Goal: Task Accomplishment & Management: Use online tool/utility

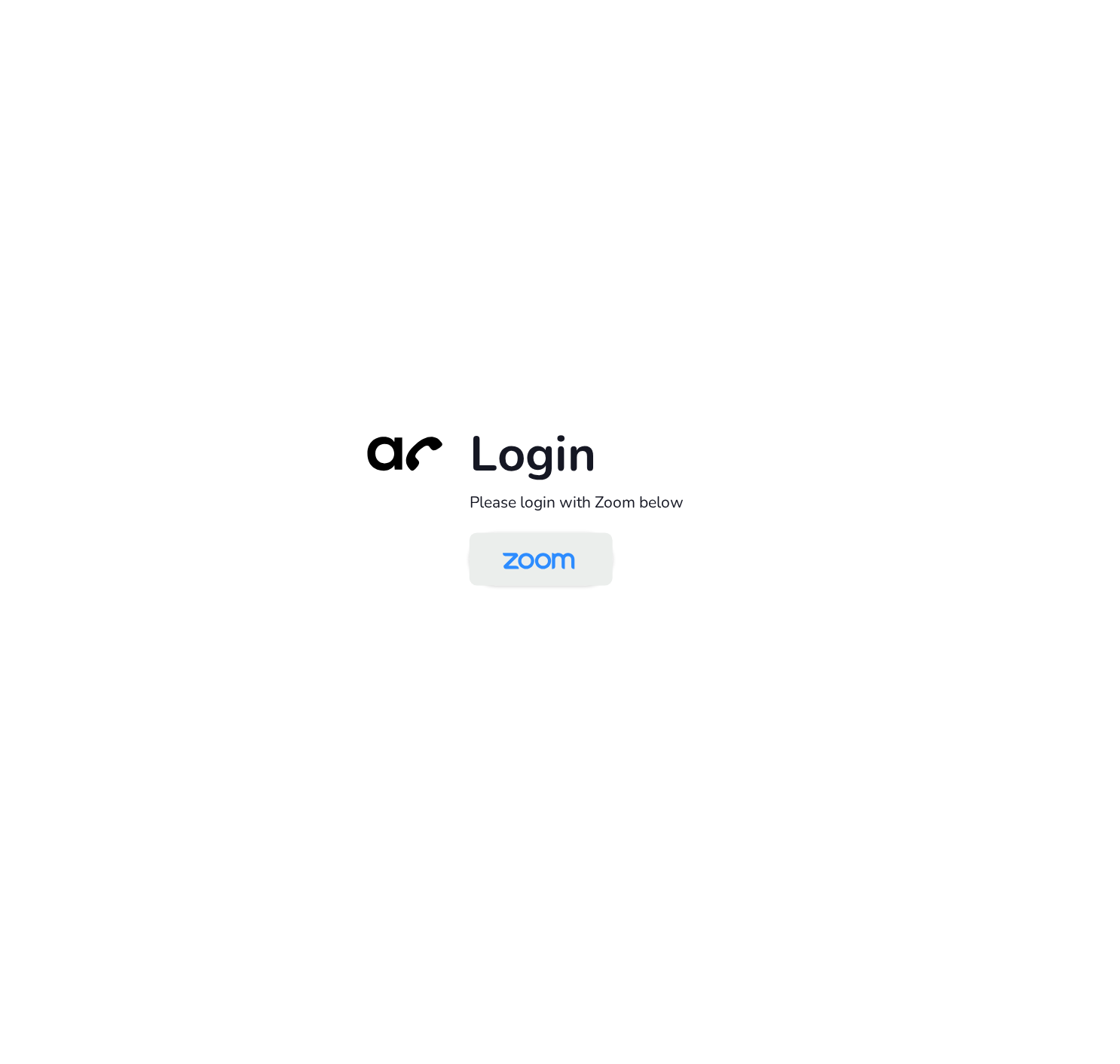
click at [552, 570] on img at bounding box center [539, 560] width 104 height 49
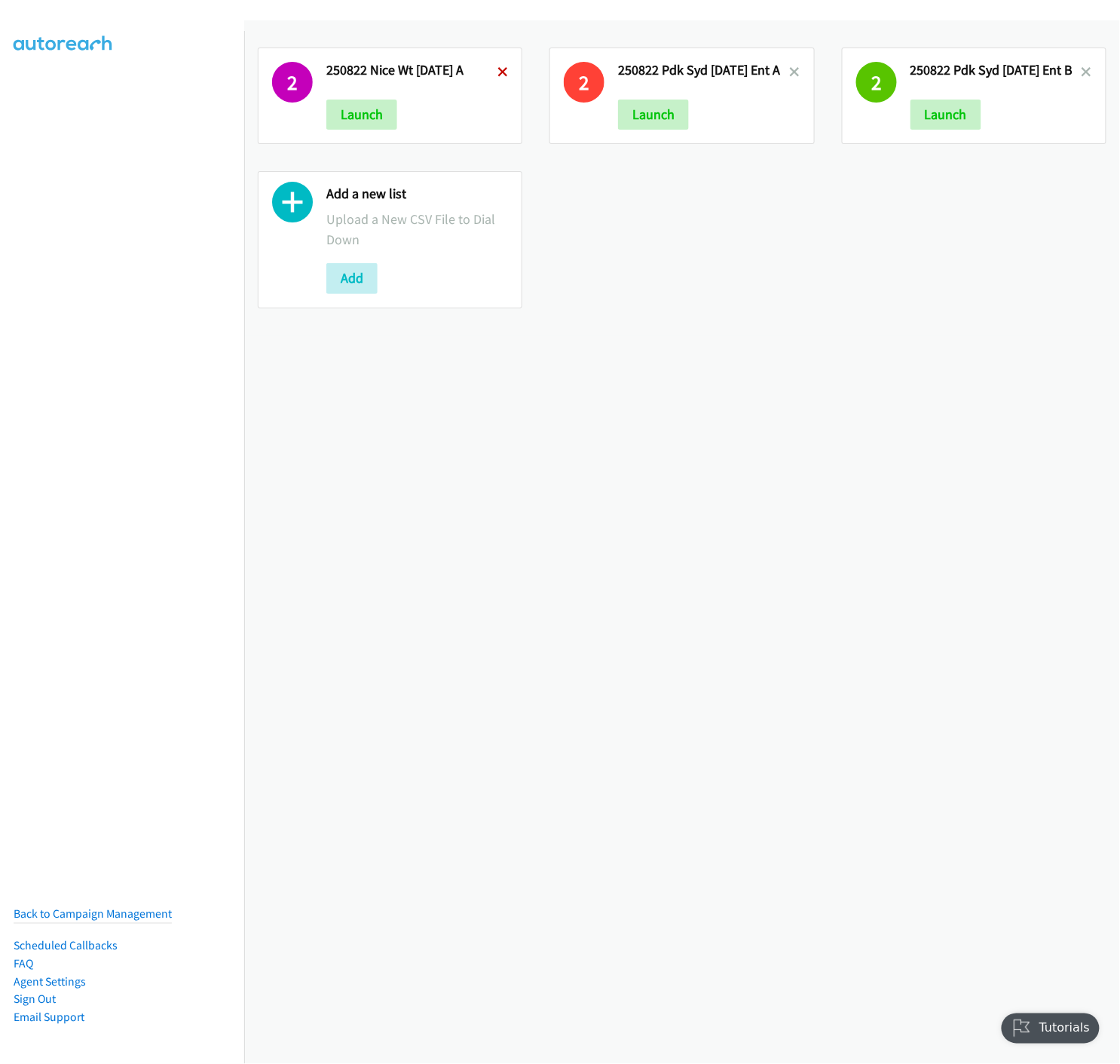
click at [499, 71] on icon at bounding box center [502, 73] width 10 height 10
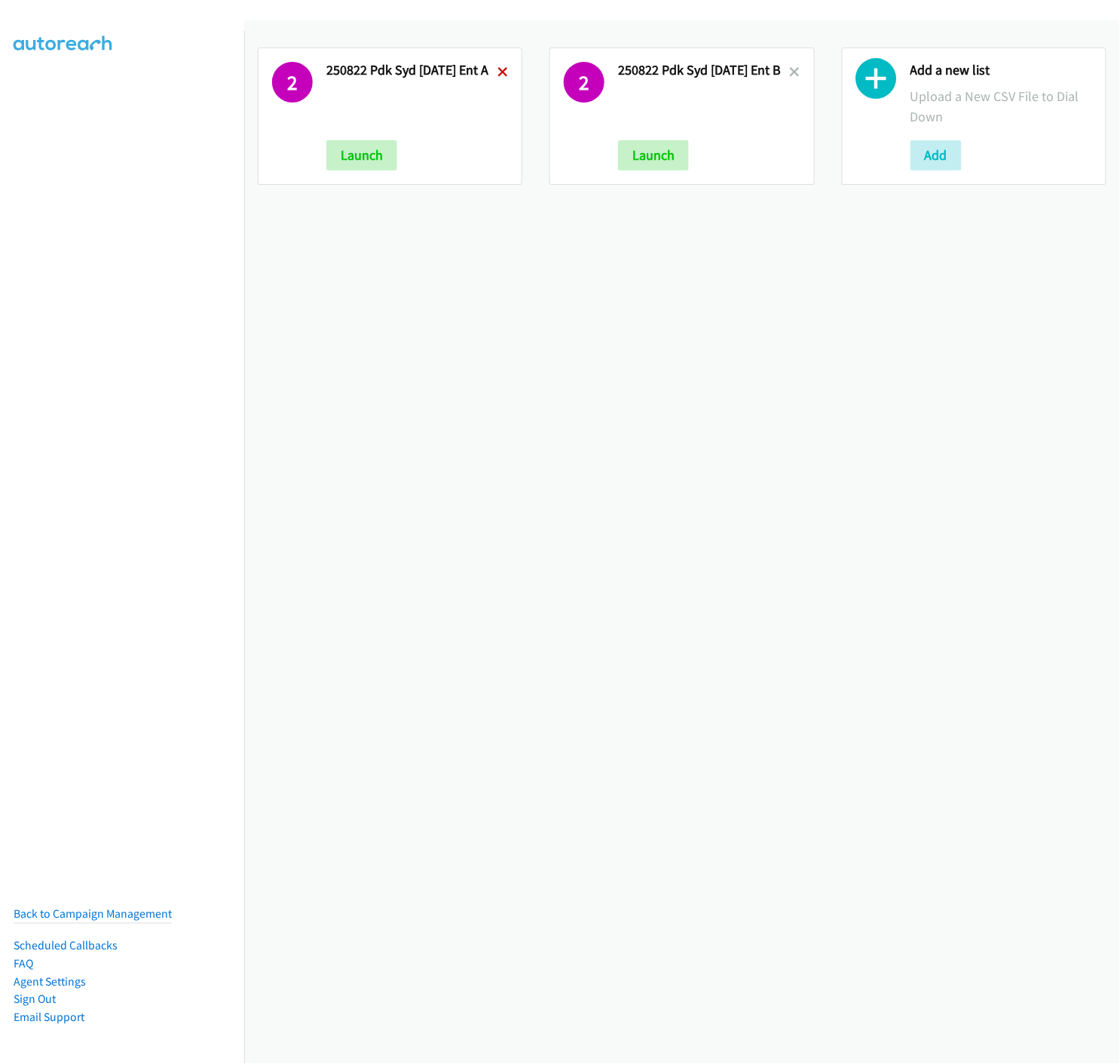
drag, startPoint x: 0, startPoint y: 0, endPoint x: 499, endPoint y: 71, distance: 504.0
click at [499, 71] on icon at bounding box center [502, 73] width 10 height 10
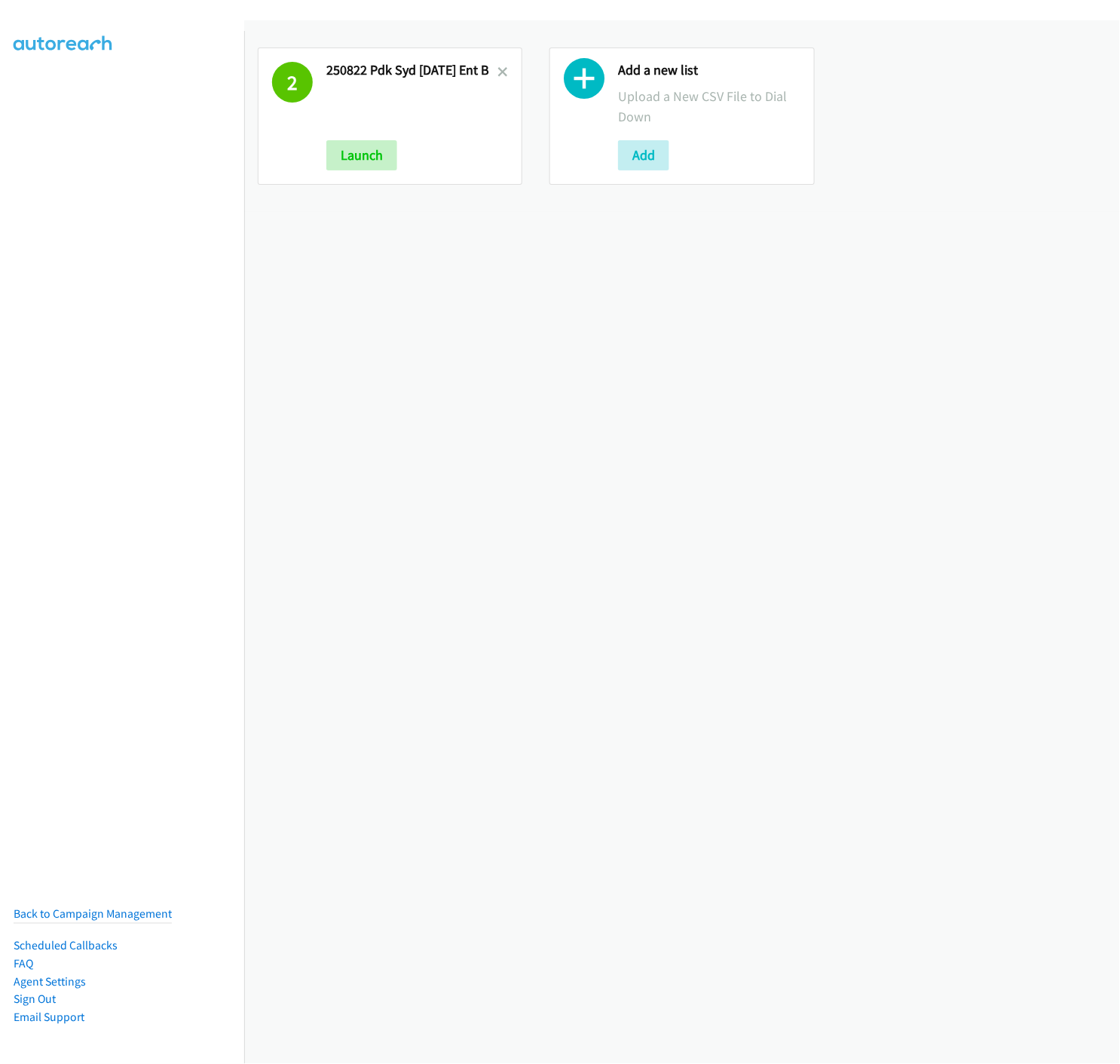
drag, startPoint x: 0, startPoint y: 0, endPoint x: 468, endPoint y: 191, distance: 505.5
click at [499, 70] on icon at bounding box center [502, 73] width 10 height 10
drag, startPoint x: 347, startPoint y: 161, endPoint x: 47, endPoint y: 747, distance: 658.3
click at [343, 161] on button "Add" at bounding box center [352, 155] width 51 height 31
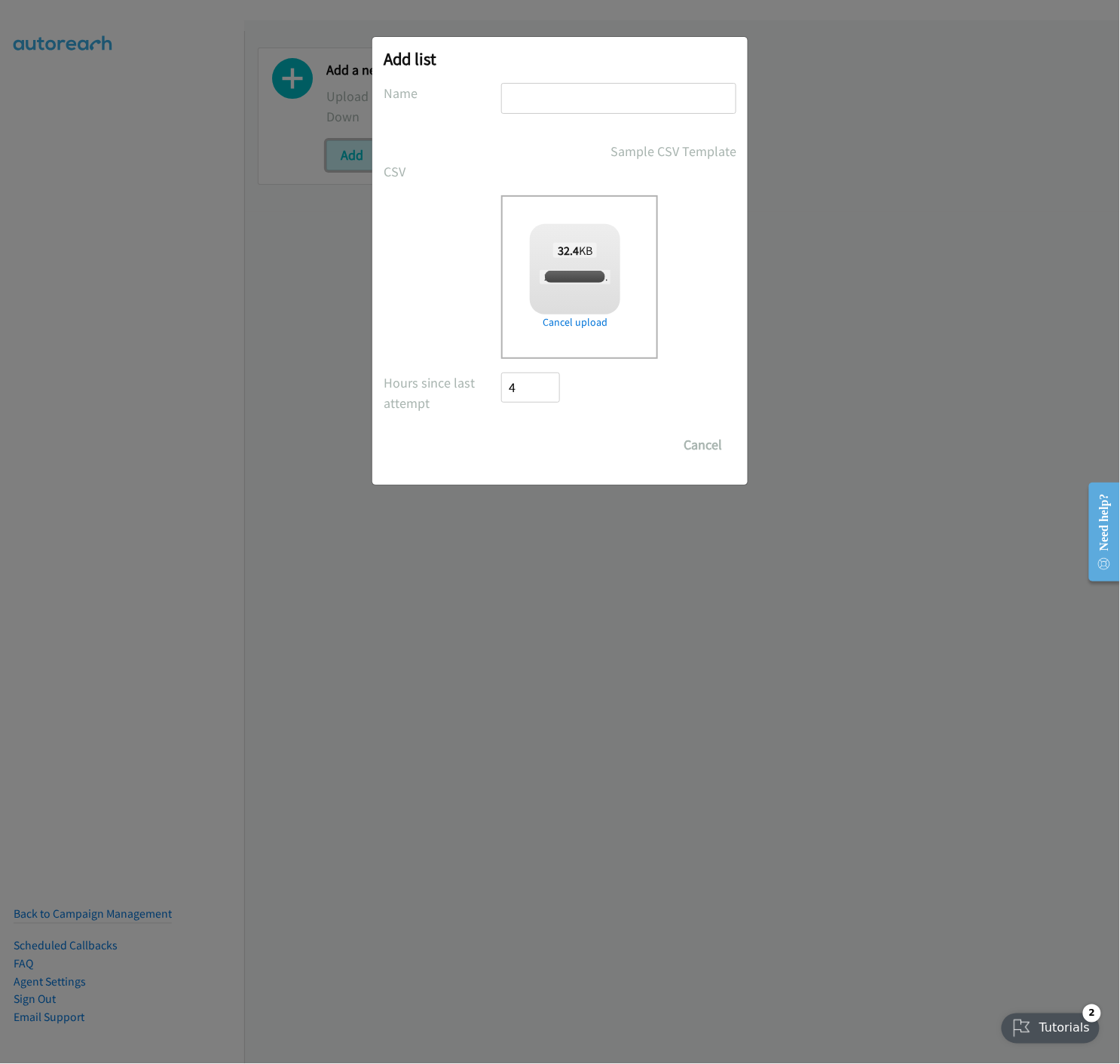
checkbox input "true"
click at [622, 101] on input "text" at bounding box center [619, 98] width 235 height 31
type input "250825 PDK SYD 02 SEP ENT - A"
click at [518, 435] on input "Save List" at bounding box center [540, 445] width 79 height 31
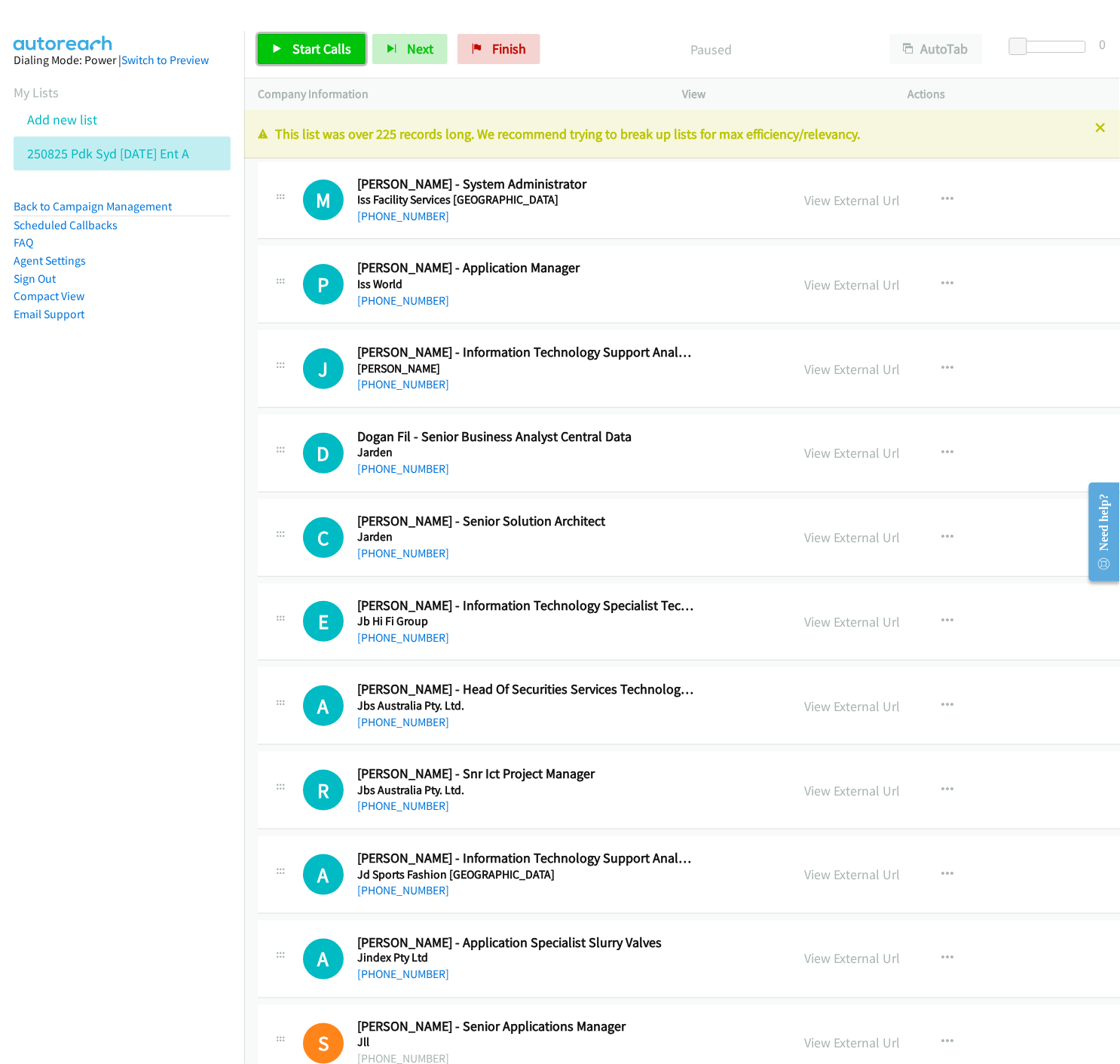
click at [313, 40] on span "Start Calls" at bounding box center [321, 49] width 59 height 17
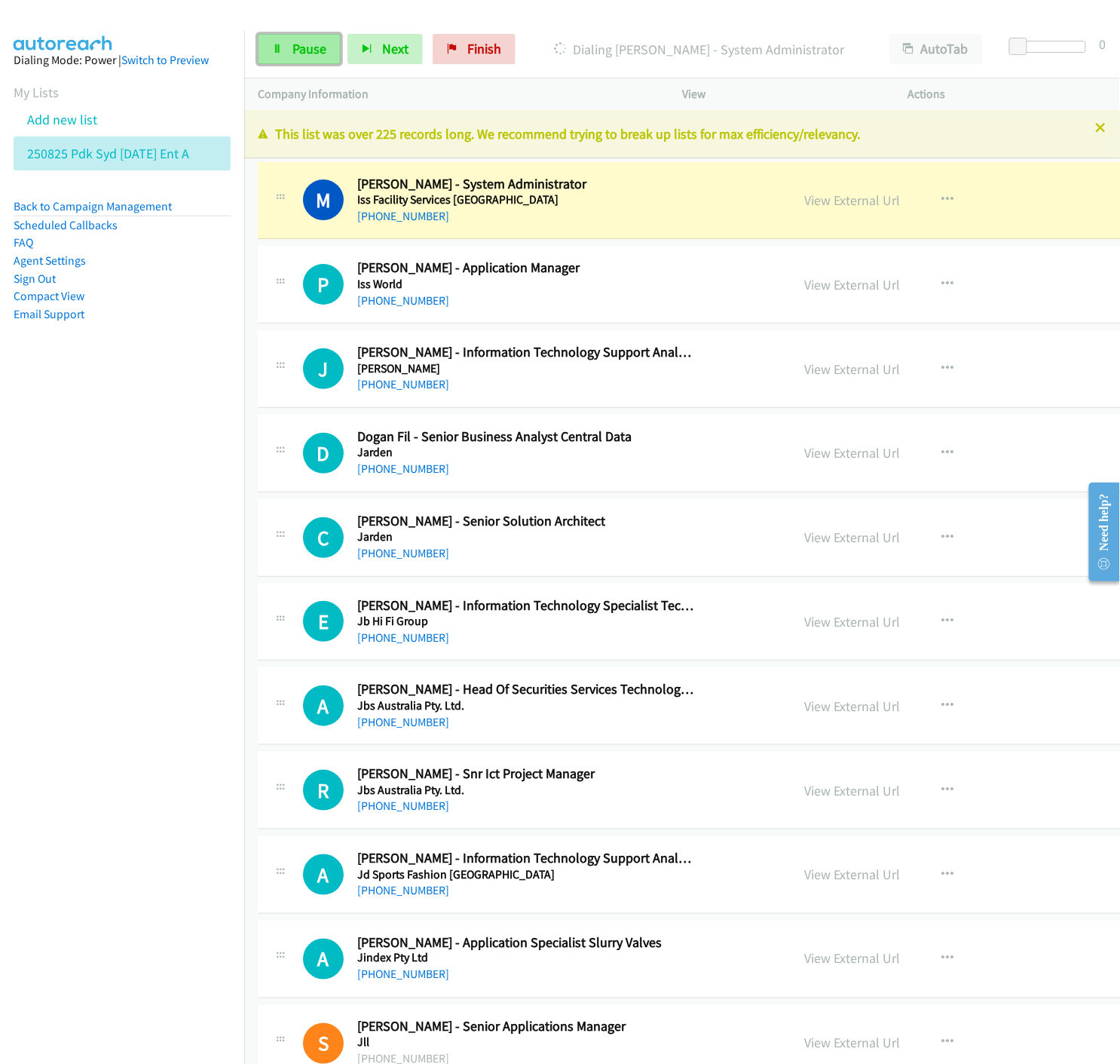
click at [320, 44] on span "Pause" at bounding box center [309, 49] width 34 height 17
click at [804, 201] on link "View External Url" at bounding box center [852, 200] width 96 height 17
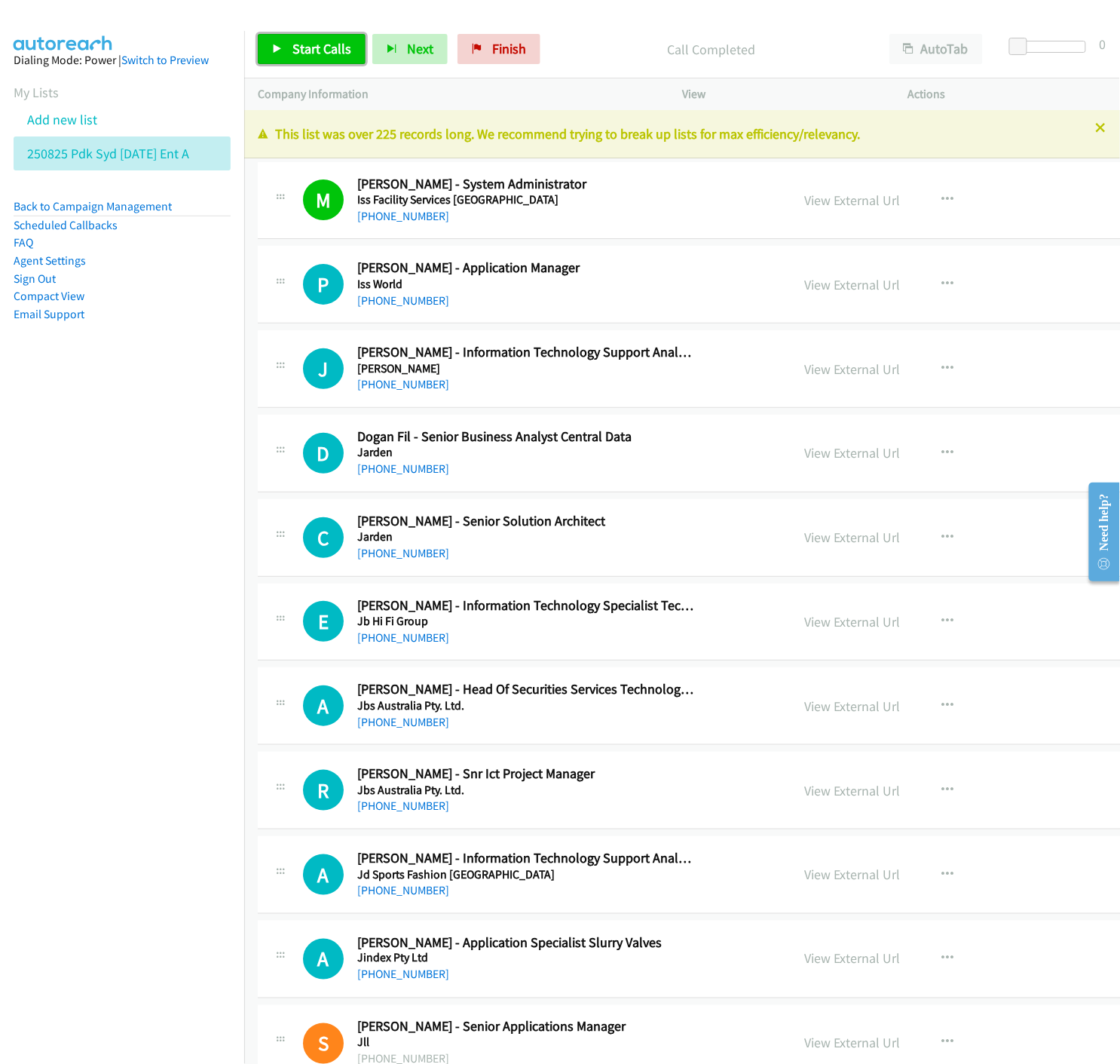
click at [273, 45] on icon at bounding box center [276, 49] width 10 height 10
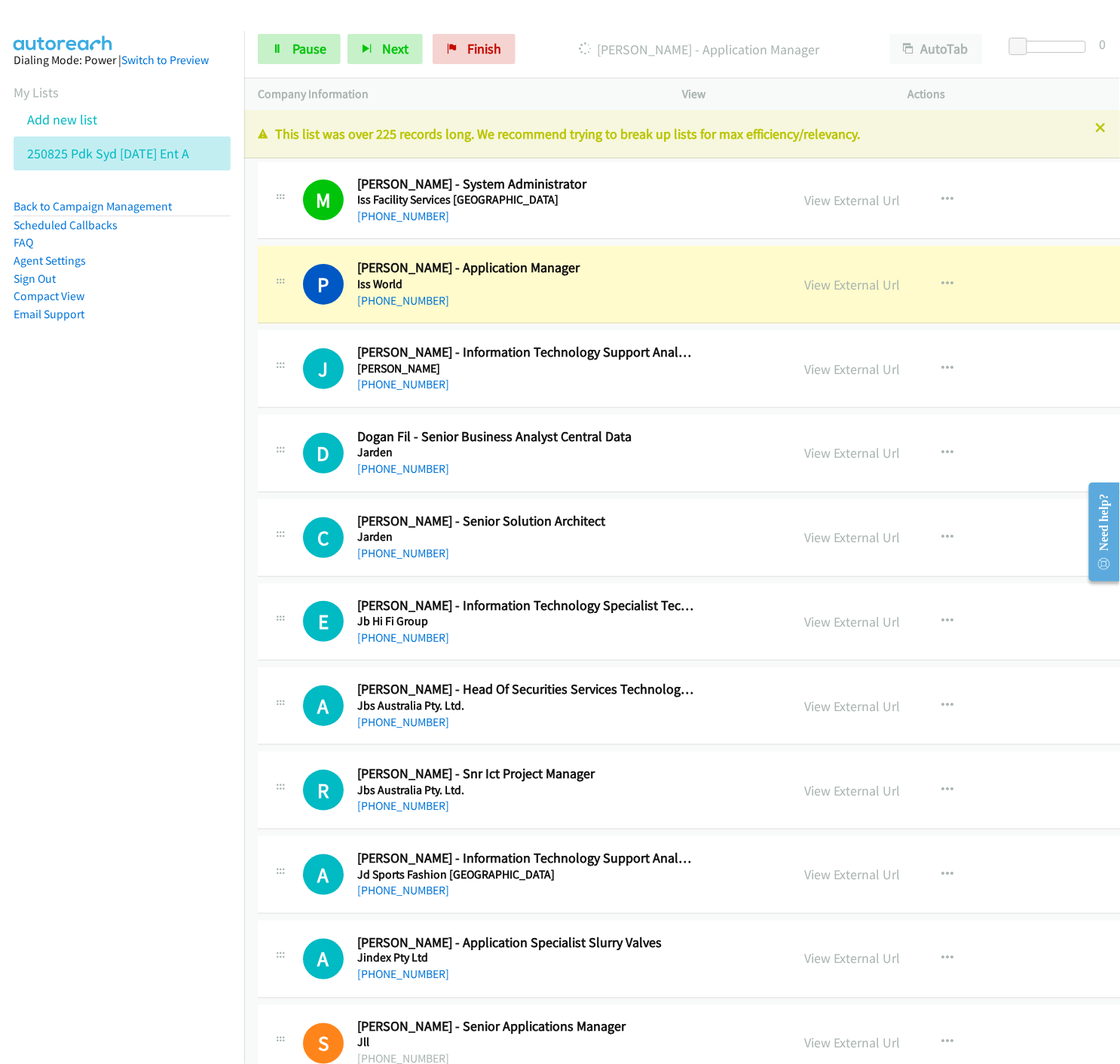
click at [43, 629] on nav "Dialing Mode: Power | Switch to Preview My Lists Add new list 250825 Pdk Syd [D…" at bounding box center [122, 563] width 245 height 1064
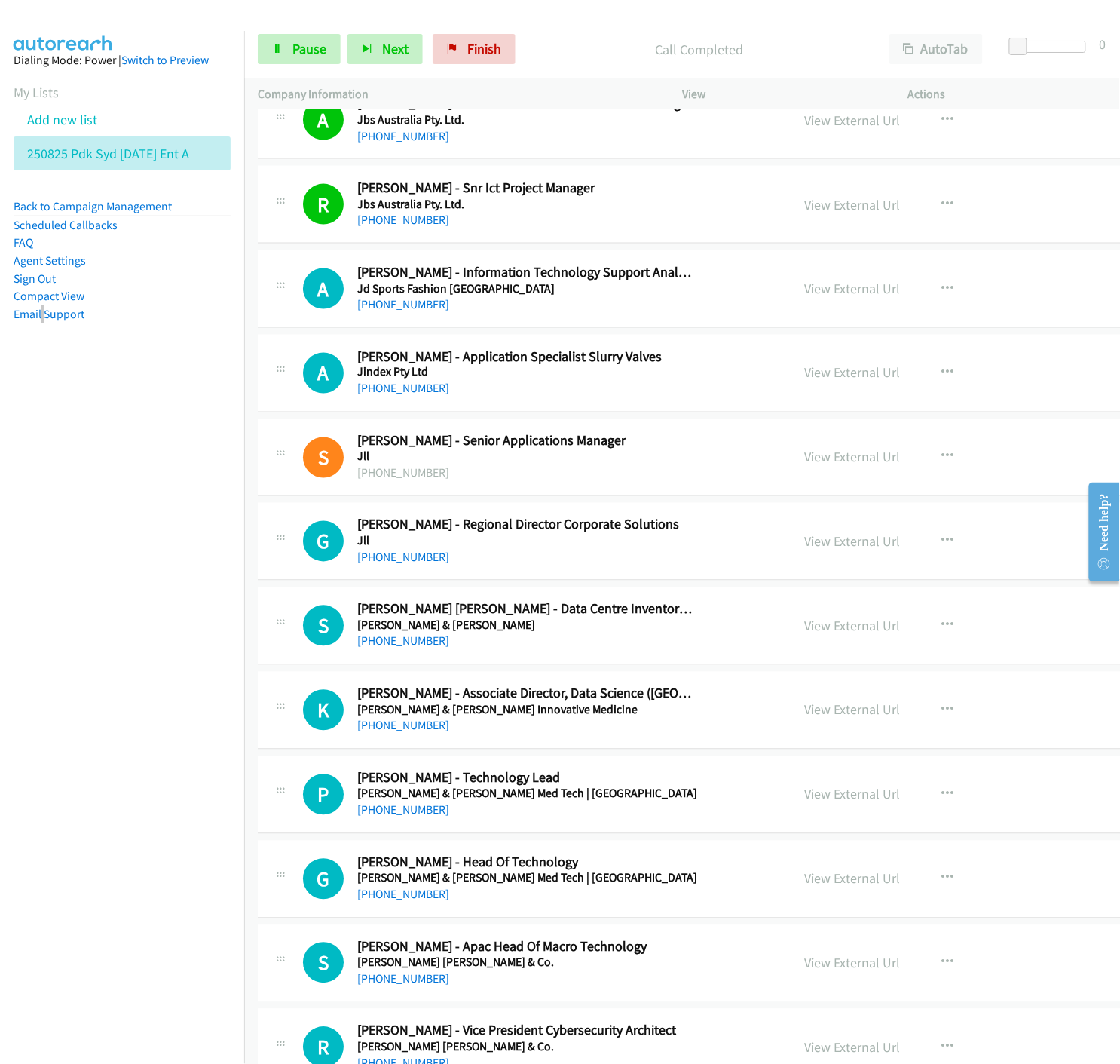
scroll to position [670, 0]
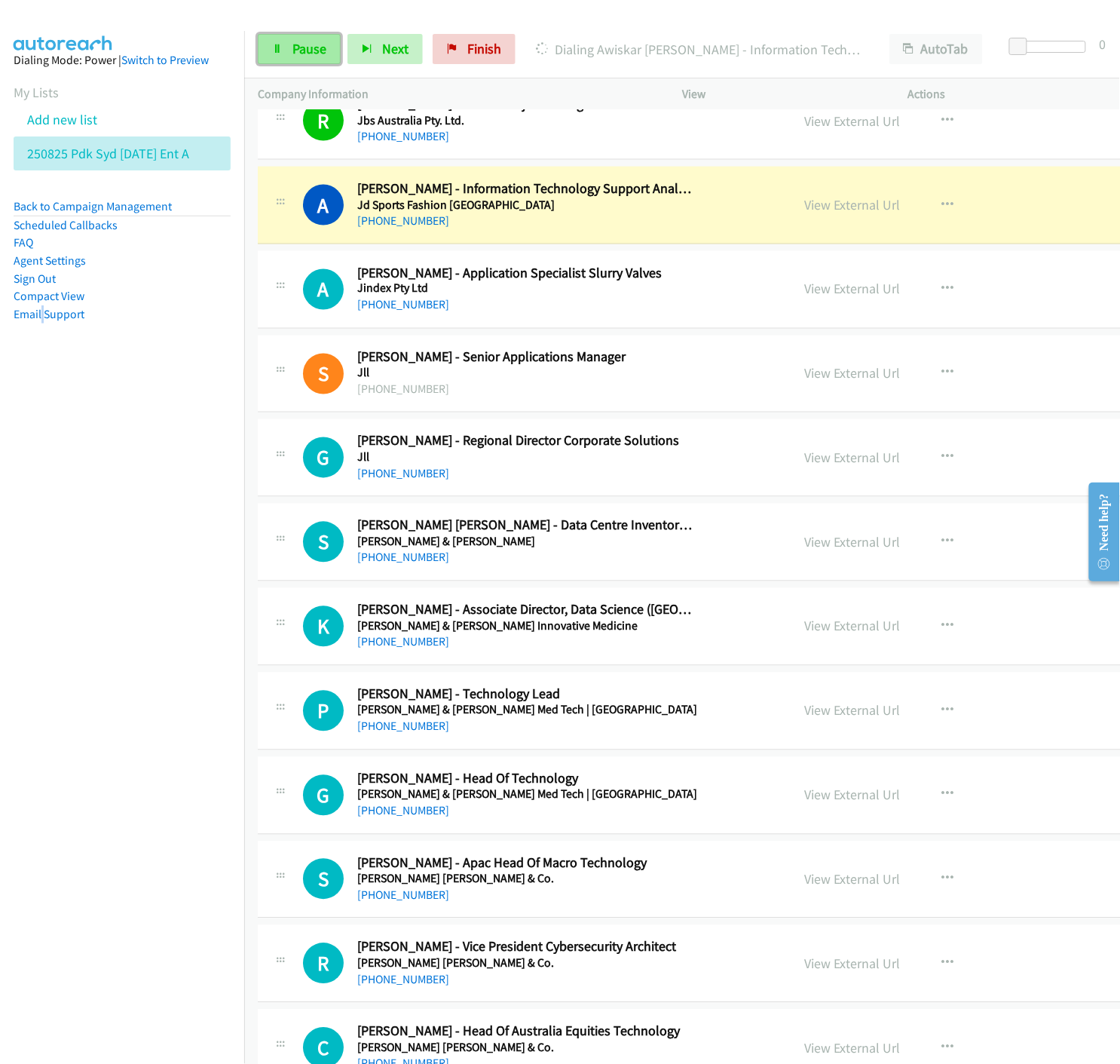
click at [276, 35] on link "Pause" at bounding box center [299, 49] width 83 height 31
click at [804, 209] on link "View External Url" at bounding box center [852, 204] width 96 height 17
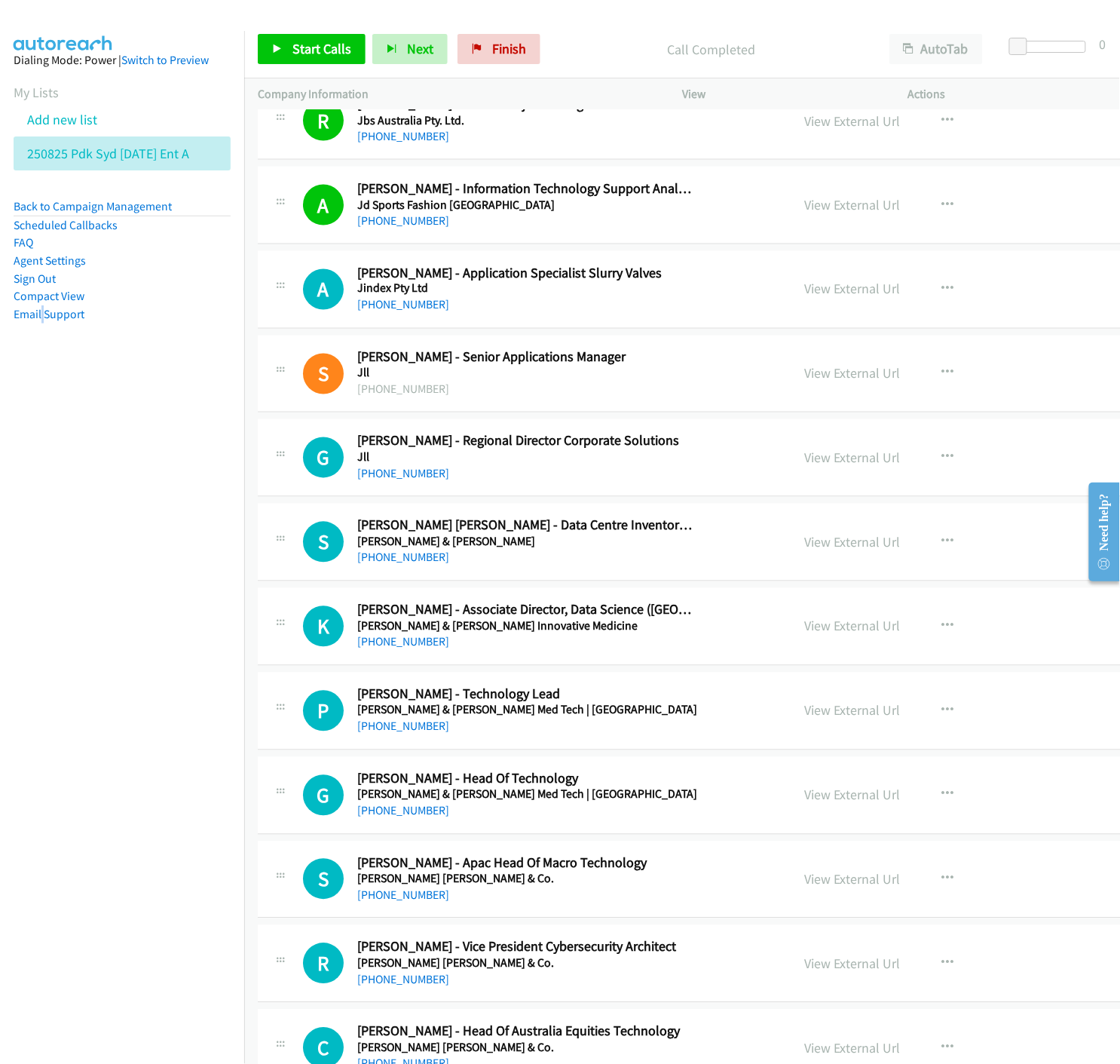
scroll to position [755, 0]
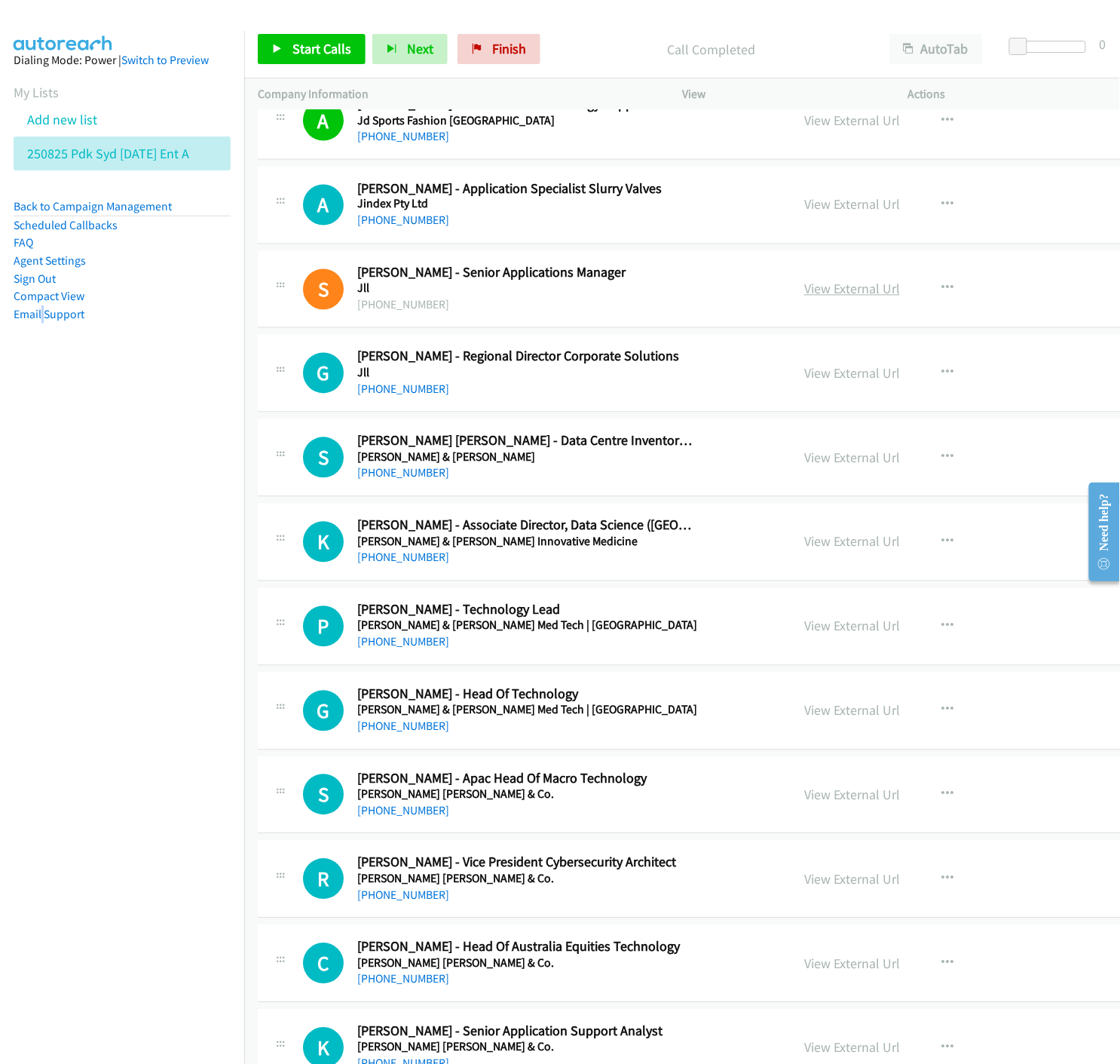
click at [804, 287] on link "View External Url" at bounding box center [852, 289] width 96 height 17
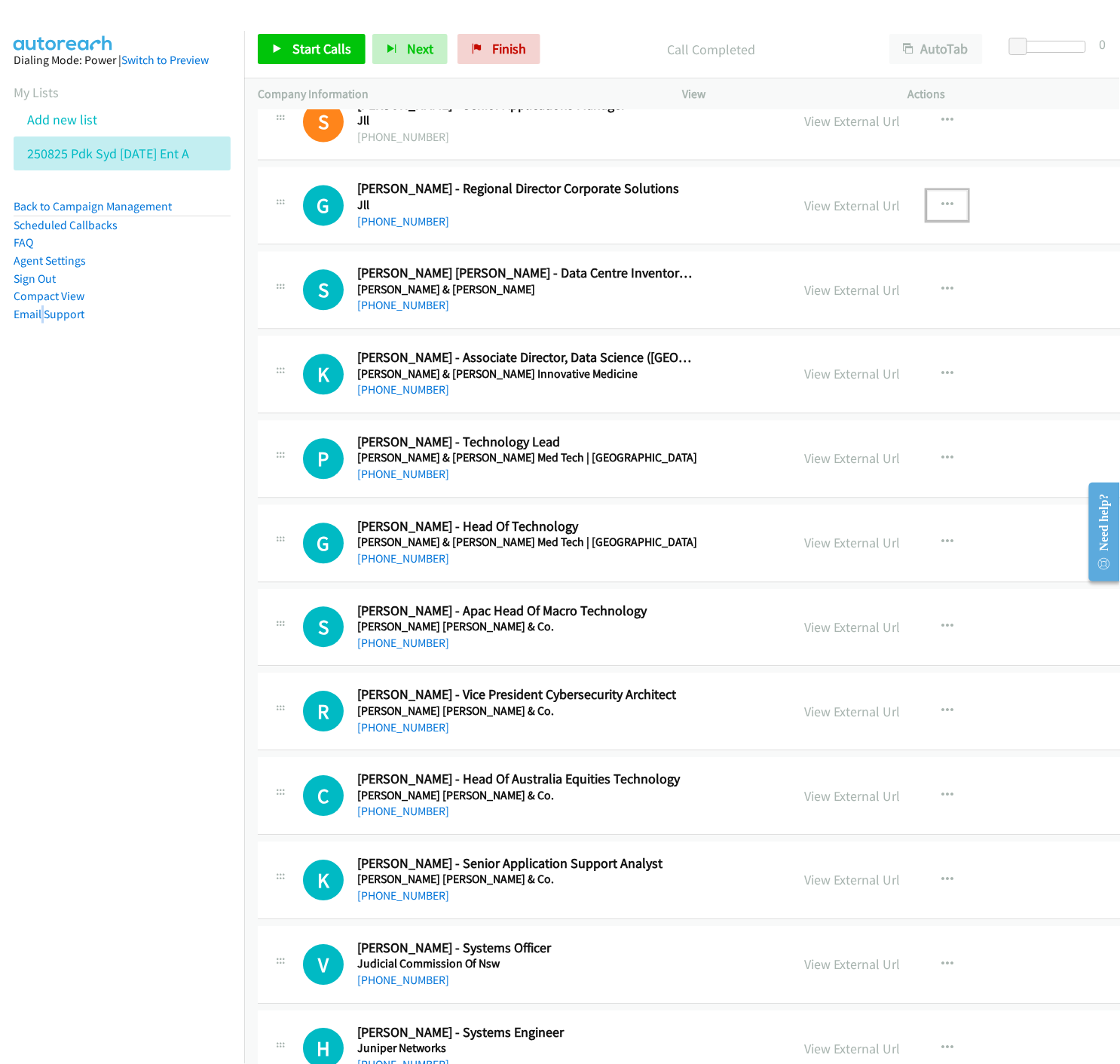
click at [941, 201] on icon "button" at bounding box center [947, 205] width 12 height 12
click at [781, 302] on icon at bounding box center [786, 305] width 10 height 10
click at [291, 60] on link "Start Calls" at bounding box center [312, 49] width 108 height 31
click at [275, 51] on icon at bounding box center [276, 49] width 10 height 10
click at [302, 50] on span "Start Calls" at bounding box center [321, 49] width 59 height 17
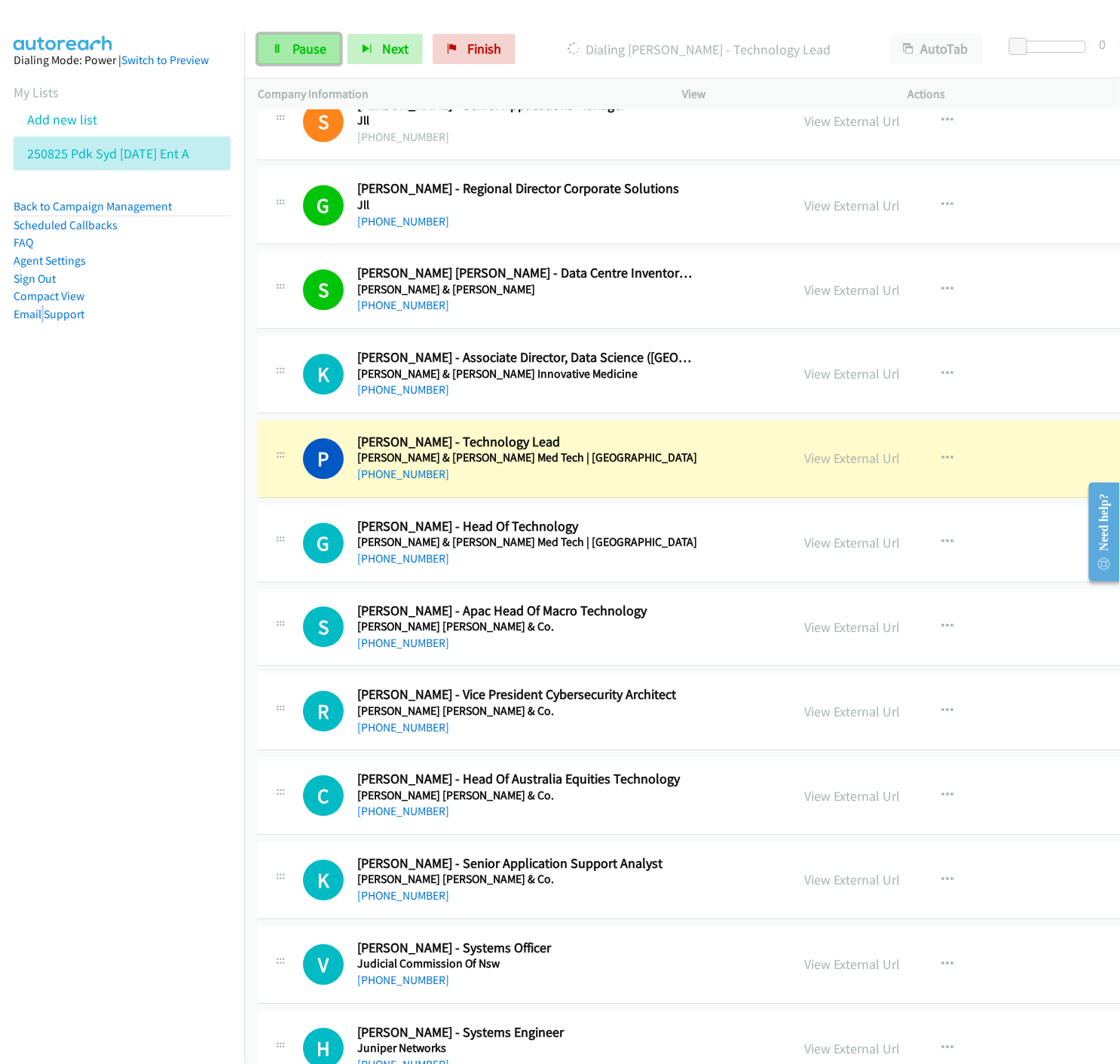
click at [281, 42] on link "Pause" at bounding box center [299, 49] width 83 height 31
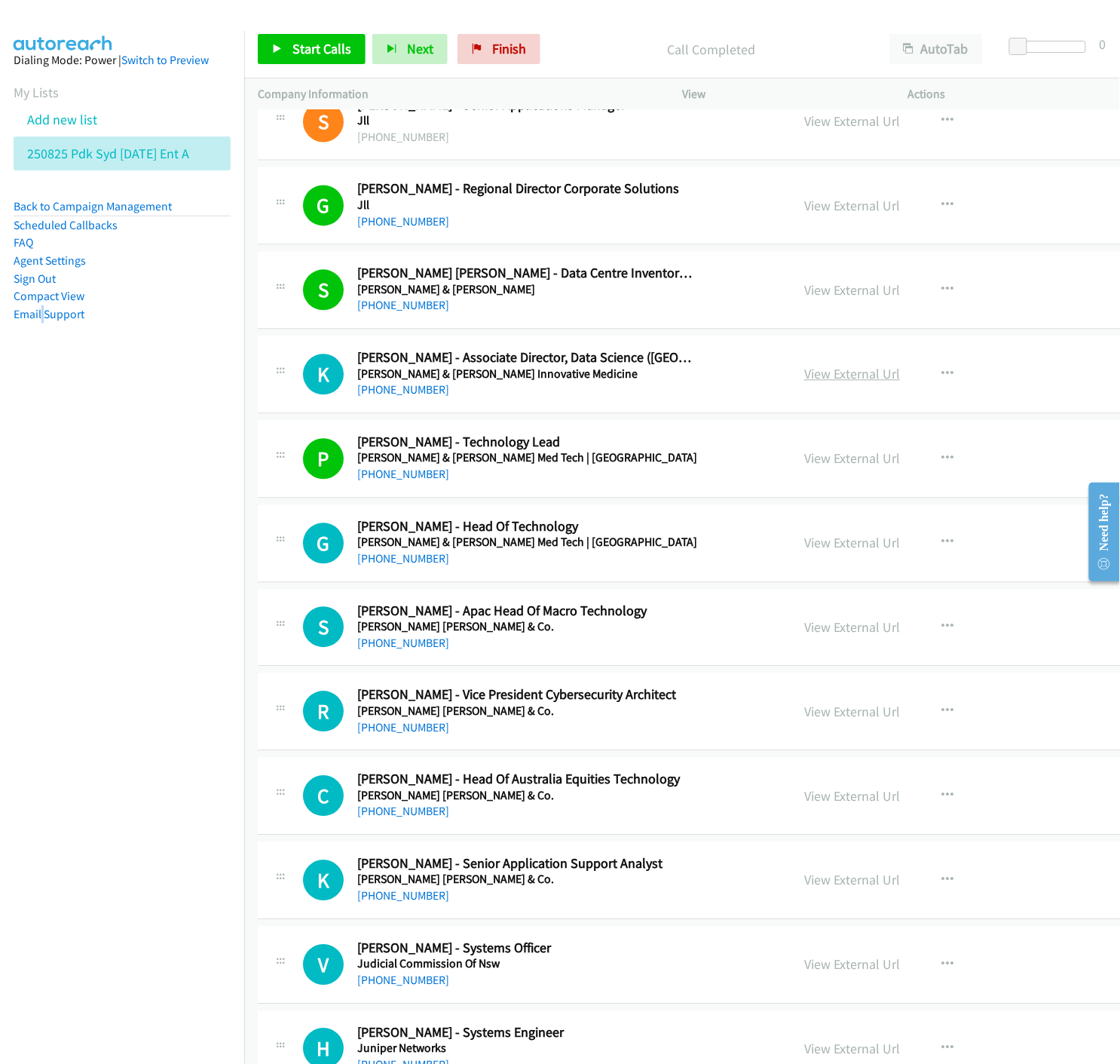
click at [804, 370] on link "View External Url" at bounding box center [852, 375] width 96 height 17
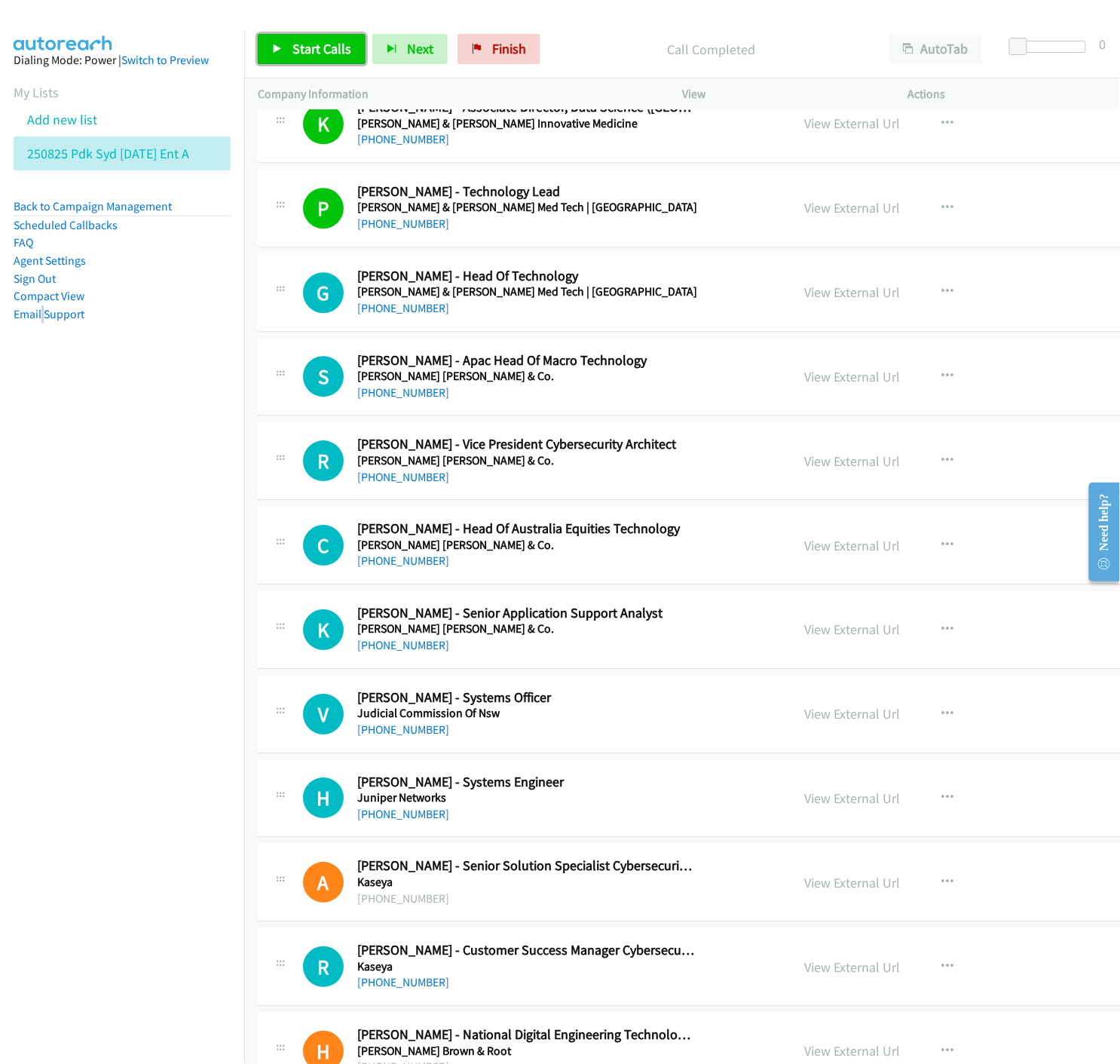
drag, startPoint x: 274, startPoint y: 60, endPoint x: 285, endPoint y: 79, distance: 22.0
click at [274, 59] on link "Start Calls" at bounding box center [312, 49] width 108 height 31
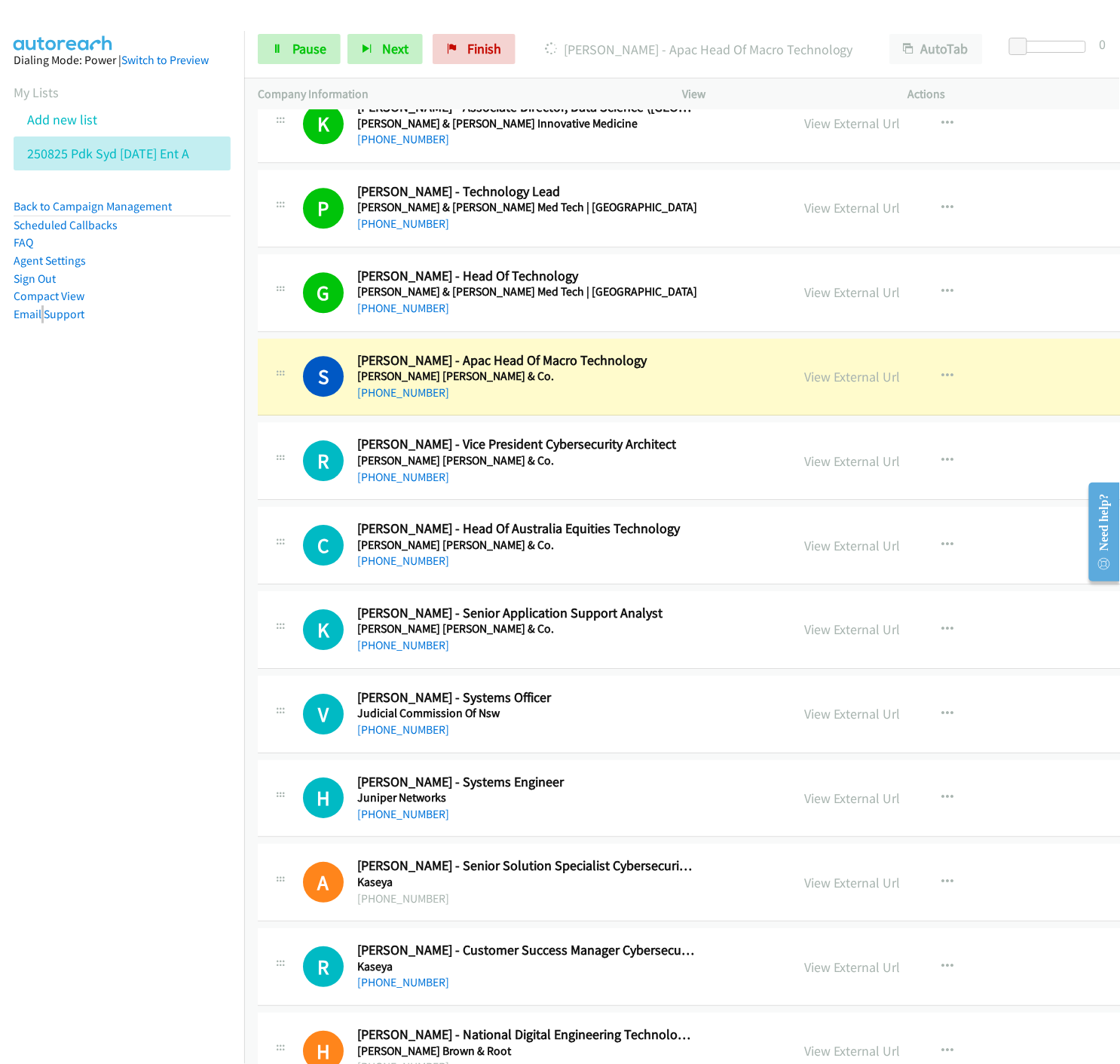
scroll to position [1257, 0]
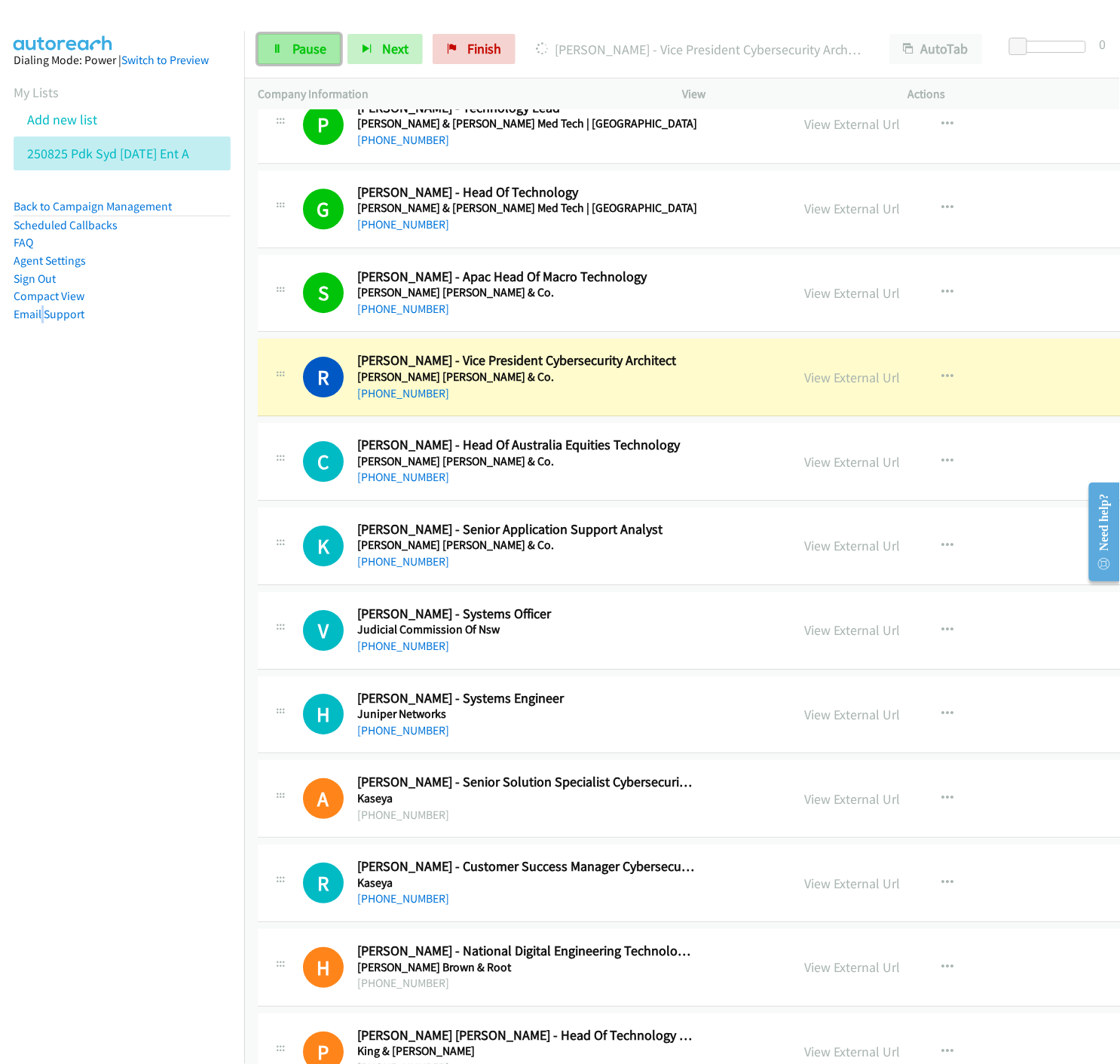
click at [269, 45] on link "Pause" at bounding box center [299, 49] width 83 height 31
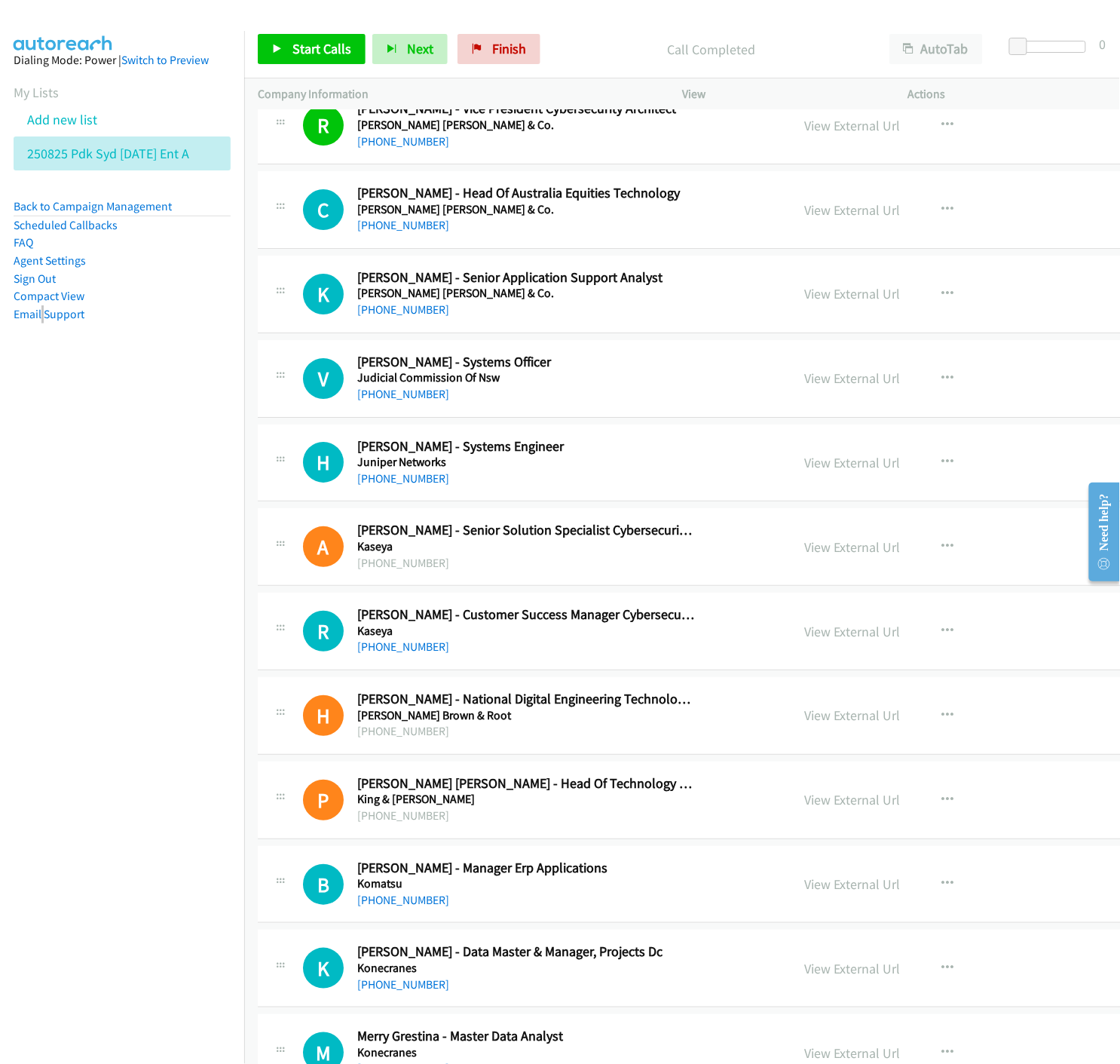
scroll to position [1592, 0]
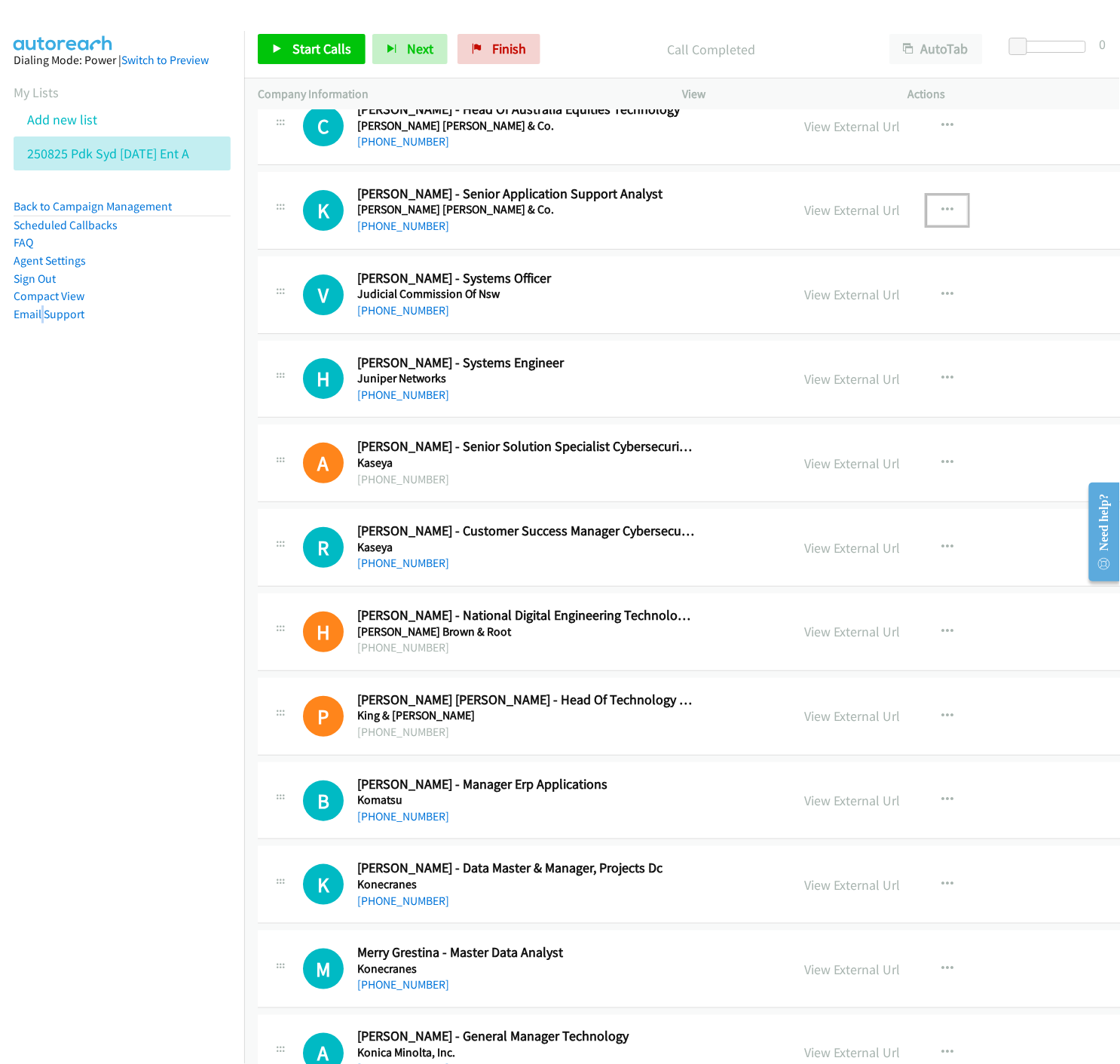
click at [941, 208] on icon "button" at bounding box center [947, 210] width 12 height 12
click at [781, 309] on icon at bounding box center [786, 309] width 10 height 10
click at [275, 42] on link "Start Calls" at bounding box center [312, 49] width 108 height 31
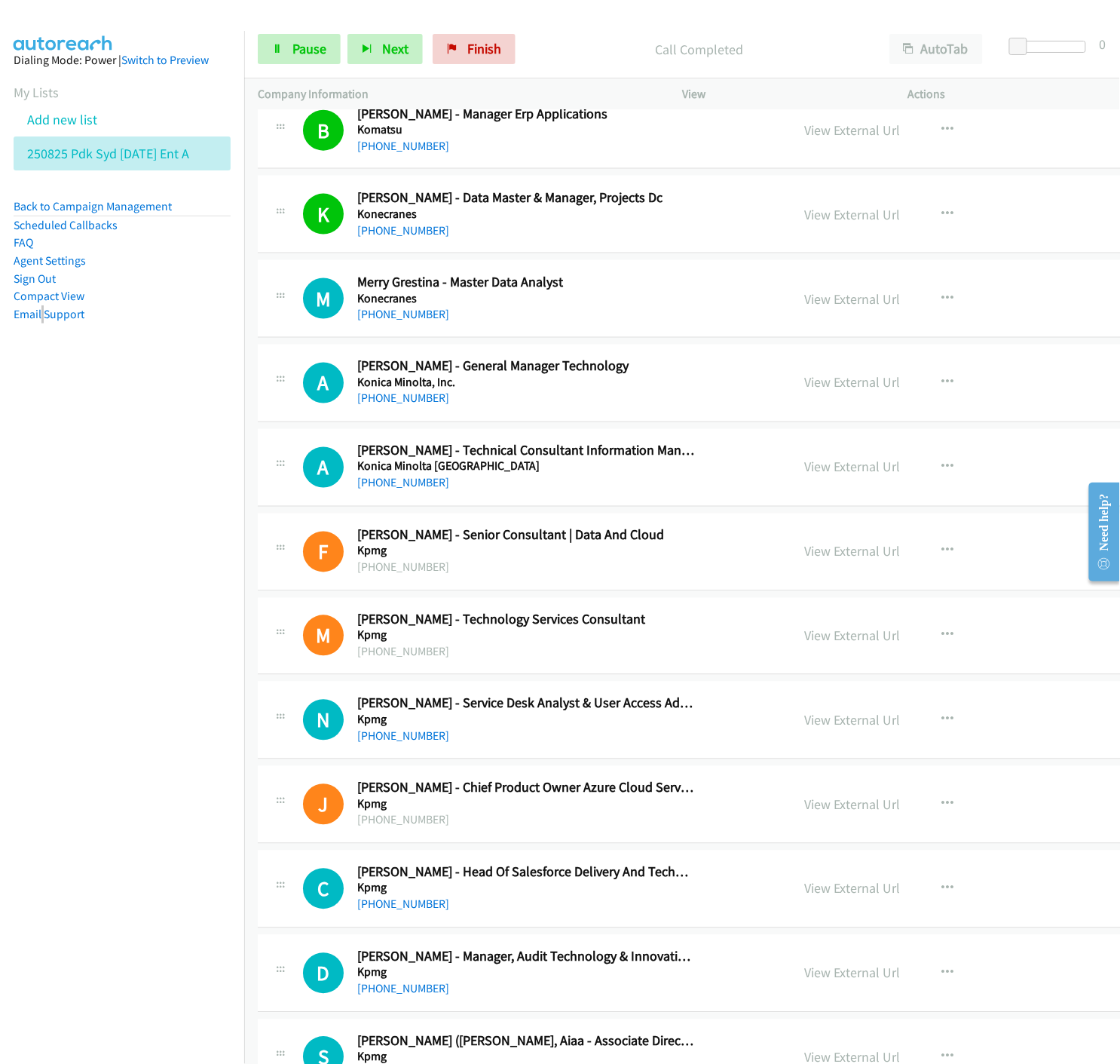
scroll to position [2347, 0]
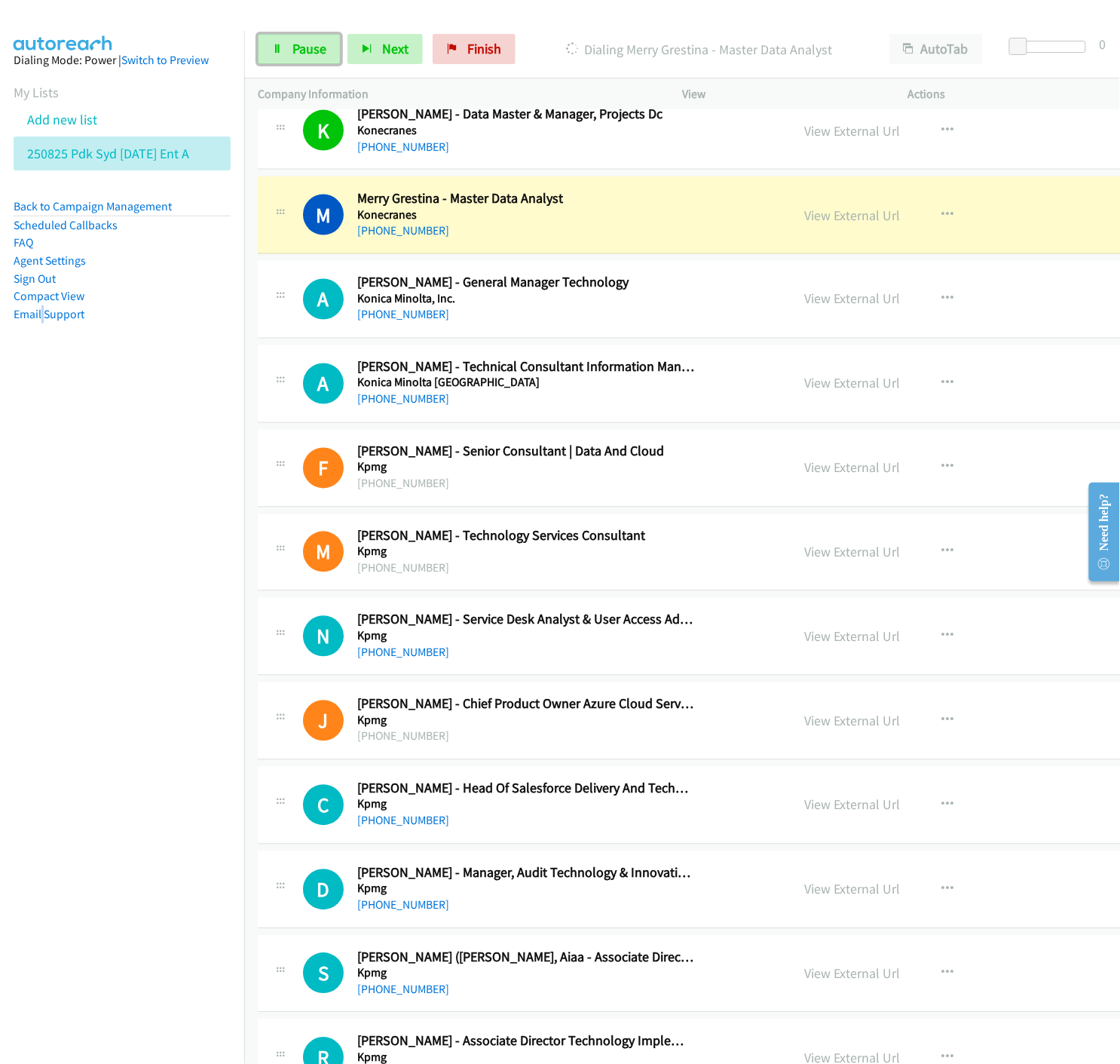
drag, startPoint x: 309, startPoint y: 48, endPoint x: 445, endPoint y: 235, distance: 231.2
click at [309, 48] on span "Pause" at bounding box center [309, 49] width 34 height 17
click at [804, 222] on link "View External Url" at bounding box center [852, 215] width 96 height 17
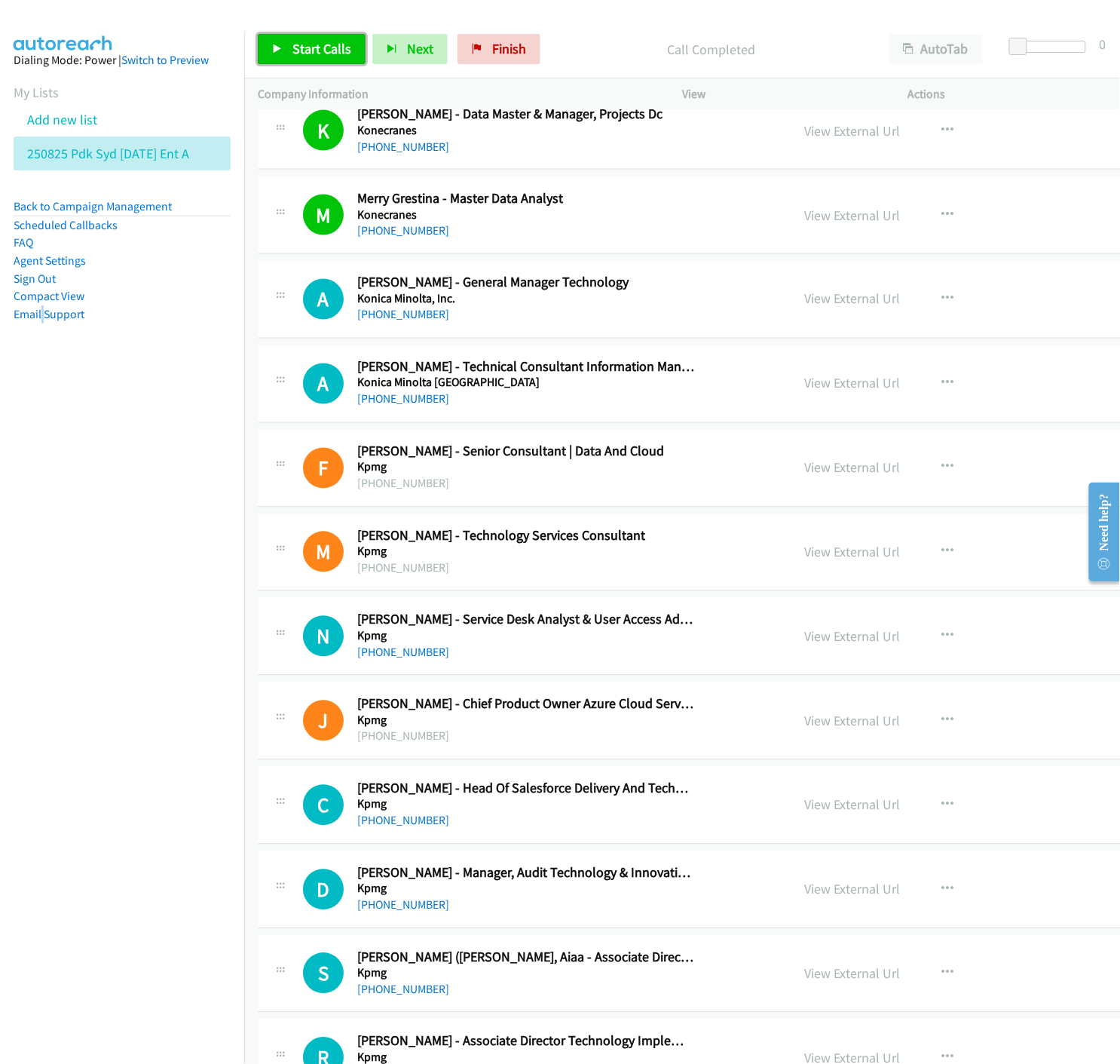
click at [266, 52] on link "Start Calls" at bounding box center [312, 49] width 108 height 31
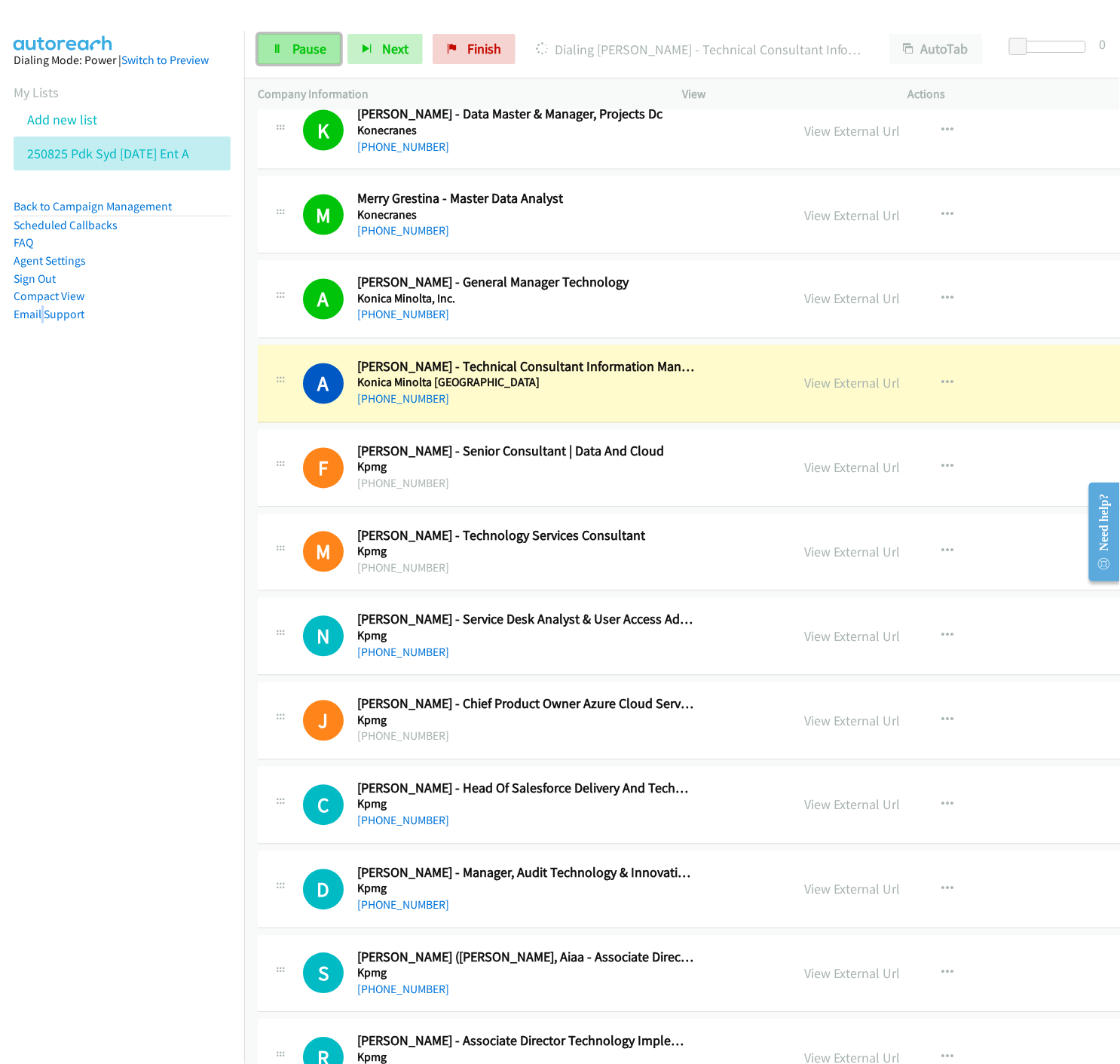
click at [279, 49] on icon at bounding box center [276, 49] width 10 height 10
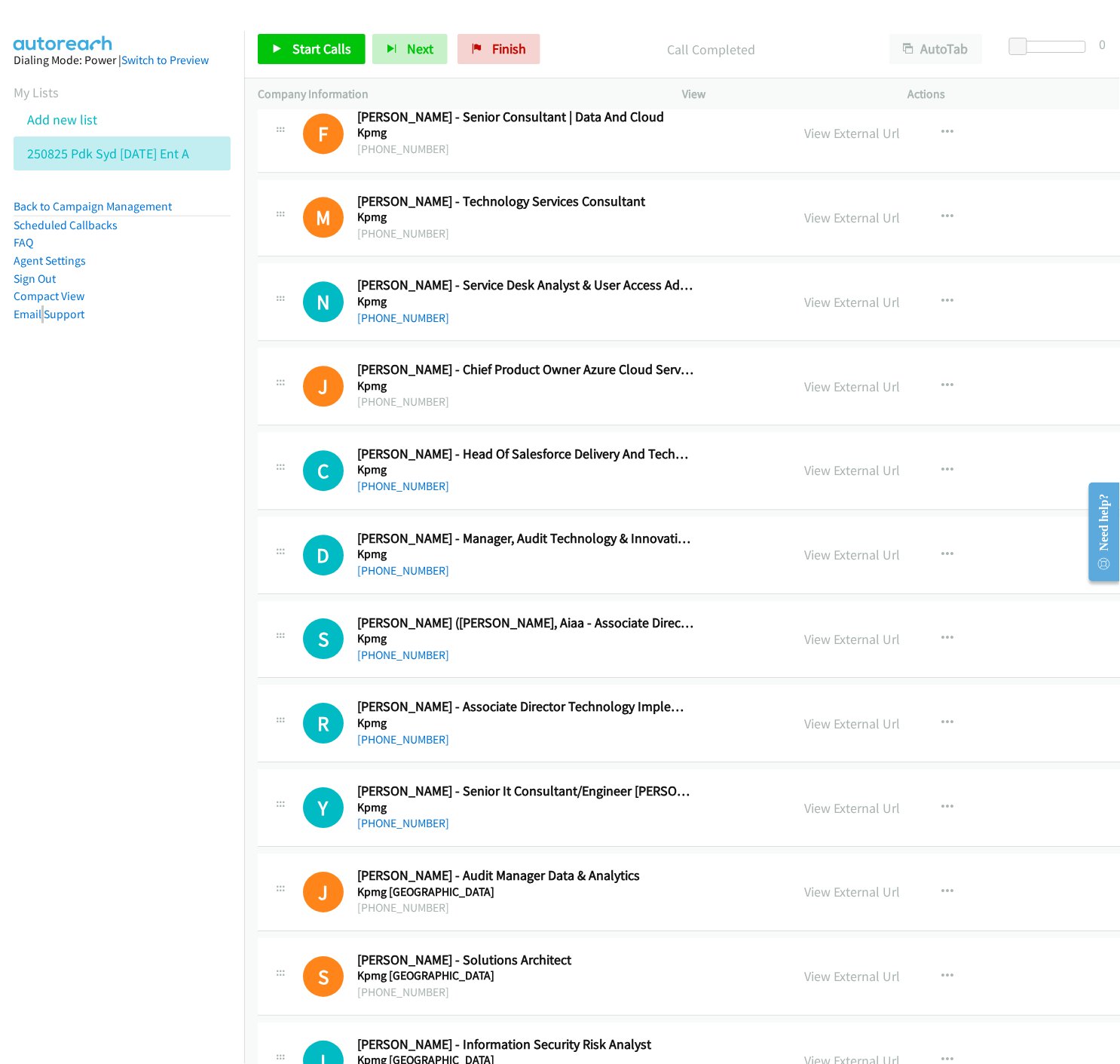
scroll to position [2765, 0]
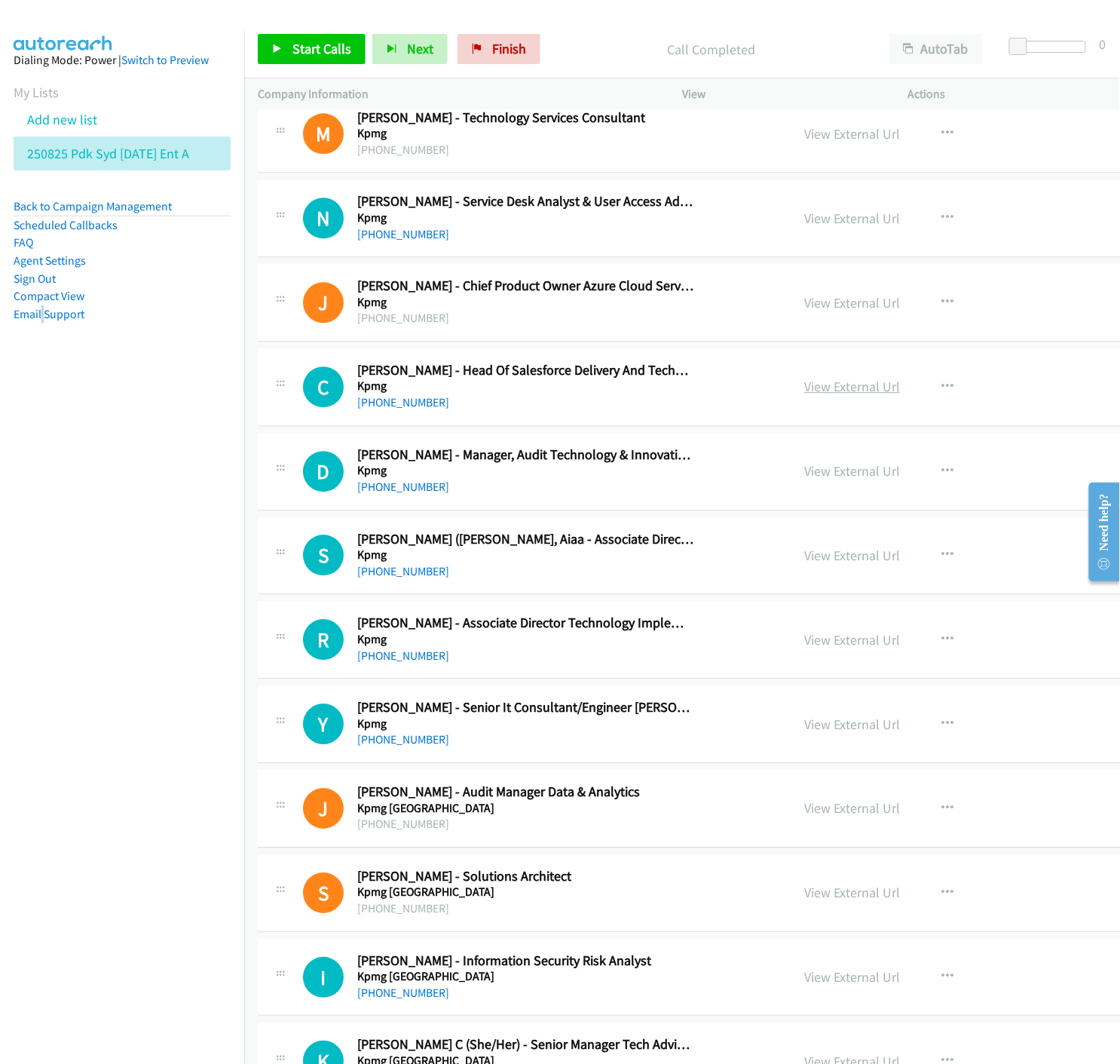
click at [804, 389] on link "View External Url" at bounding box center [852, 386] width 96 height 17
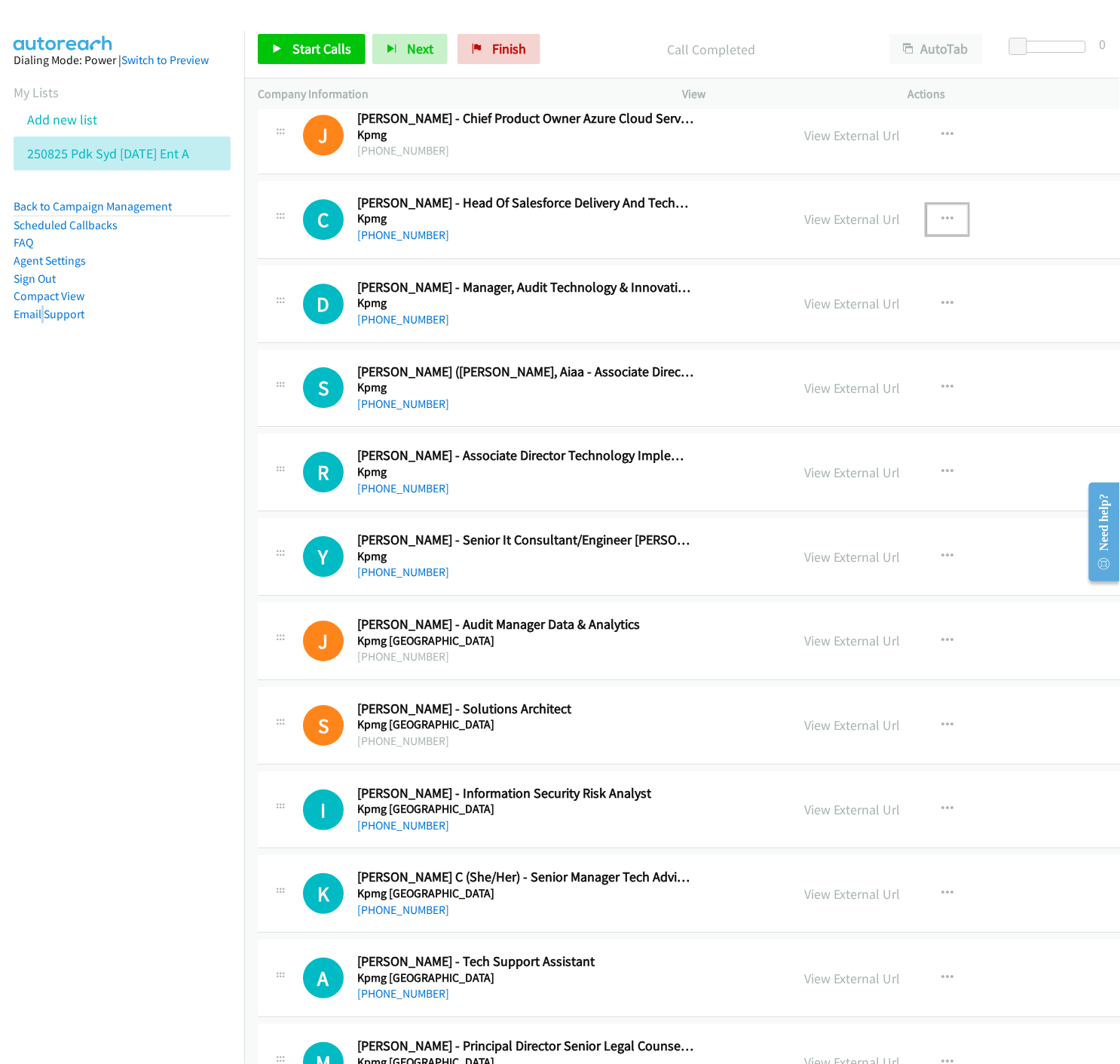
click at [927, 209] on button "button" at bounding box center [948, 219] width 41 height 31
click at [781, 320] on icon at bounding box center [786, 317] width 10 height 10
click at [266, 47] on link "Start Calls" at bounding box center [312, 49] width 108 height 31
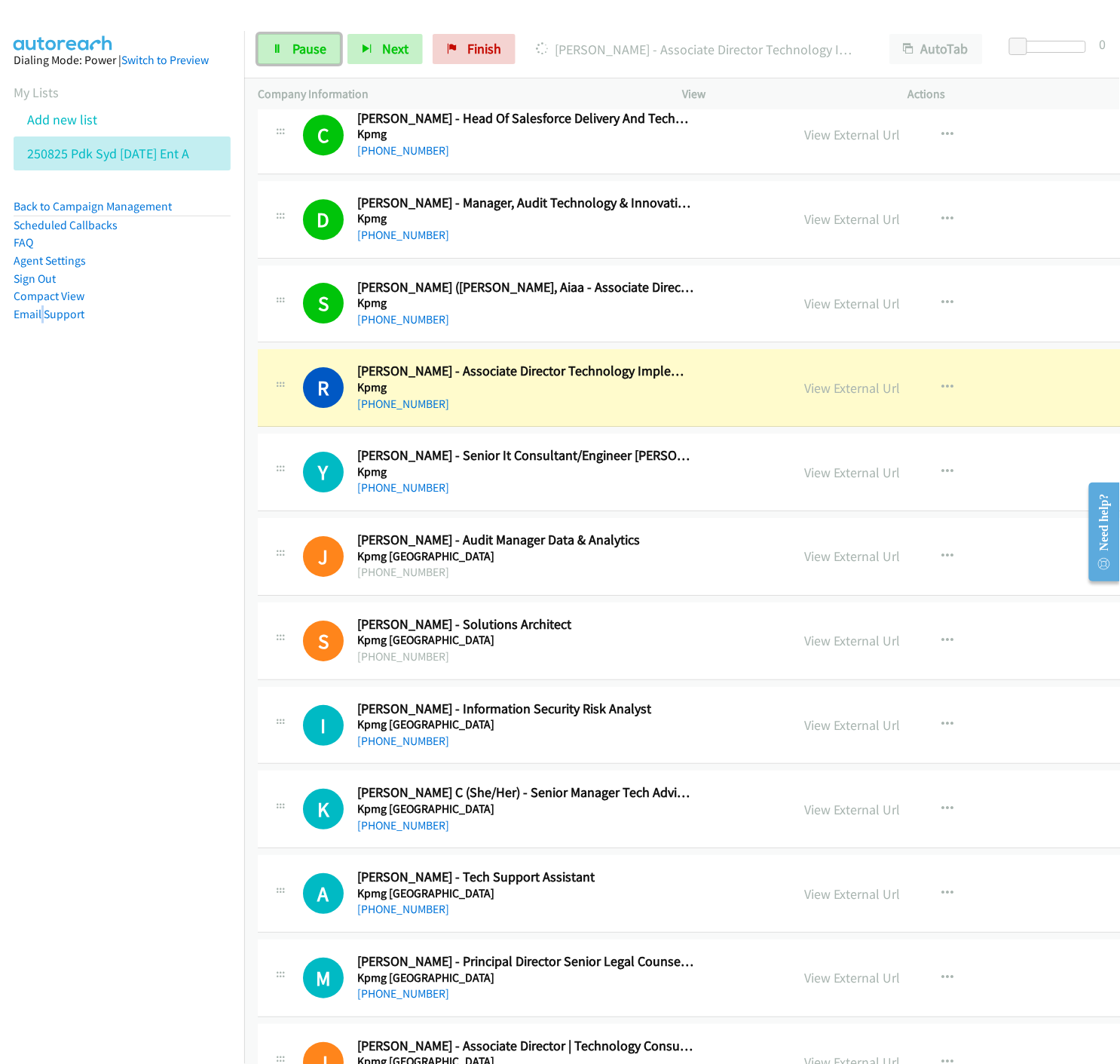
drag, startPoint x: 292, startPoint y: 38, endPoint x: 245, endPoint y: 98, distance: 76.2
click at [292, 38] on link "Pause" at bounding box center [299, 49] width 83 height 31
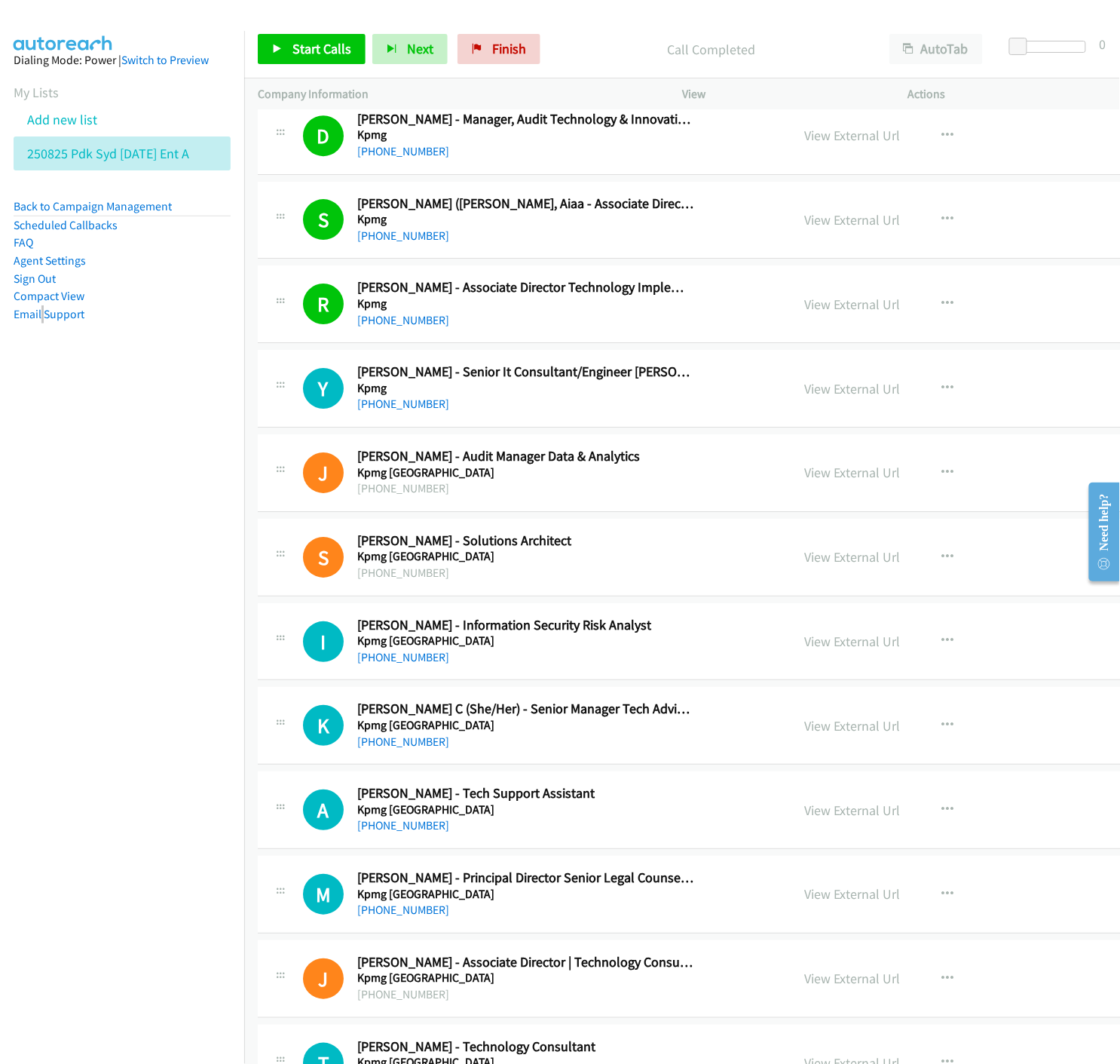
scroll to position [3268, 0]
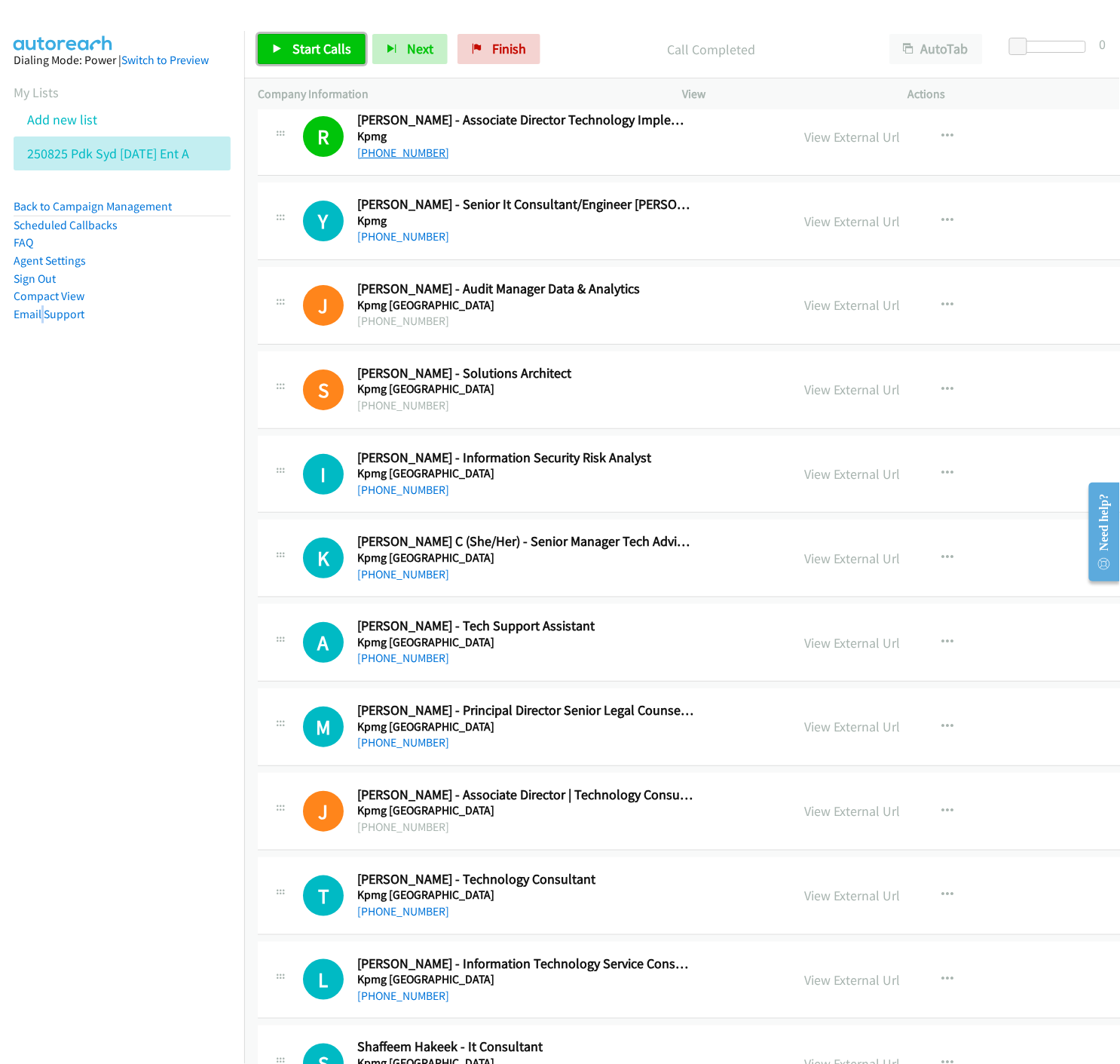
drag, startPoint x: 273, startPoint y: 56, endPoint x: 364, endPoint y: 151, distance: 131.6
click at [273, 56] on link "Start Calls" at bounding box center [312, 49] width 108 height 31
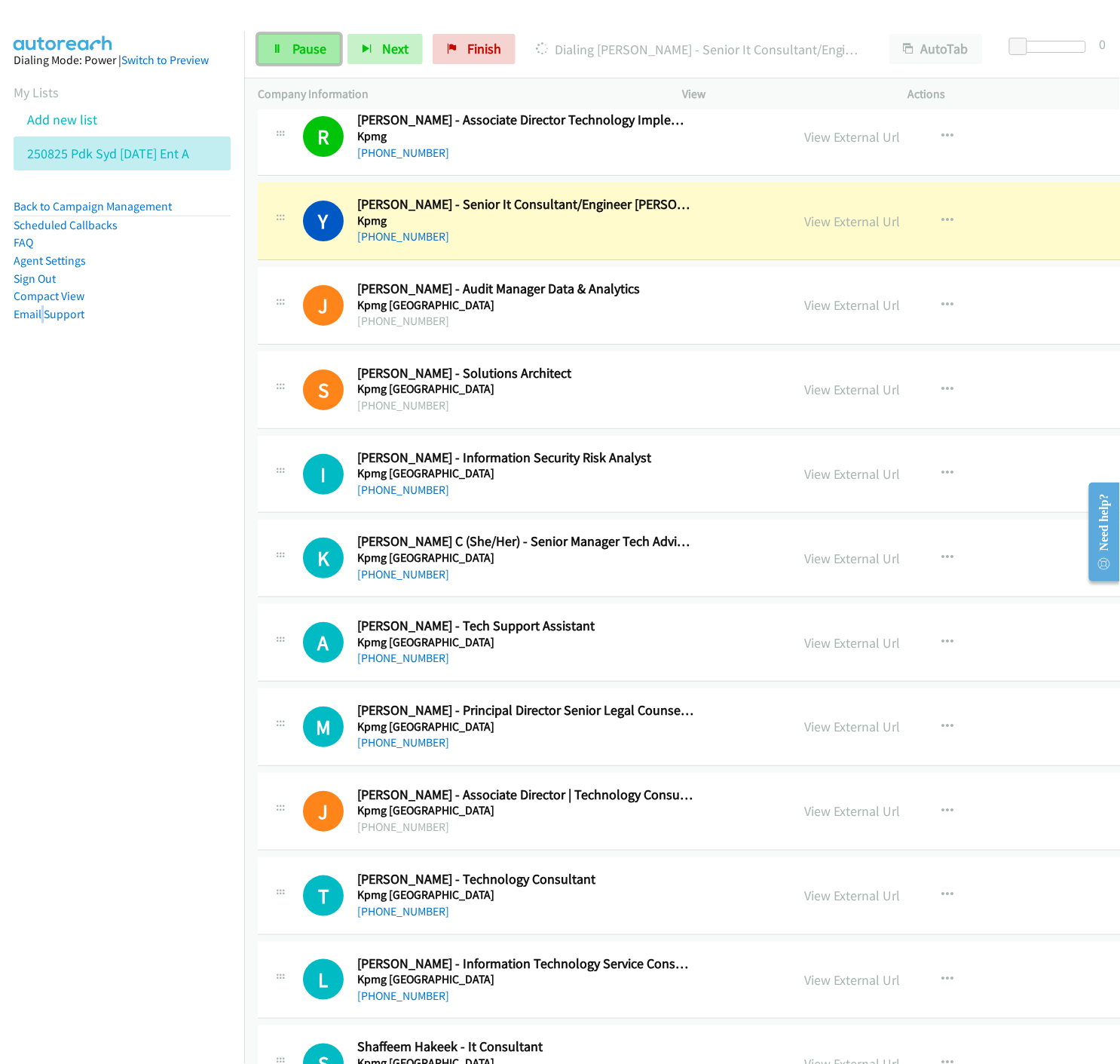
click at [281, 53] on icon at bounding box center [276, 49] width 10 height 10
click at [804, 225] on link "View External Url" at bounding box center [852, 221] width 96 height 17
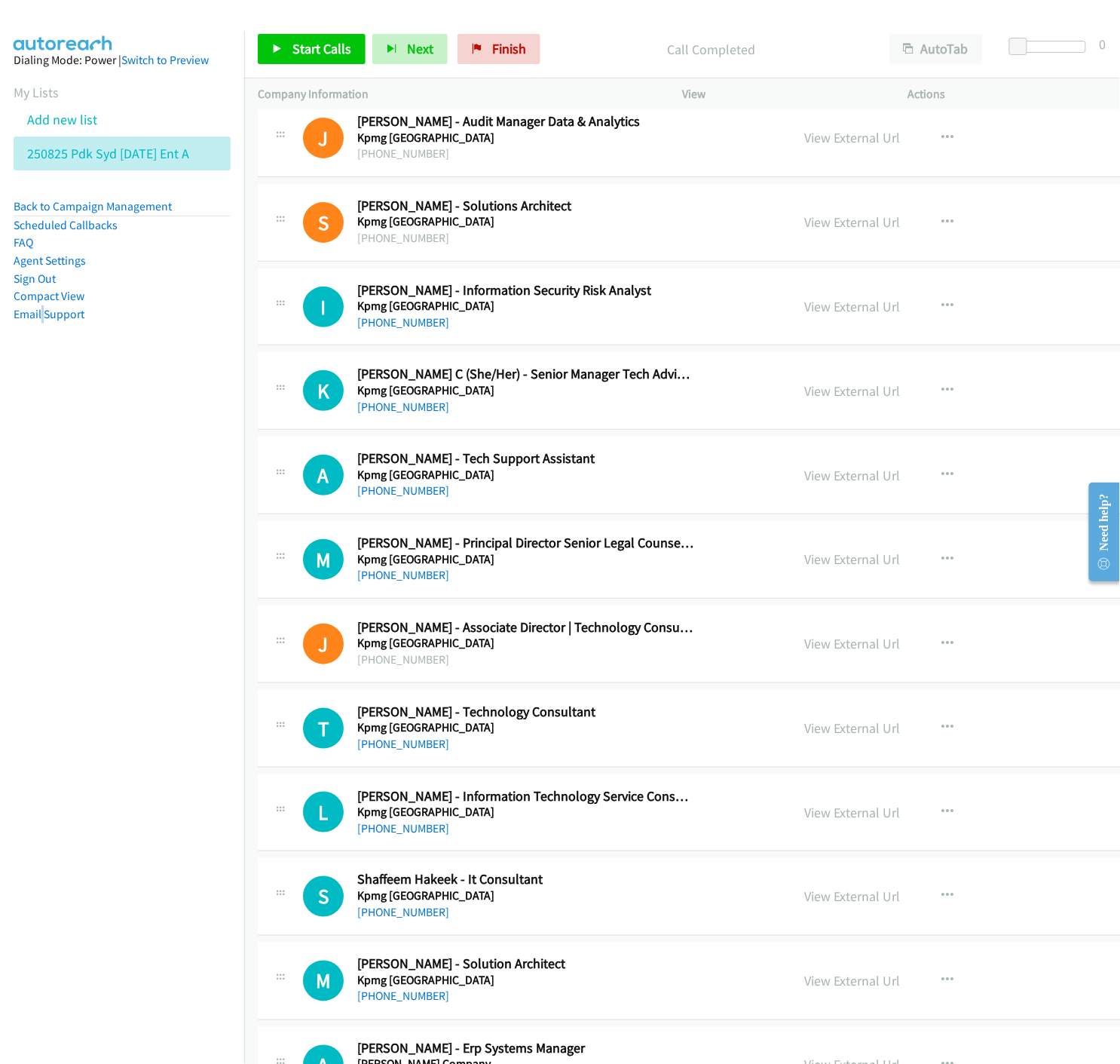
scroll to position [3519, 0]
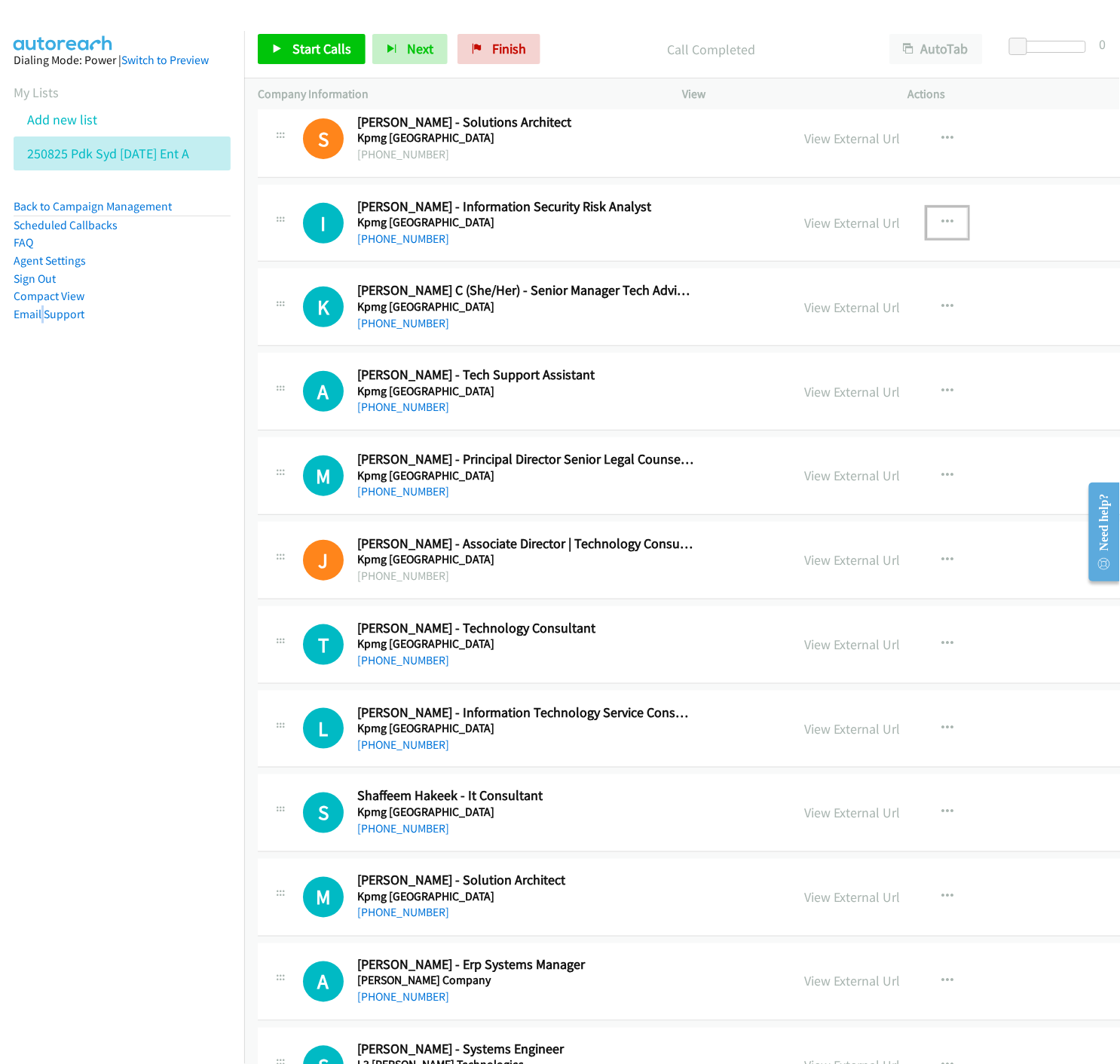
click at [941, 225] on icon "button" at bounding box center [947, 222] width 12 height 12
click at [781, 326] on icon at bounding box center [786, 321] width 10 height 10
click at [300, 52] on span "Start Calls" at bounding box center [321, 49] width 59 height 17
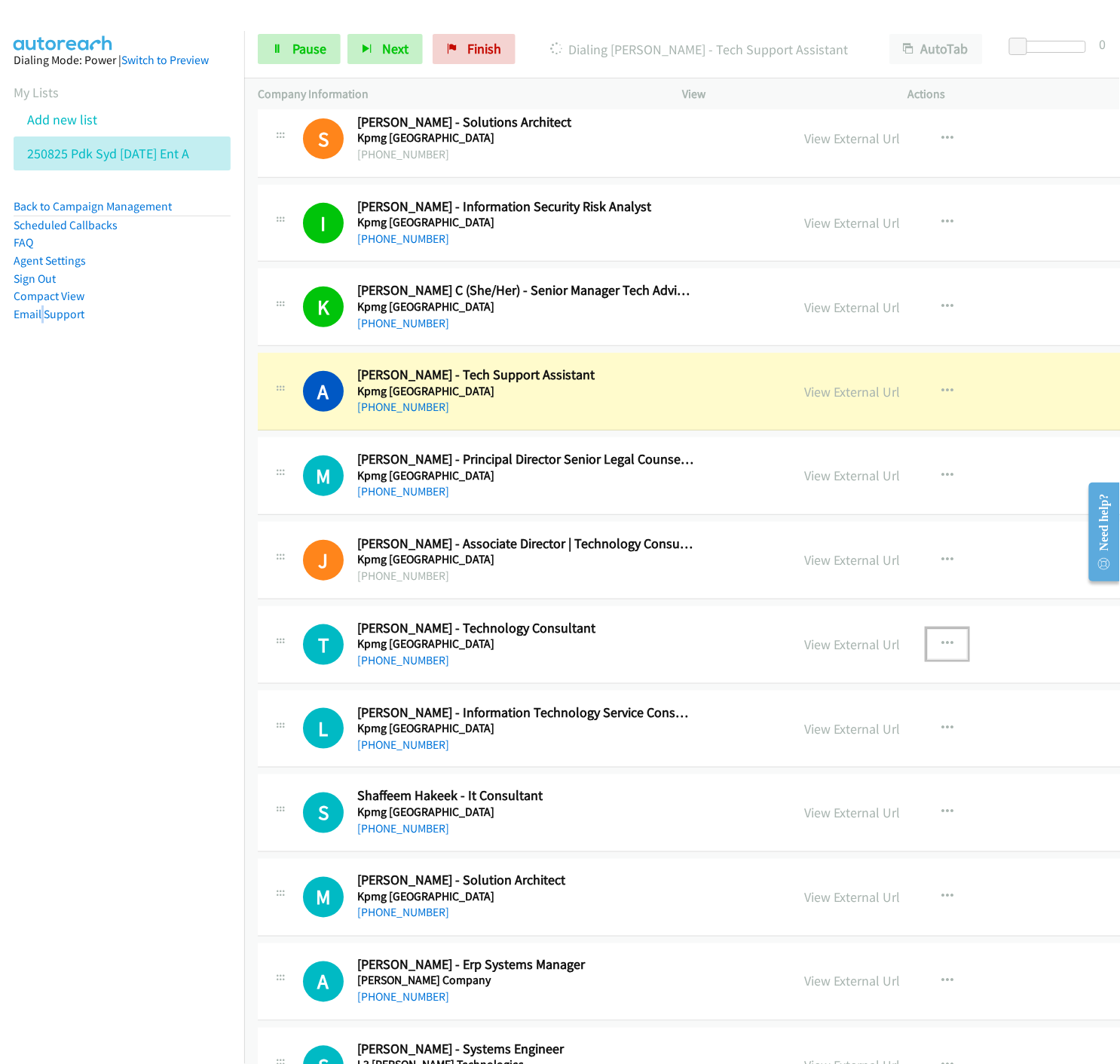
click at [941, 643] on icon "button" at bounding box center [947, 643] width 12 height 12
click at [781, 745] on icon at bounding box center [786, 743] width 10 height 10
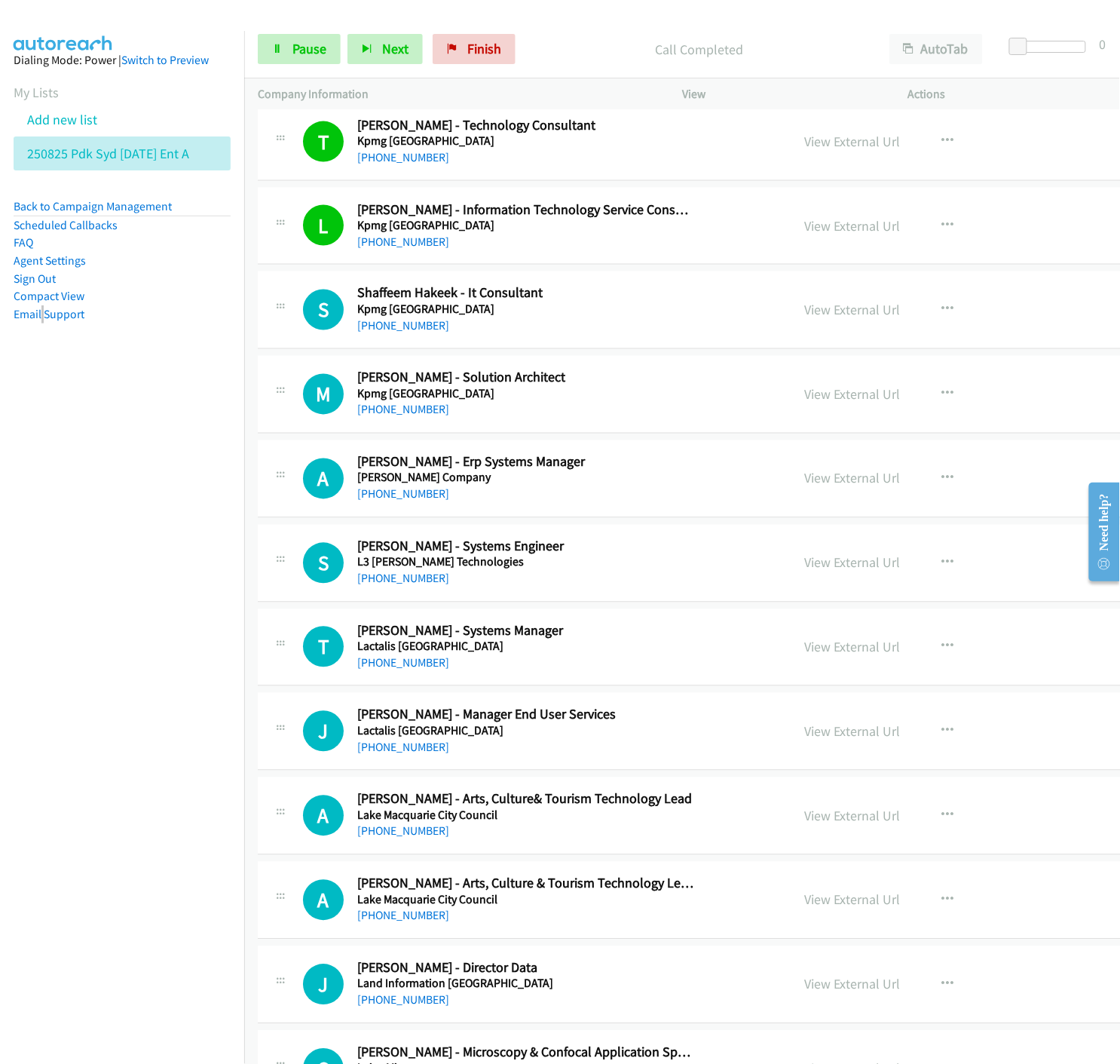
scroll to position [4106, 0]
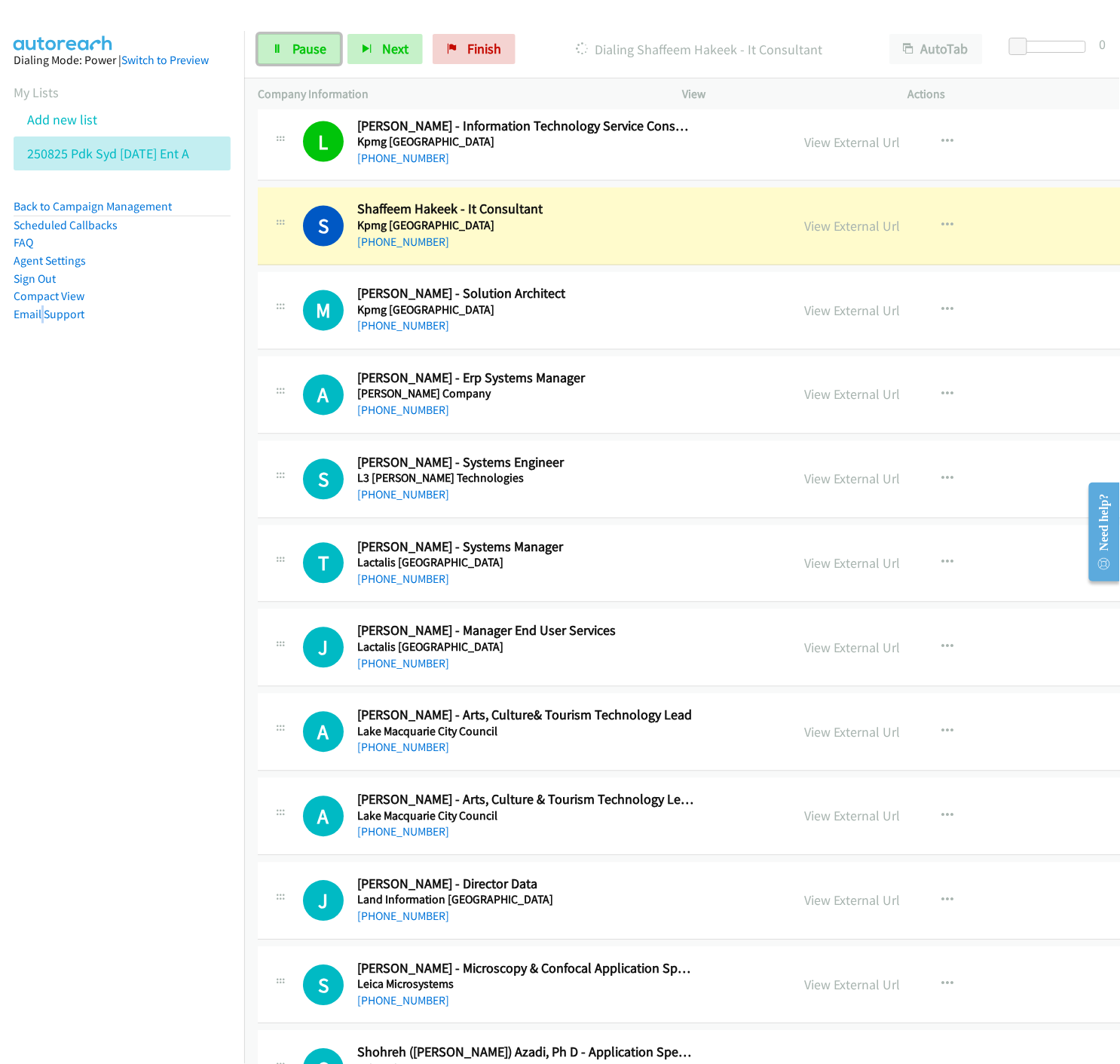
drag, startPoint x: 287, startPoint y: 50, endPoint x: 123, endPoint y: 250, distance: 258.6
click at [289, 50] on link "Pause" at bounding box center [299, 49] width 83 height 31
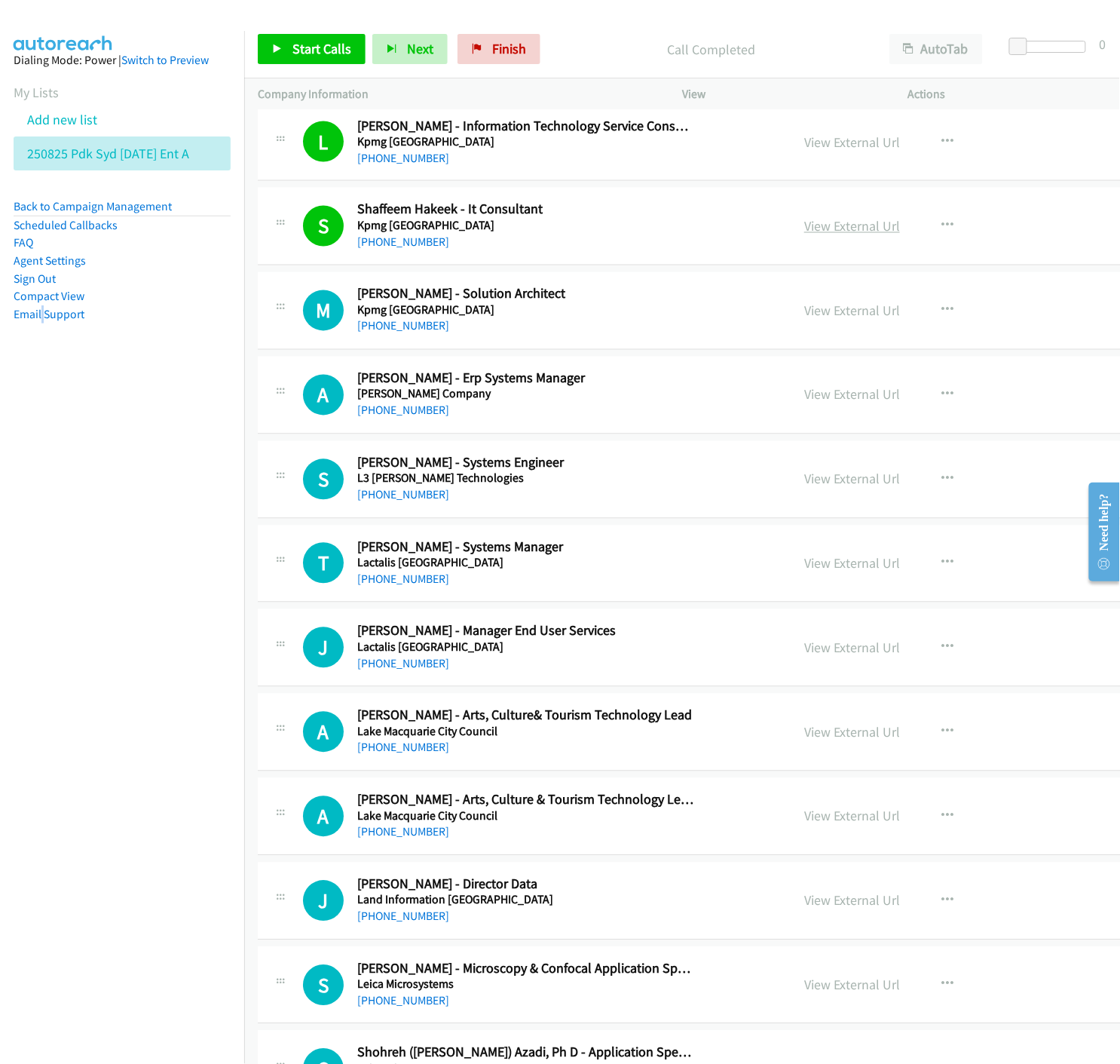
click at [804, 234] on link "View External Url" at bounding box center [852, 226] width 96 height 17
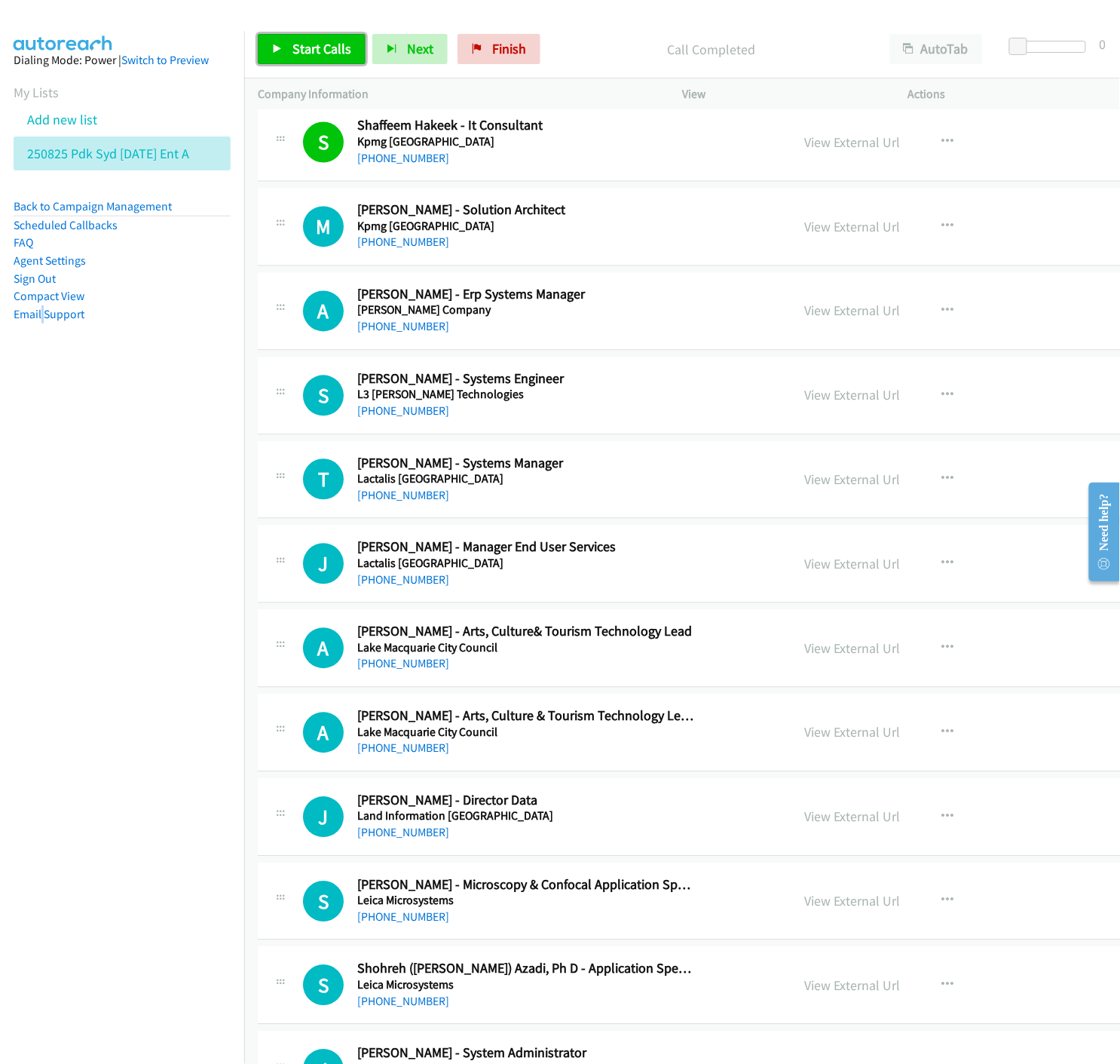
click at [294, 48] on span "Start Calls" at bounding box center [321, 49] width 59 height 17
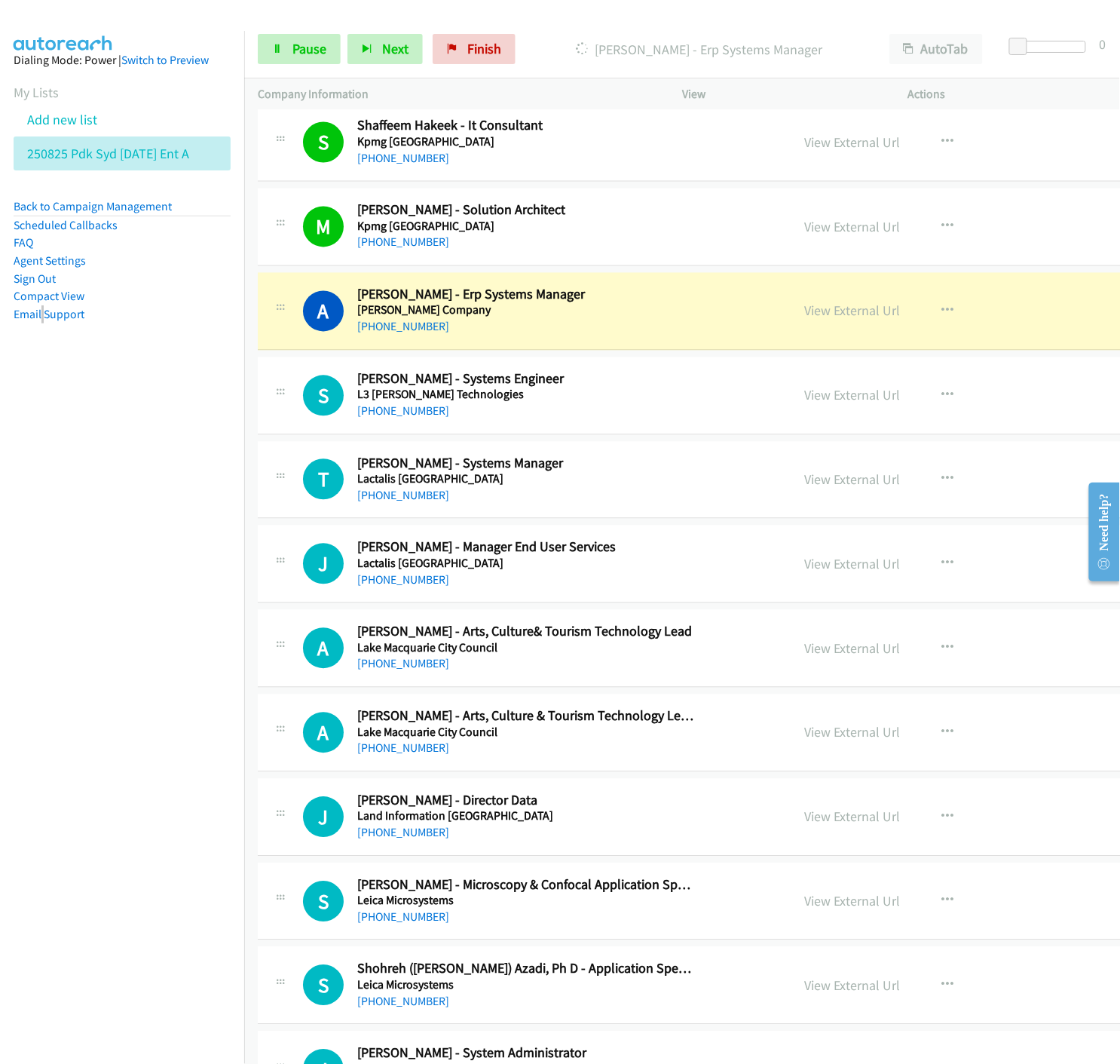
scroll to position [4273, 0]
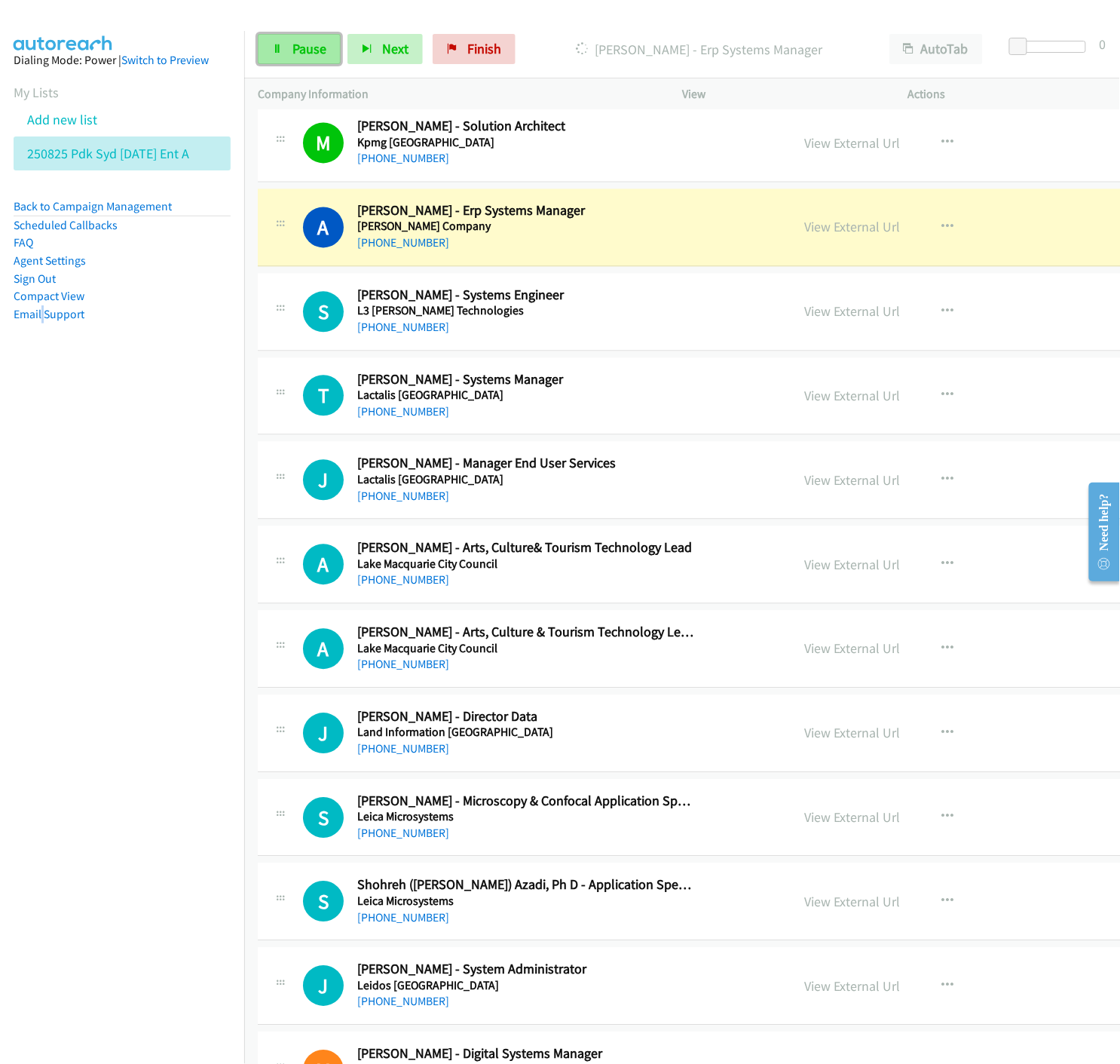
click at [292, 49] on span "Pause" at bounding box center [309, 49] width 34 height 17
click at [804, 232] on link "View External Url" at bounding box center [852, 227] width 96 height 17
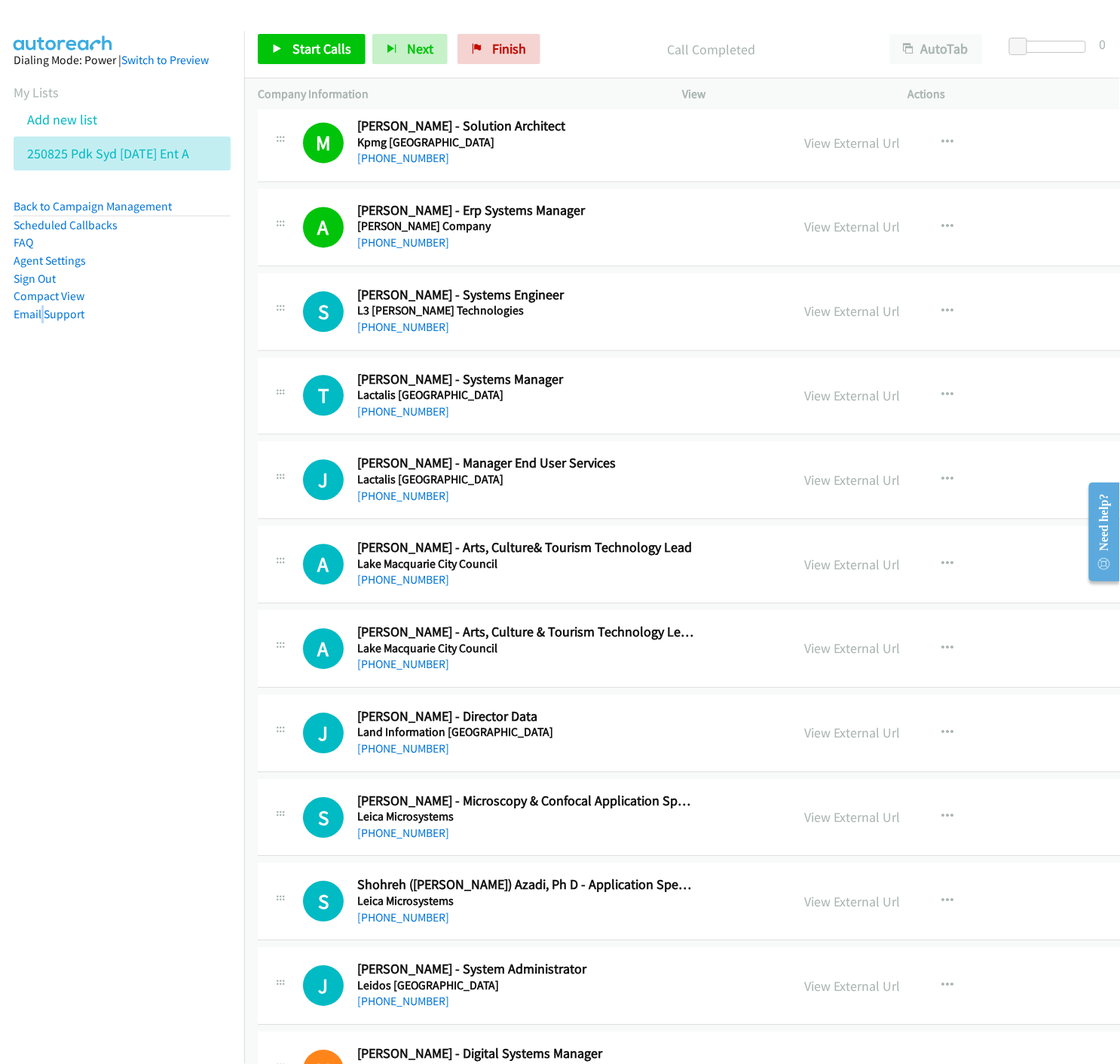
scroll to position [4357, 0]
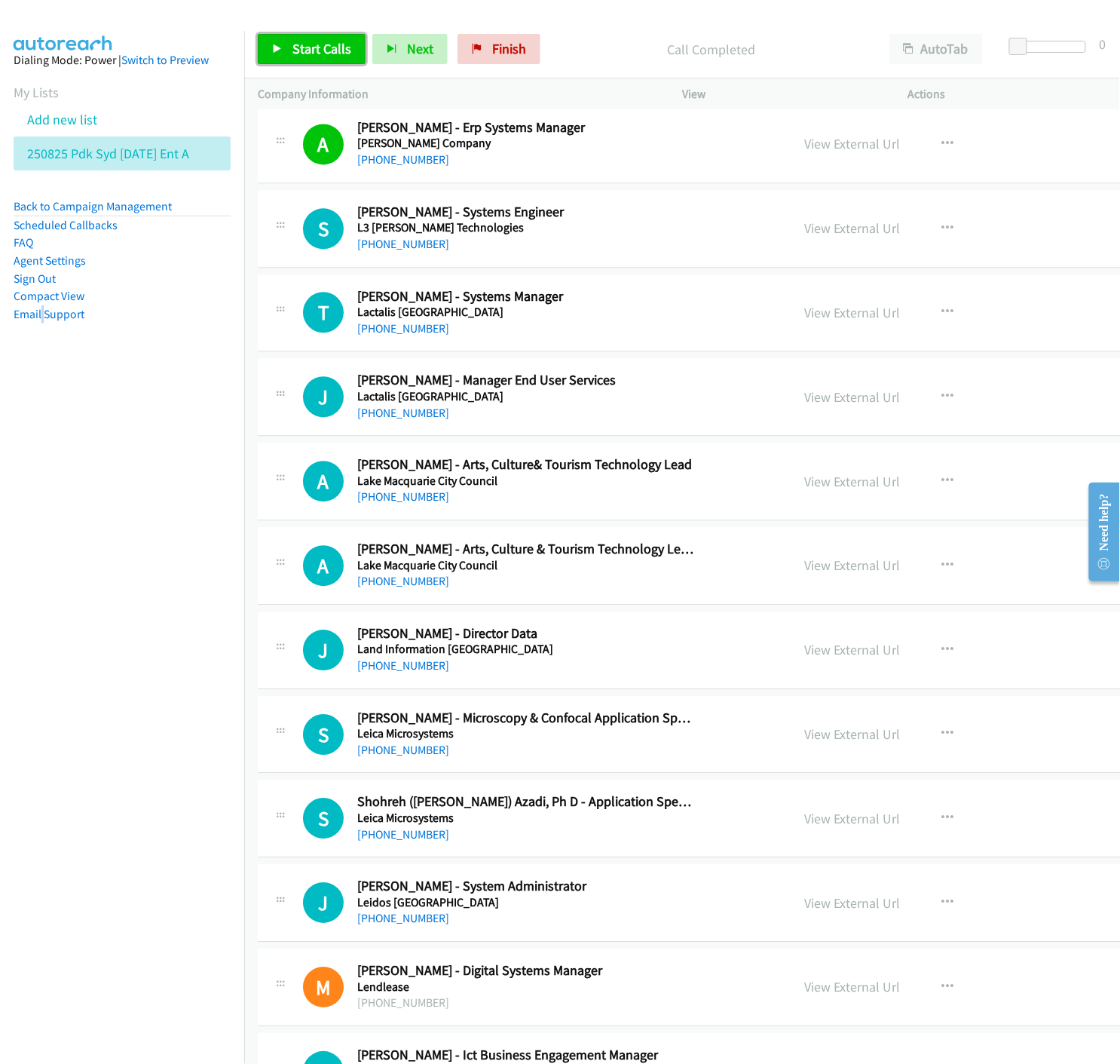
click at [274, 52] on icon at bounding box center [276, 49] width 10 height 10
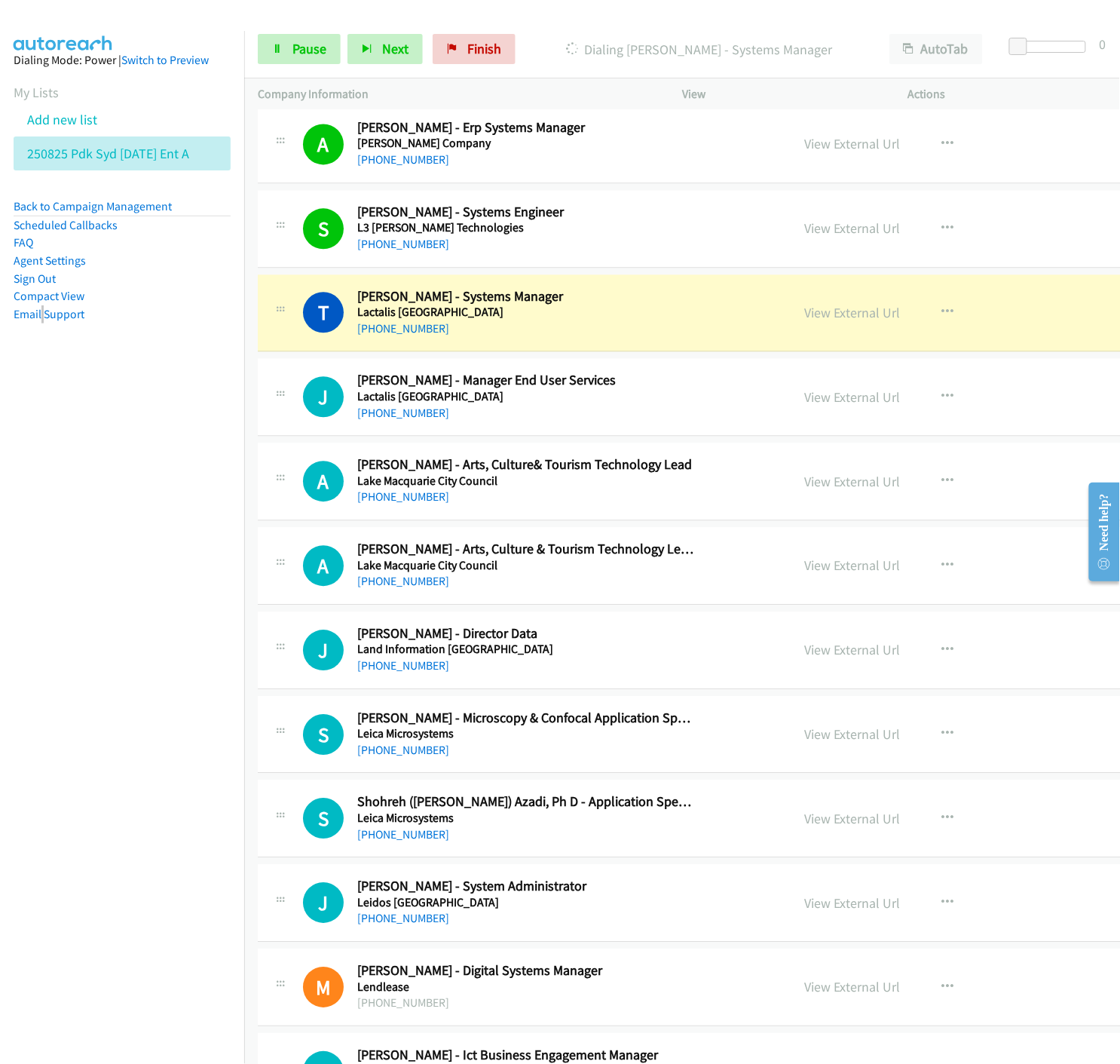
scroll to position [4441, 0]
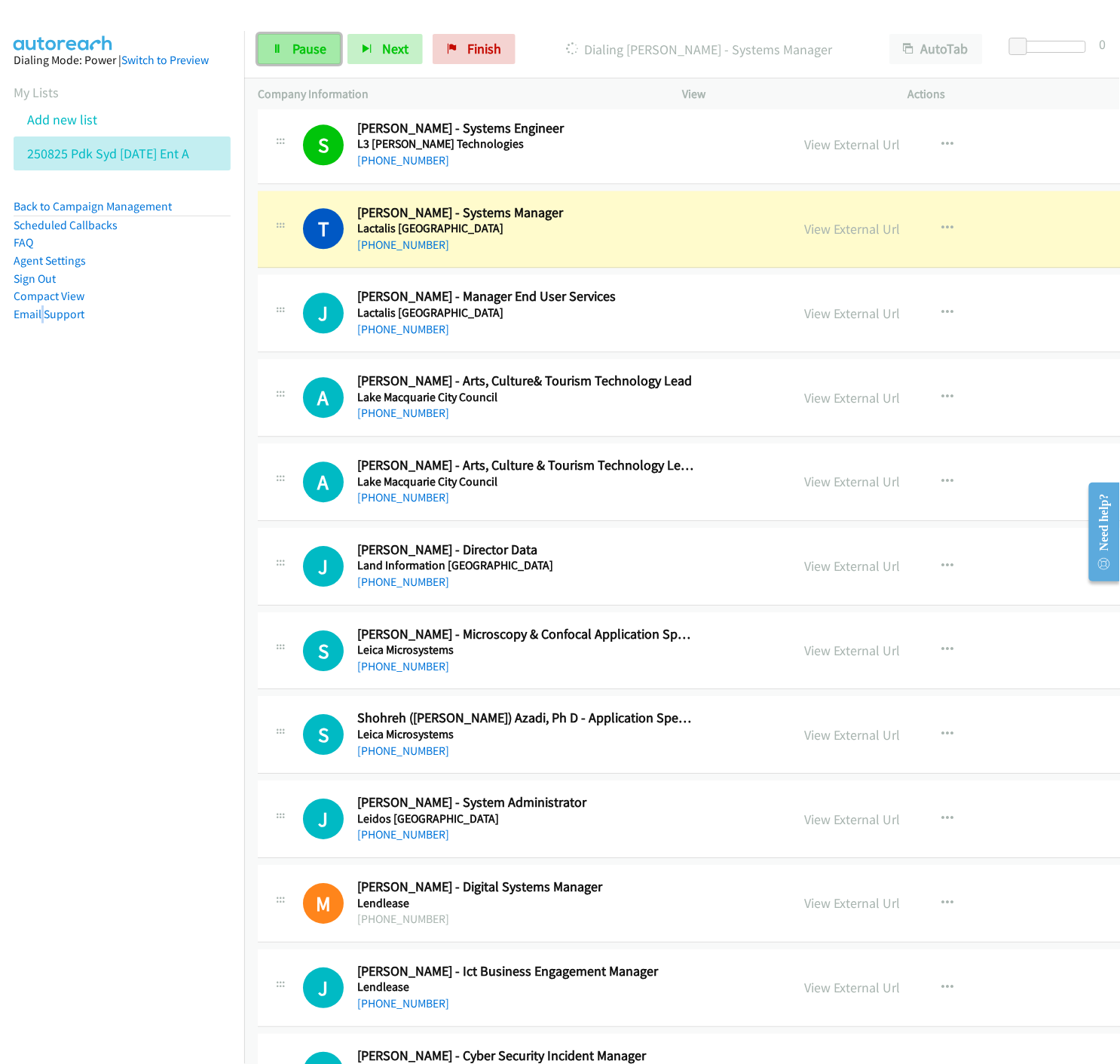
drag, startPoint x: 276, startPoint y: 42, endPoint x: 529, endPoint y: 320, distance: 375.9
click at [276, 42] on link "Pause" at bounding box center [299, 49] width 83 height 31
click at [804, 227] on link "View External Url" at bounding box center [852, 229] width 96 height 17
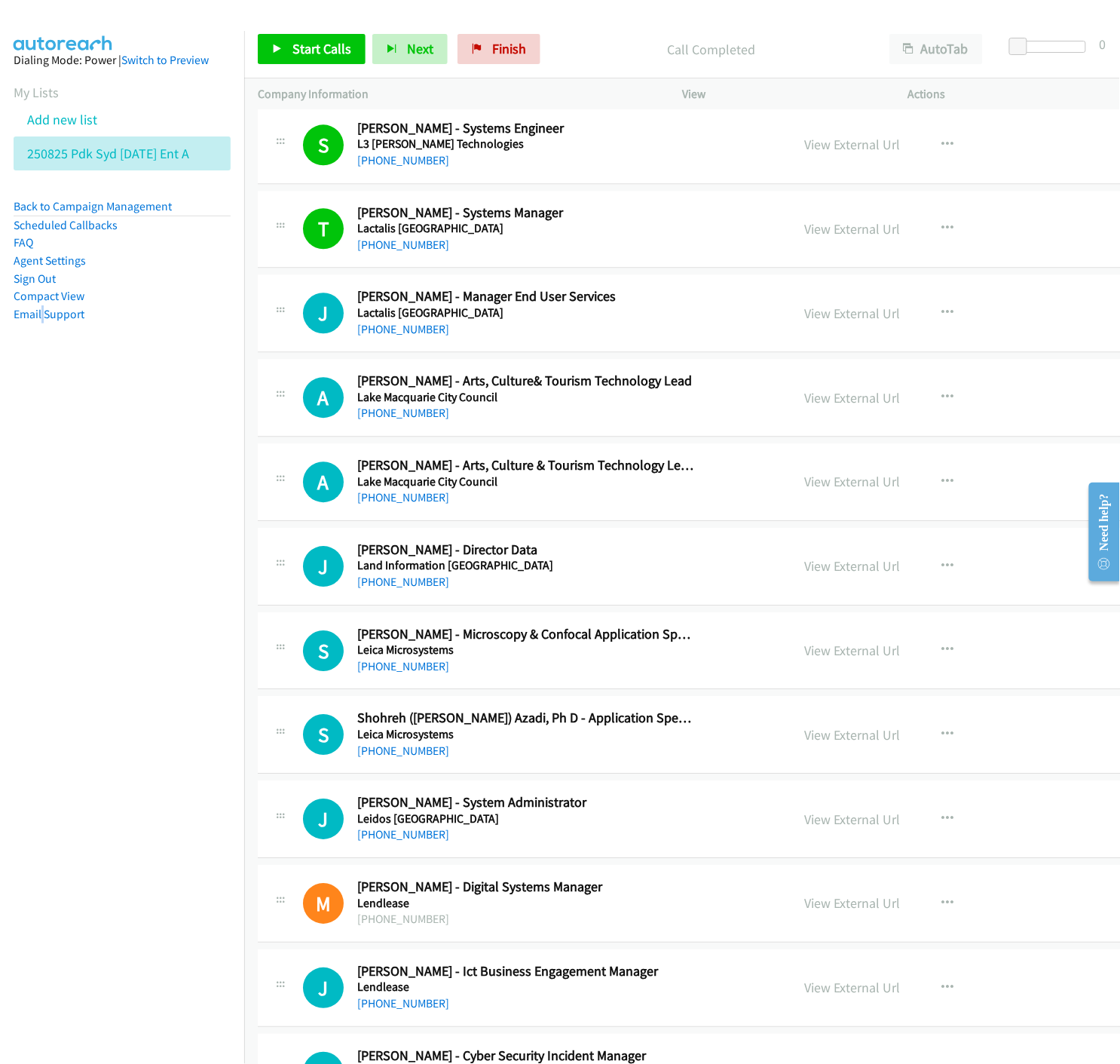
scroll to position [4525, 0]
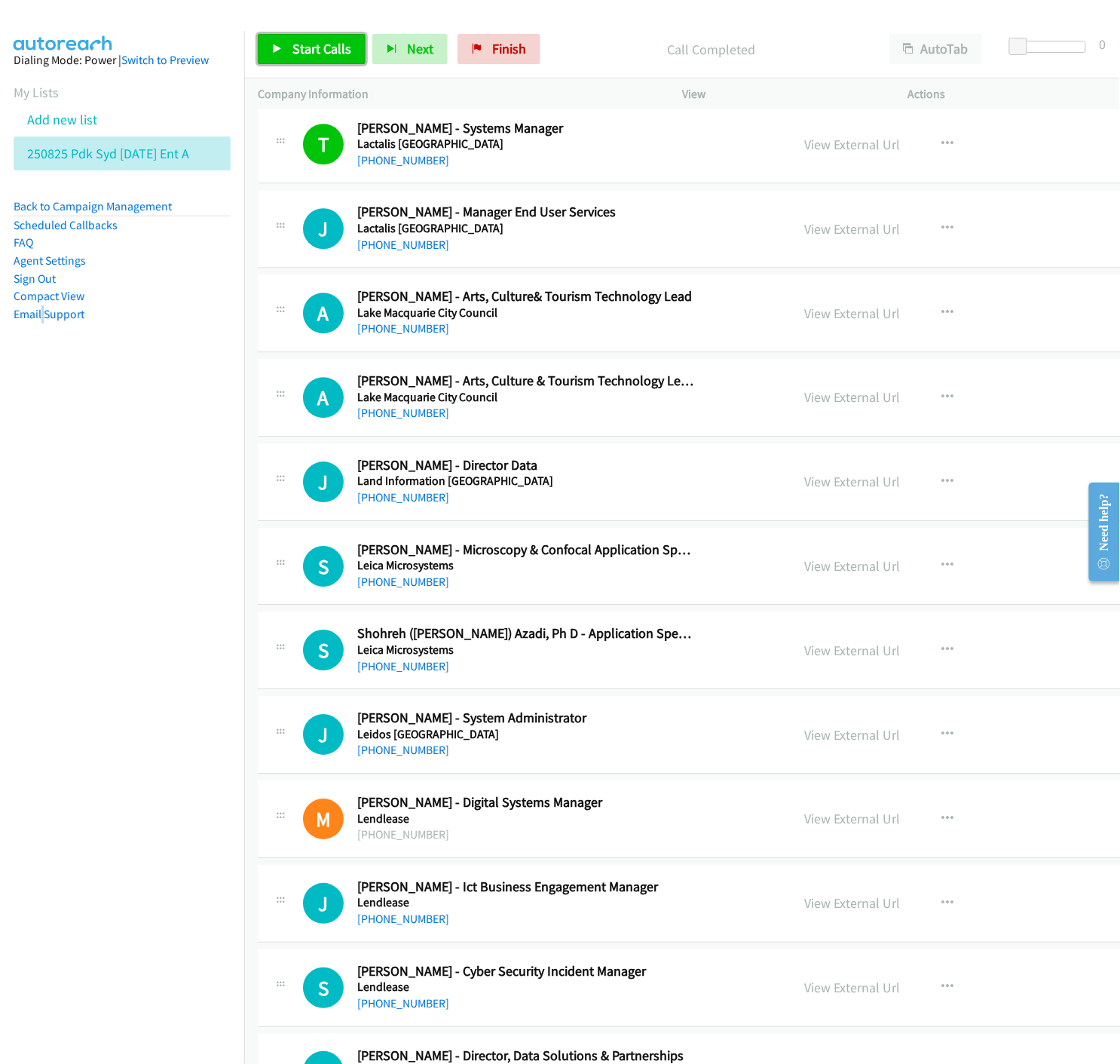
drag, startPoint x: 287, startPoint y: 53, endPoint x: 329, endPoint y: 122, distance: 80.8
click at [287, 53] on link "Start Calls" at bounding box center [312, 49] width 108 height 31
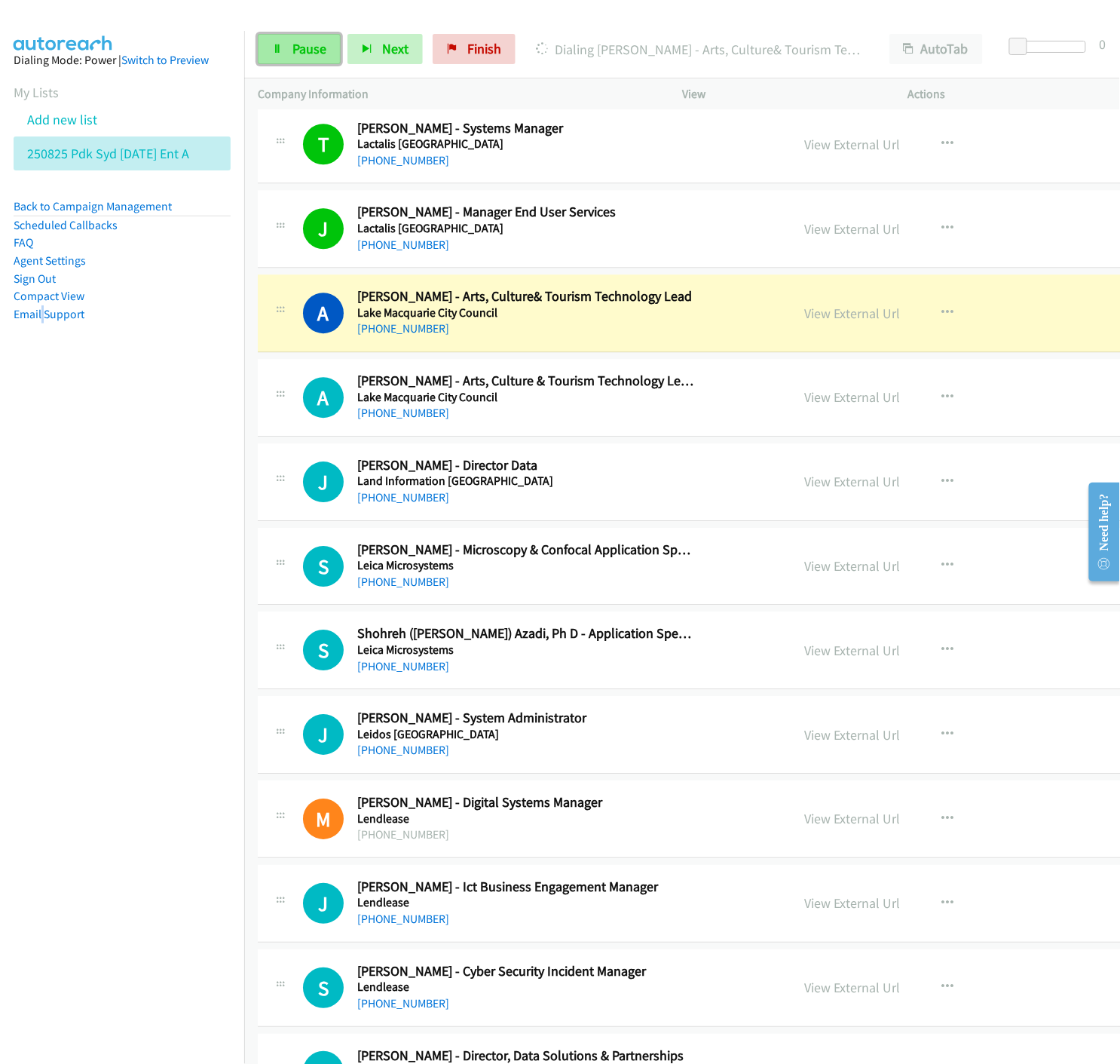
click at [277, 48] on icon at bounding box center [276, 49] width 10 height 10
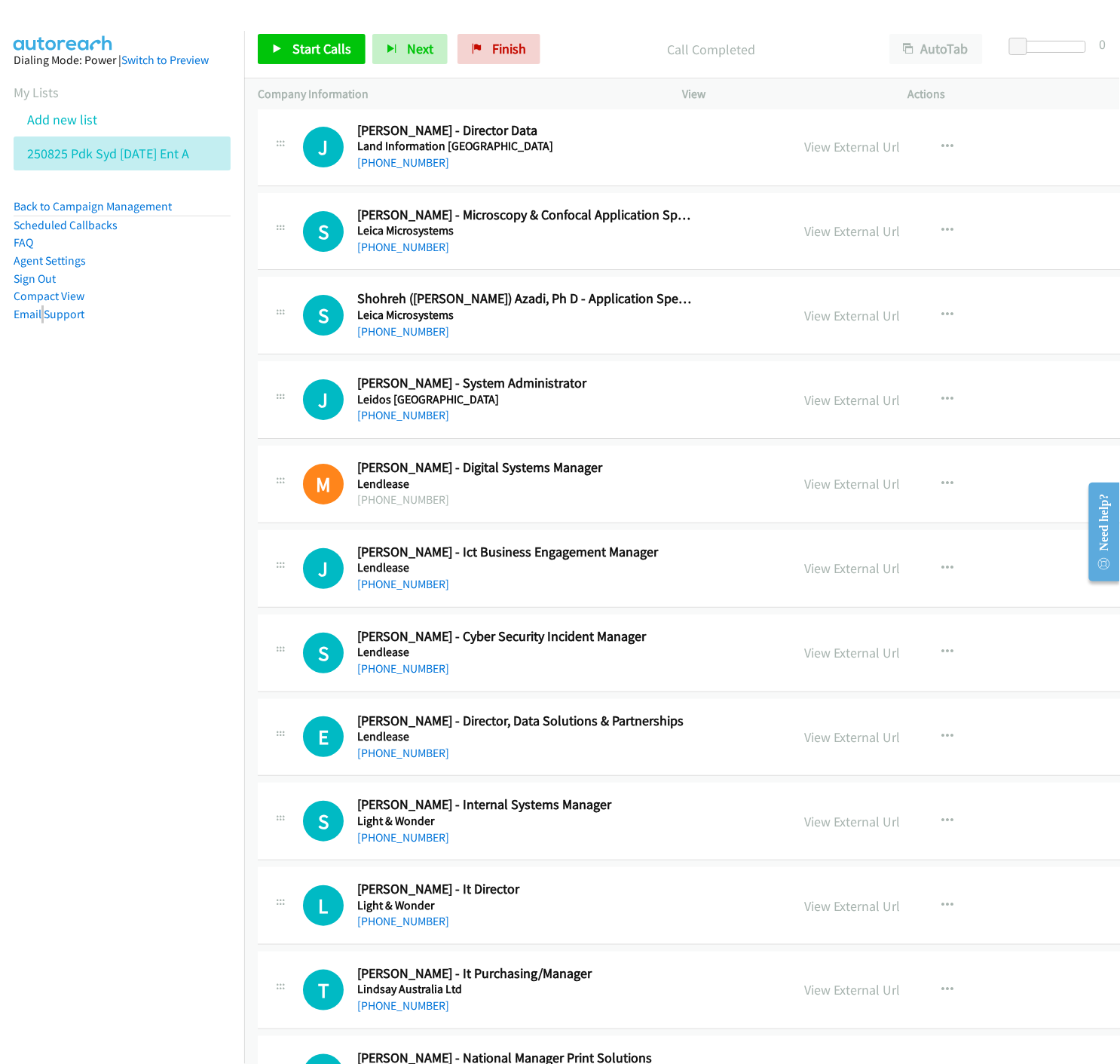
scroll to position [4944, 0]
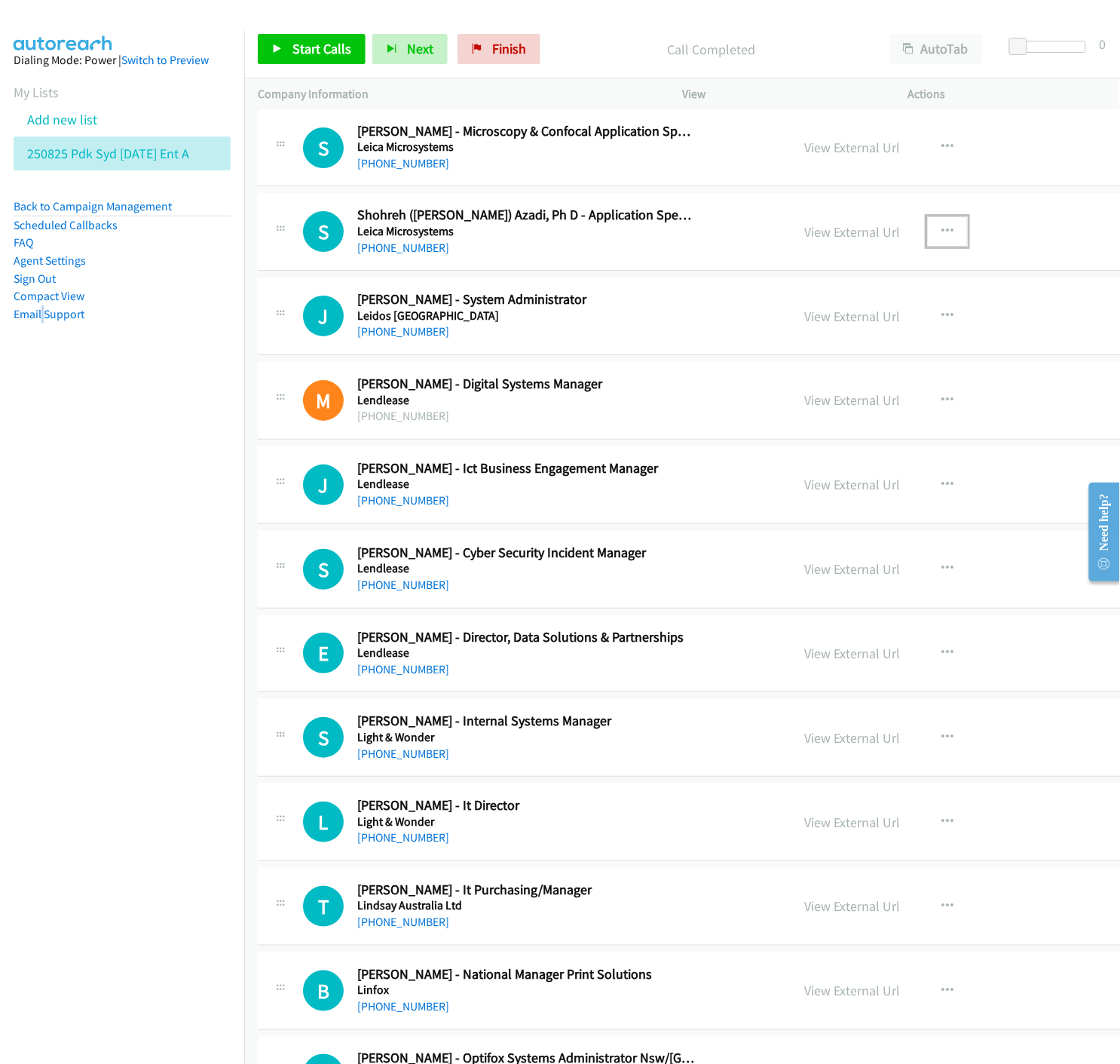
click at [941, 232] on icon "button" at bounding box center [947, 231] width 12 height 12
click at [781, 328] on icon at bounding box center [786, 331] width 10 height 10
click at [304, 39] on link "Start Calls" at bounding box center [312, 49] width 108 height 31
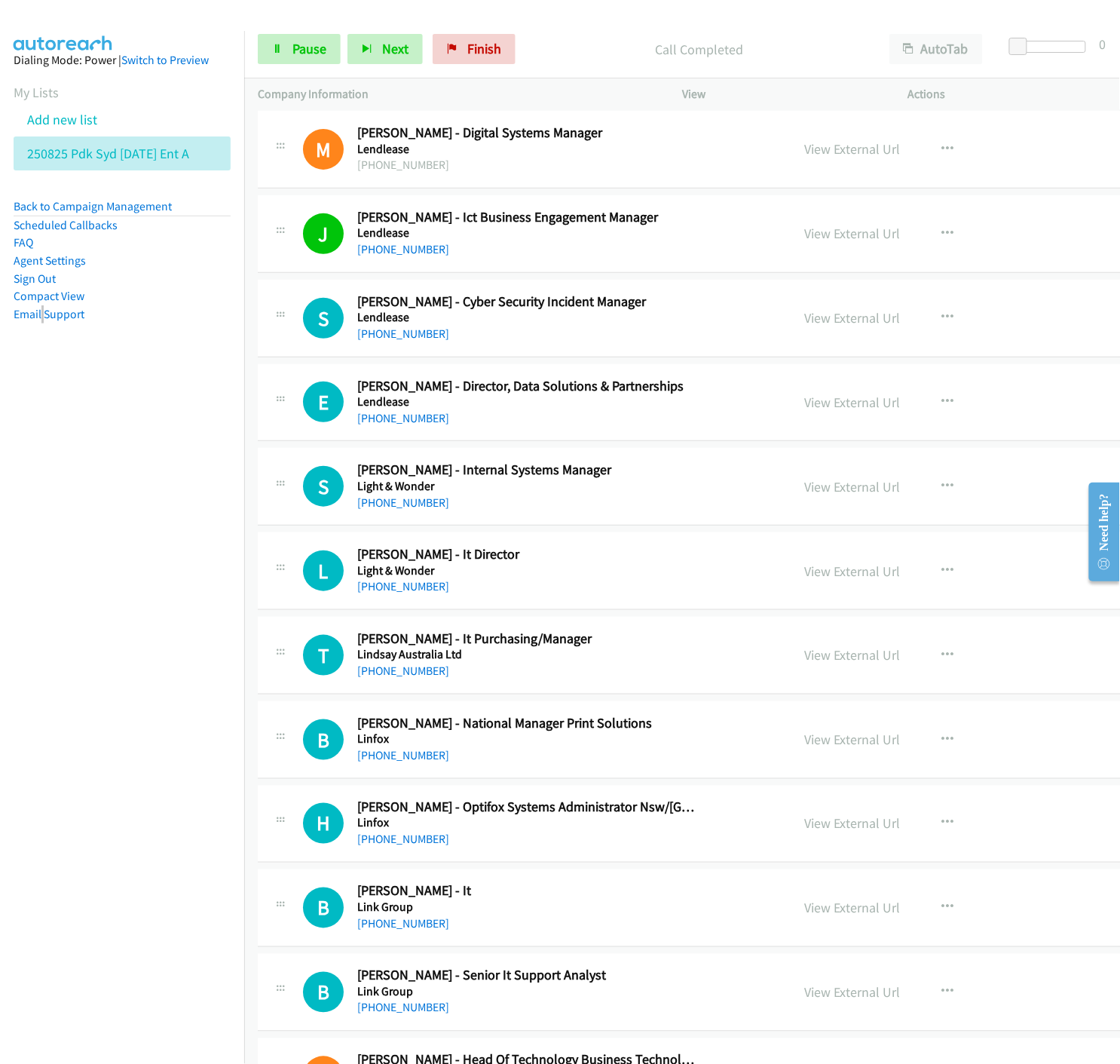
scroll to position [5279, 0]
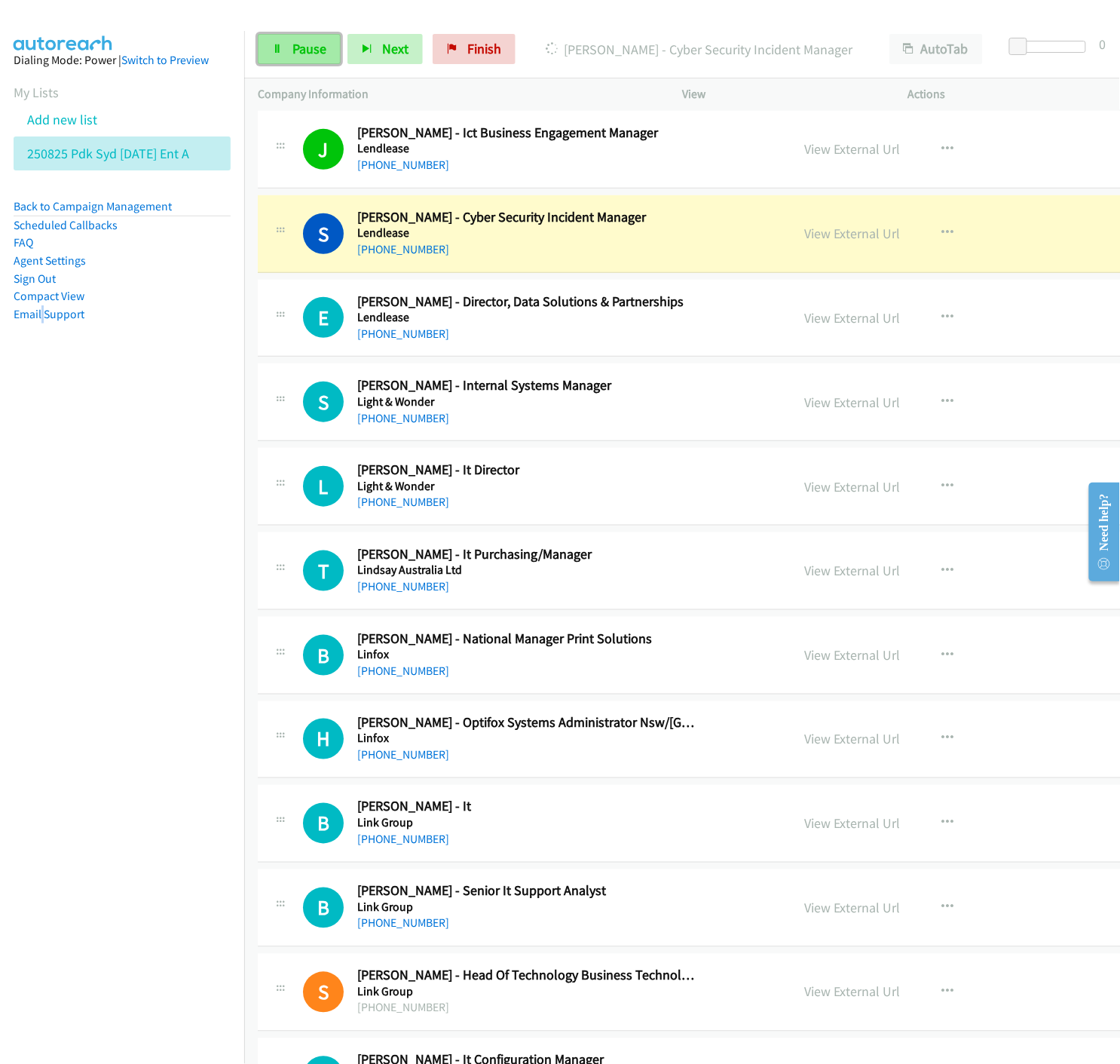
click at [274, 53] on icon at bounding box center [276, 49] width 10 height 10
click at [804, 242] on link "View External Url" at bounding box center [852, 233] width 96 height 17
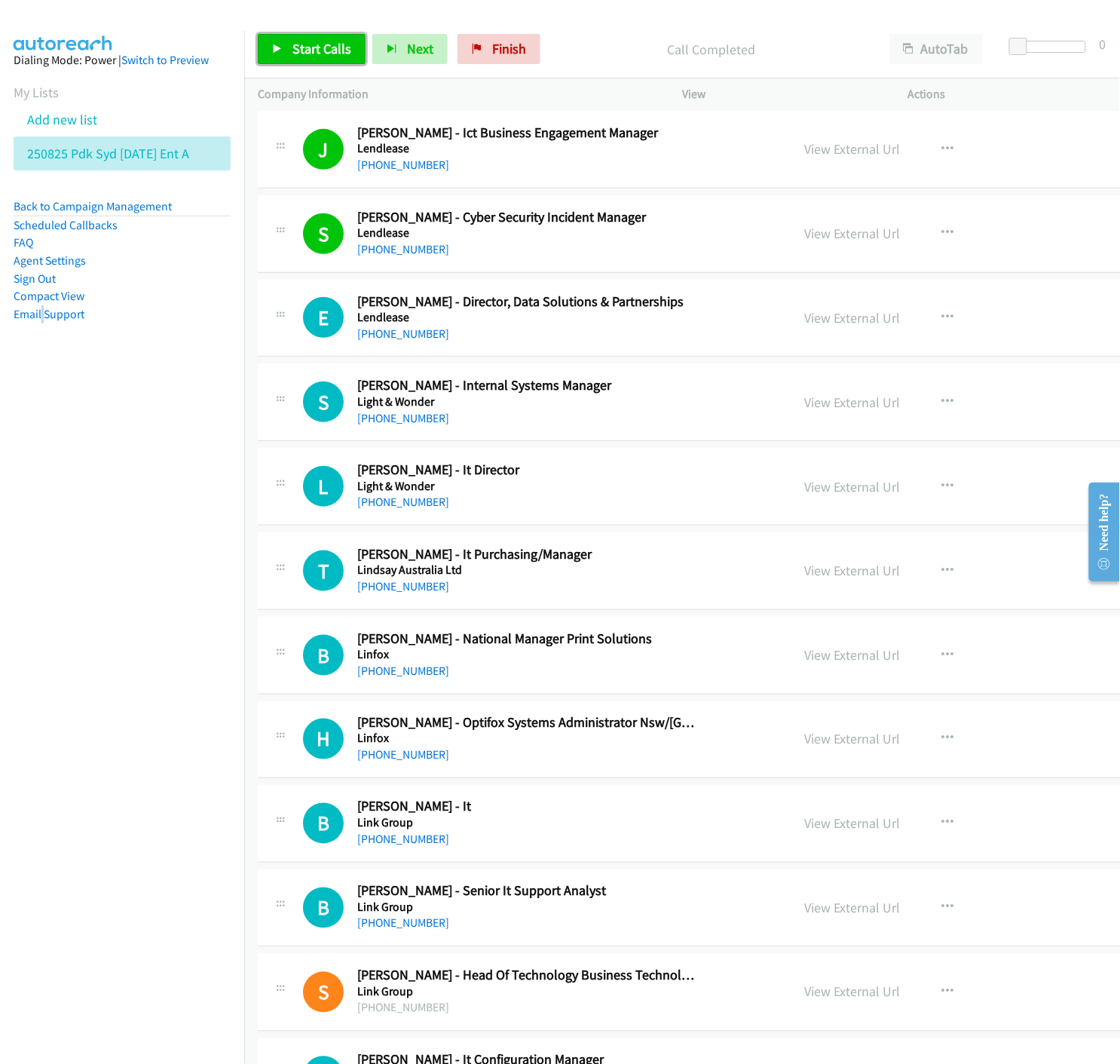
click at [273, 46] on icon at bounding box center [276, 49] width 10 height 10
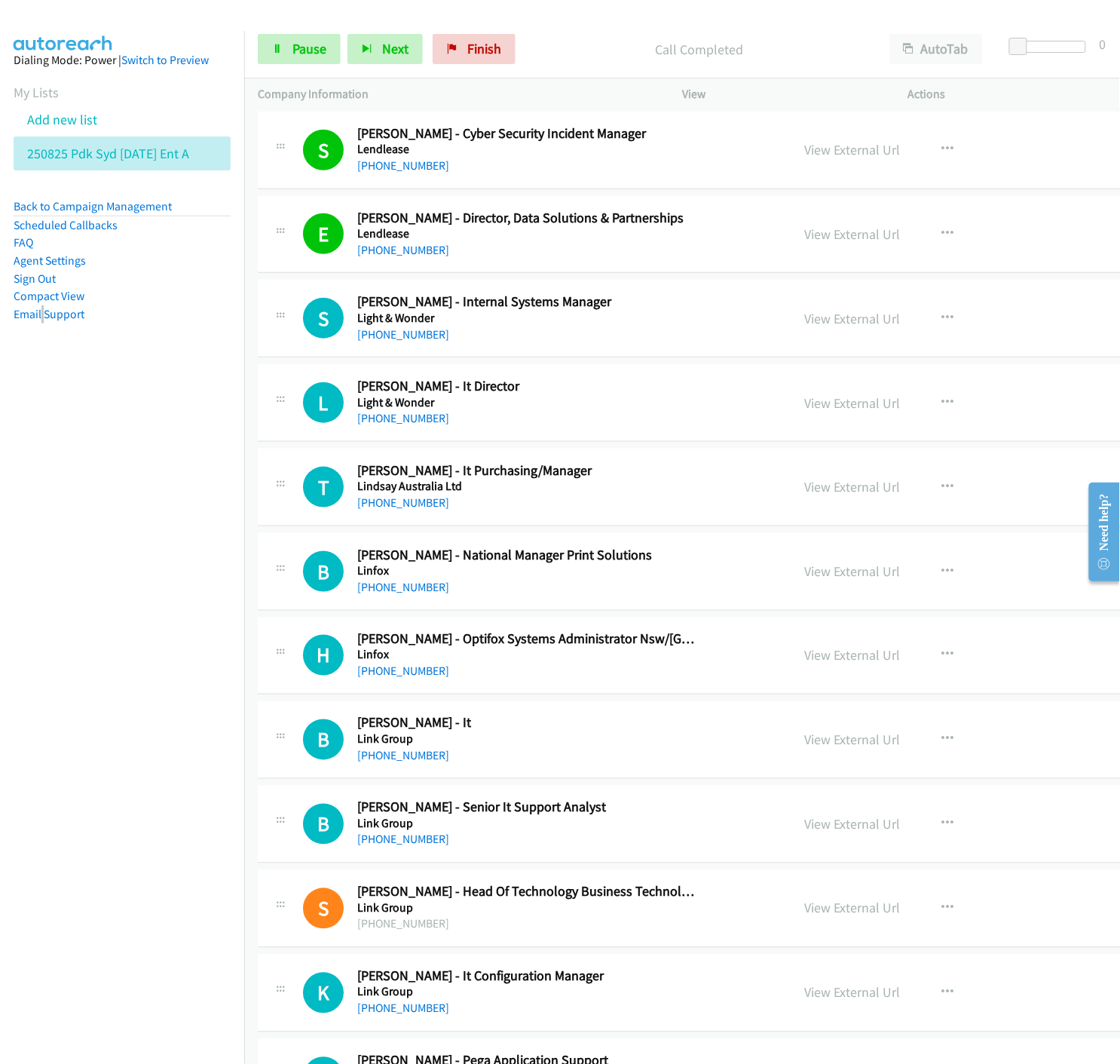
scroll to position [5447, 0]
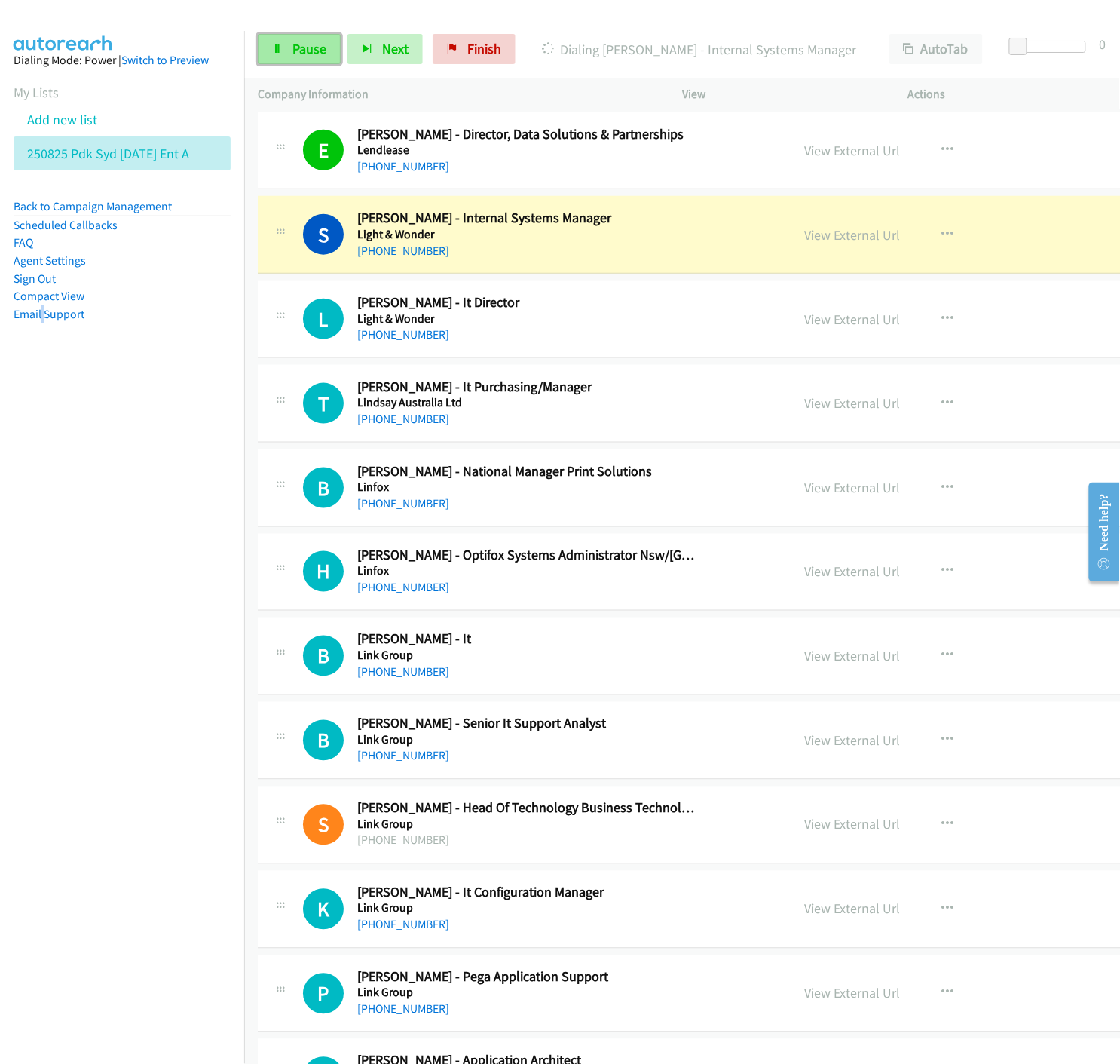
click at [292, 53] on span "Pause" at bounding box center [309, 49] width 34 height 17
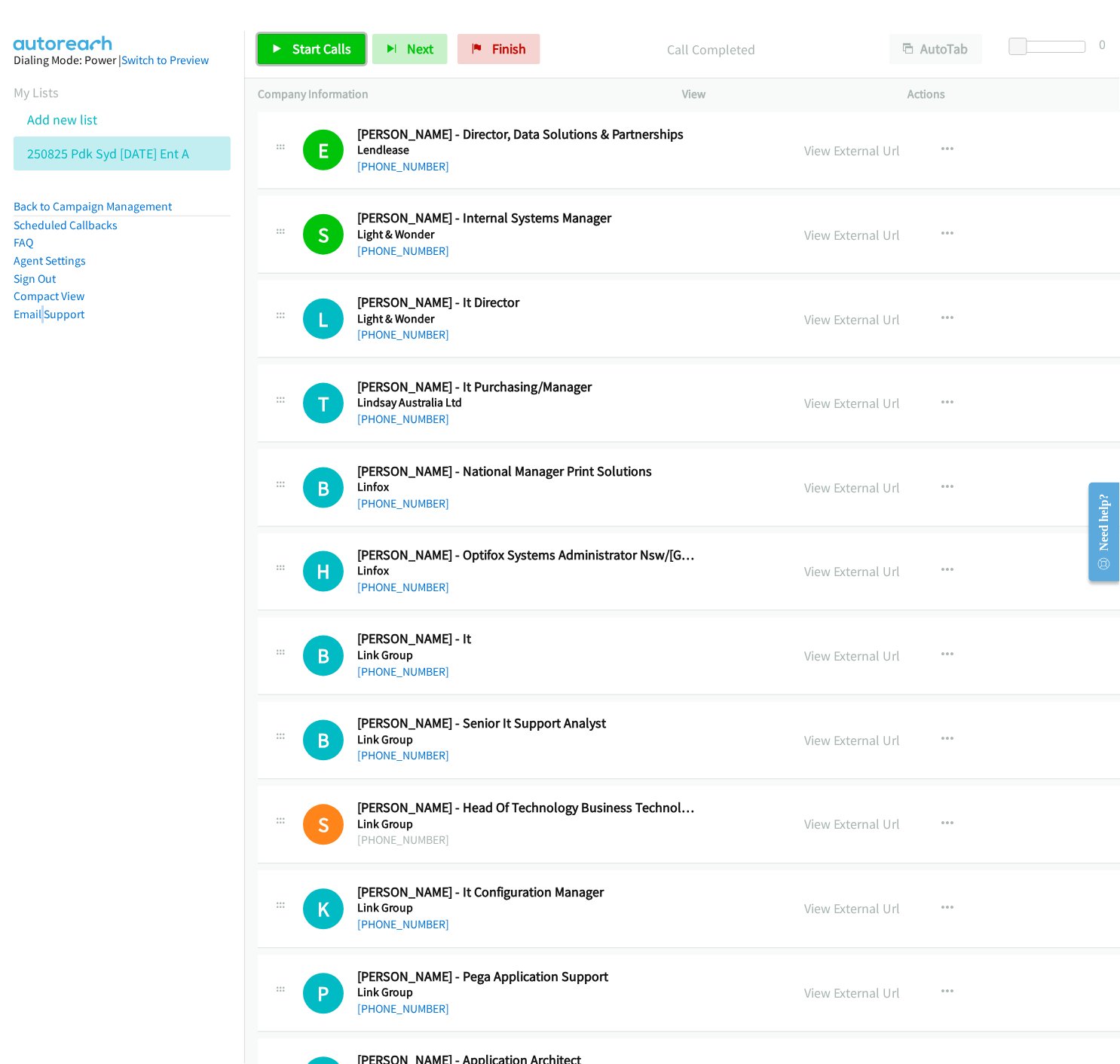
click at [272, 50] on icon at bounding box center [276, 49] width 10 height 10
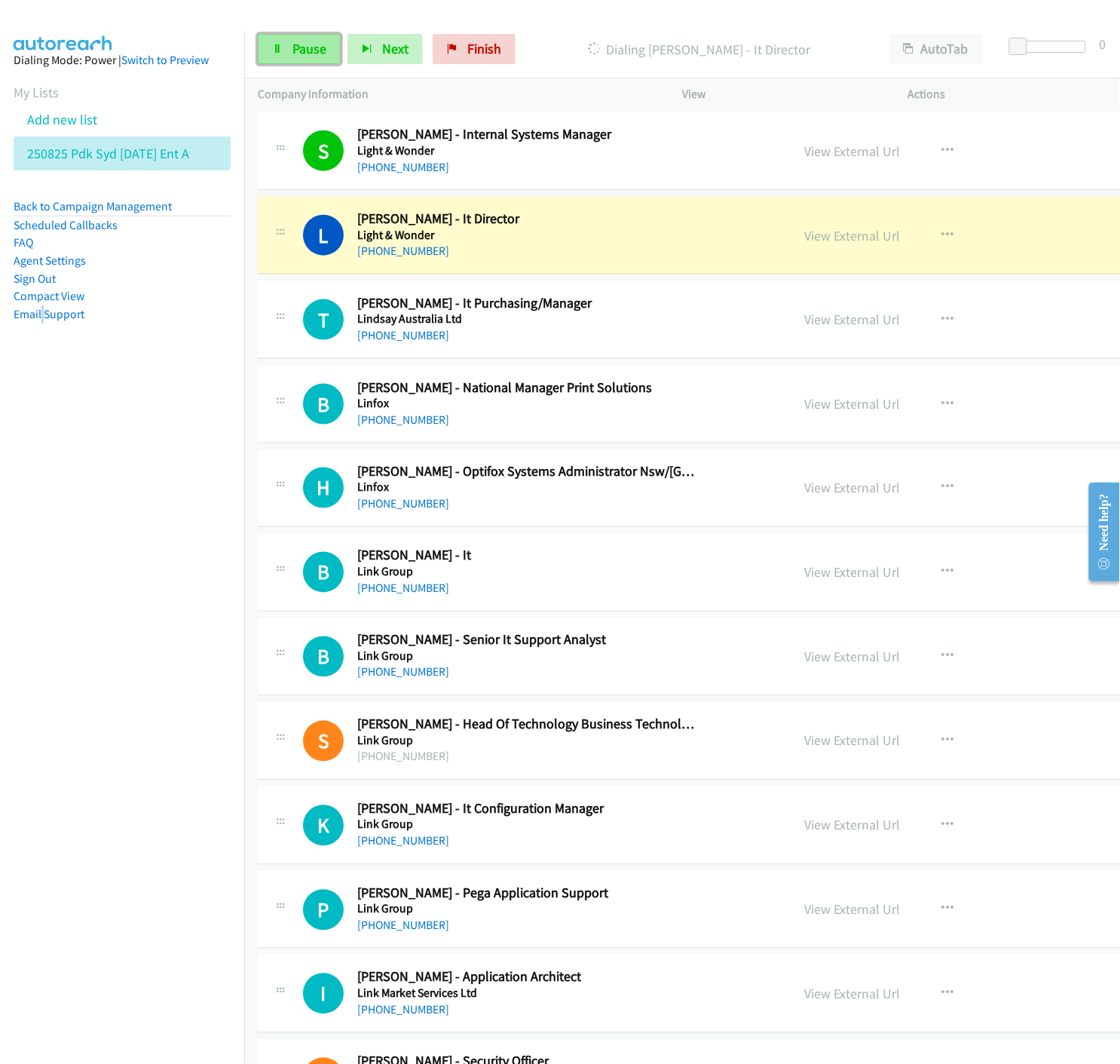
click at [266, 49] on link "Pause" at bounding box center [299, 49] width 83 height 31
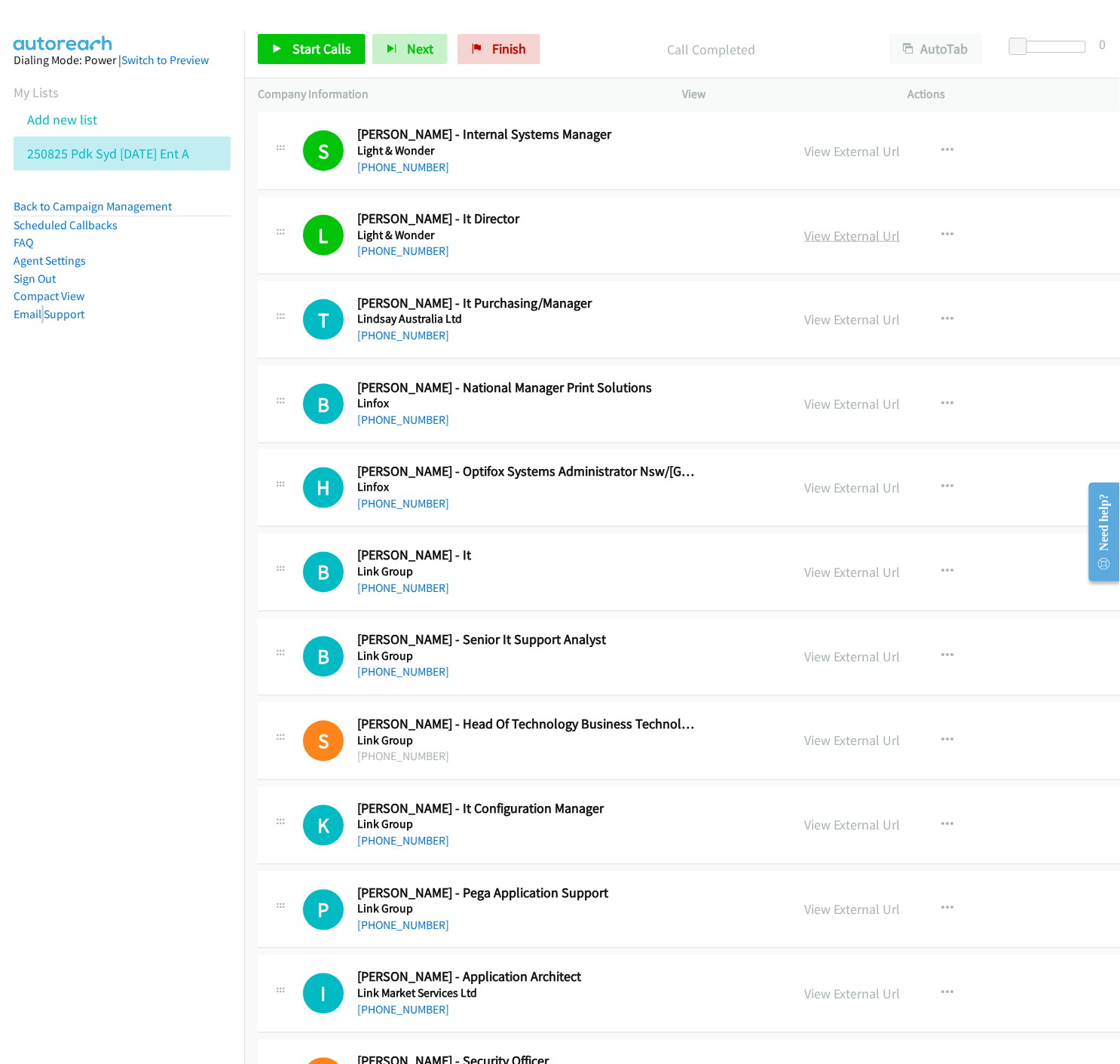
click at [804, 235] on link "View External Url" at bounding box center [852, 236] width 96 height 17
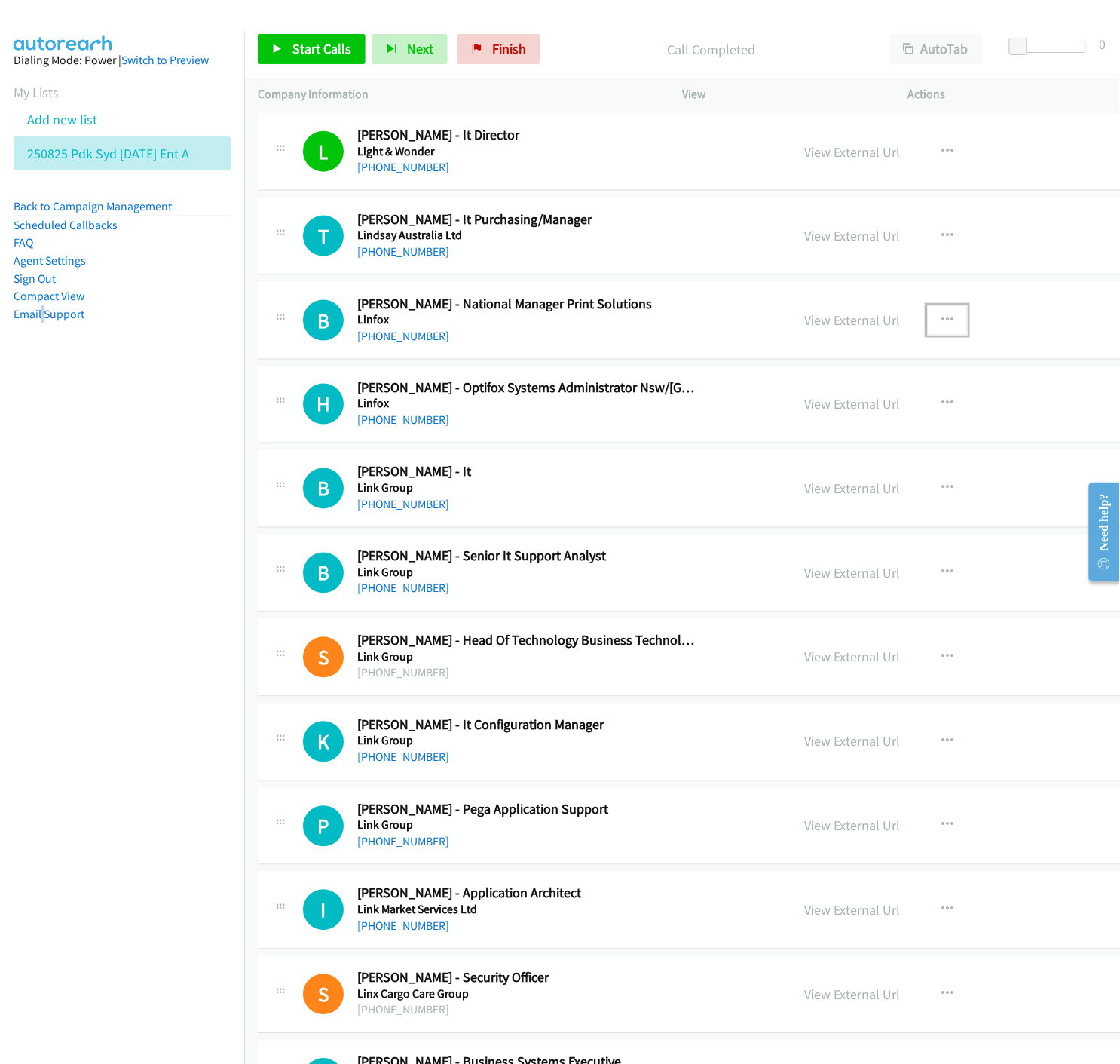
click at [941, 323] on icon "button" at bounding box center [947, 320] width 12 height 12
click at [781, 420] on icon at bounding box center [786, 418] width 10 height 10
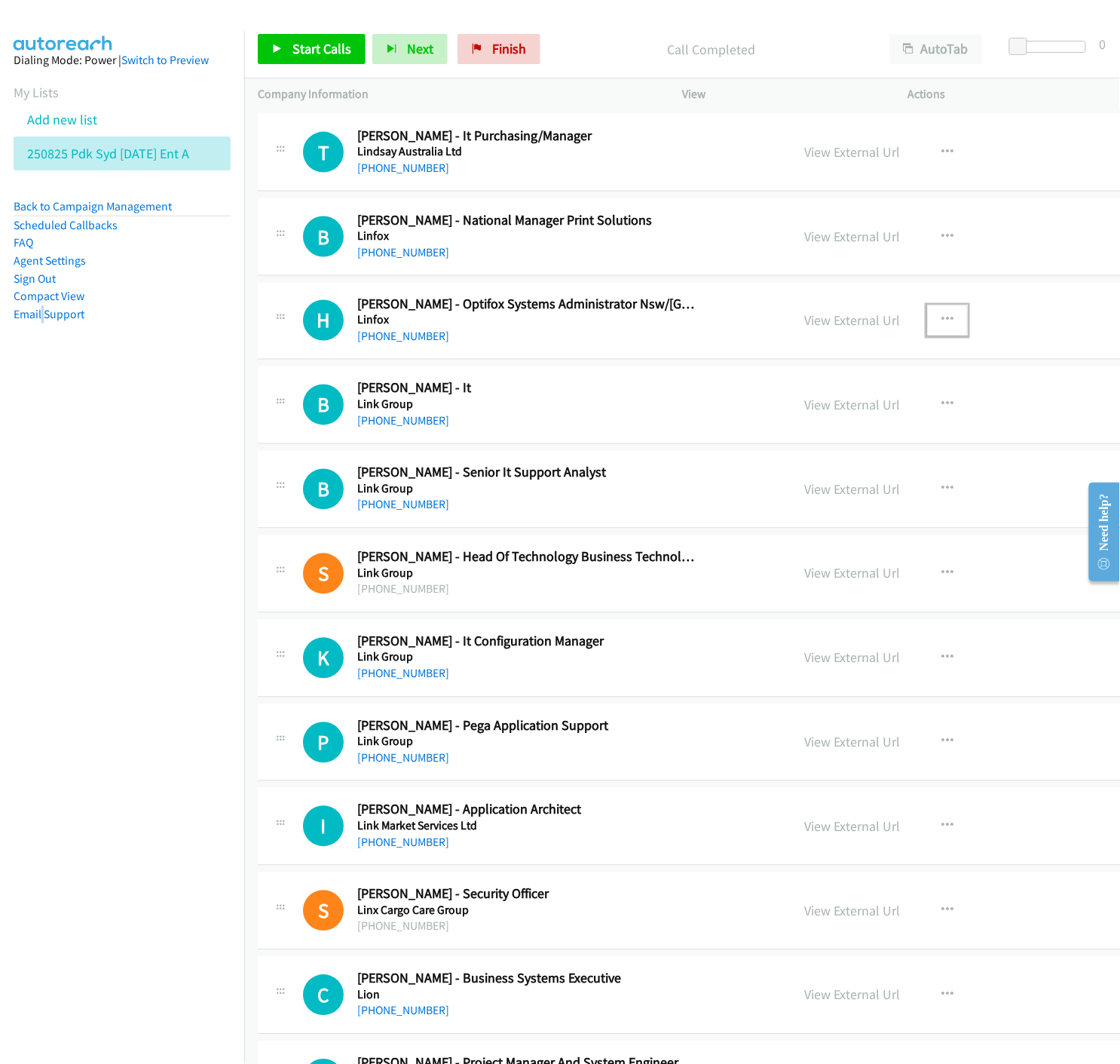
click at [941, 318] on icon "button" at bounding box center [947, 320] width 12 height 12
click at [781, 417] on icon at bounding box center [786, 419] width 10 height 10
click at [290, 50] on link "Start Calls" at bounding box center [312, 49] width 108 height 31
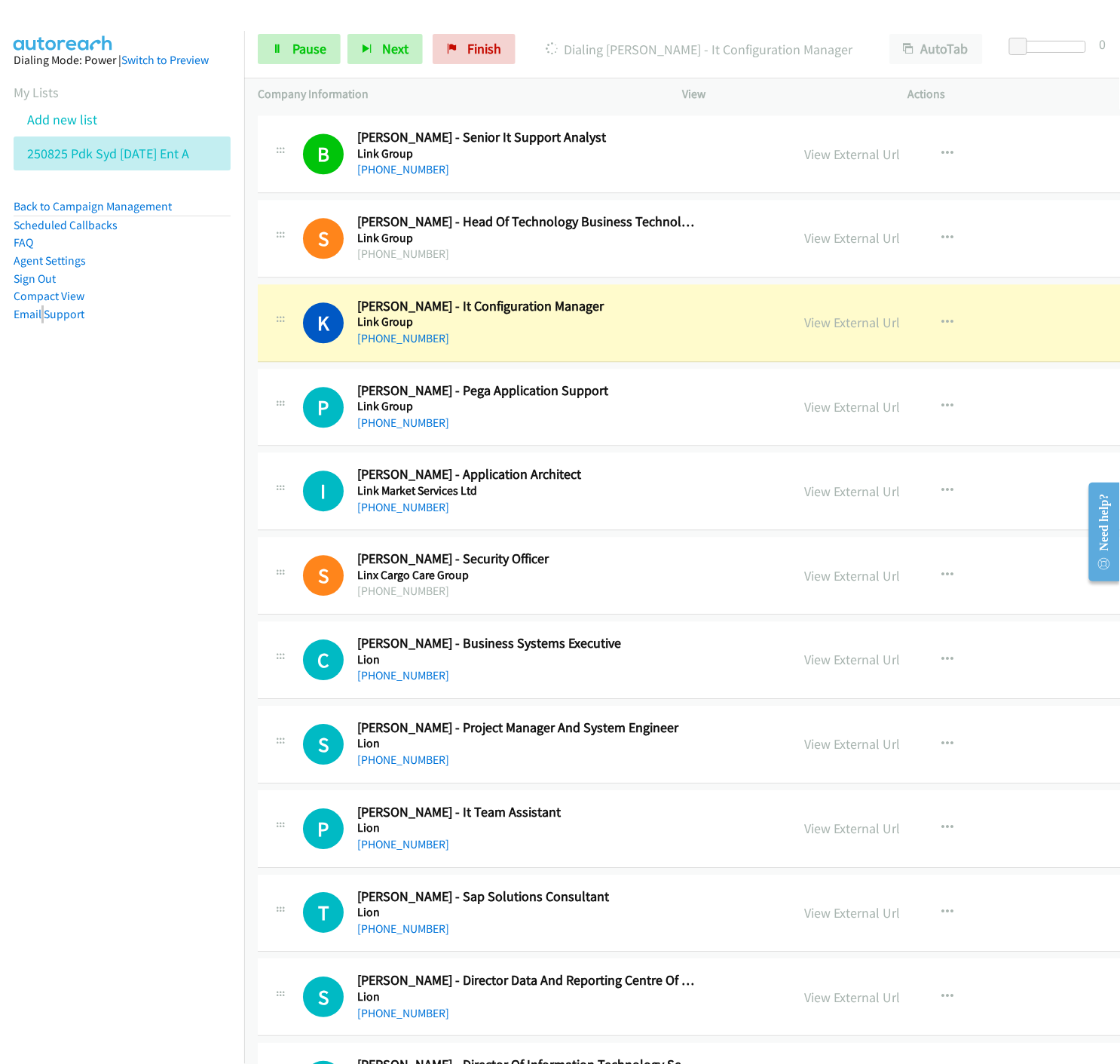
scroll to position [6117, 0]
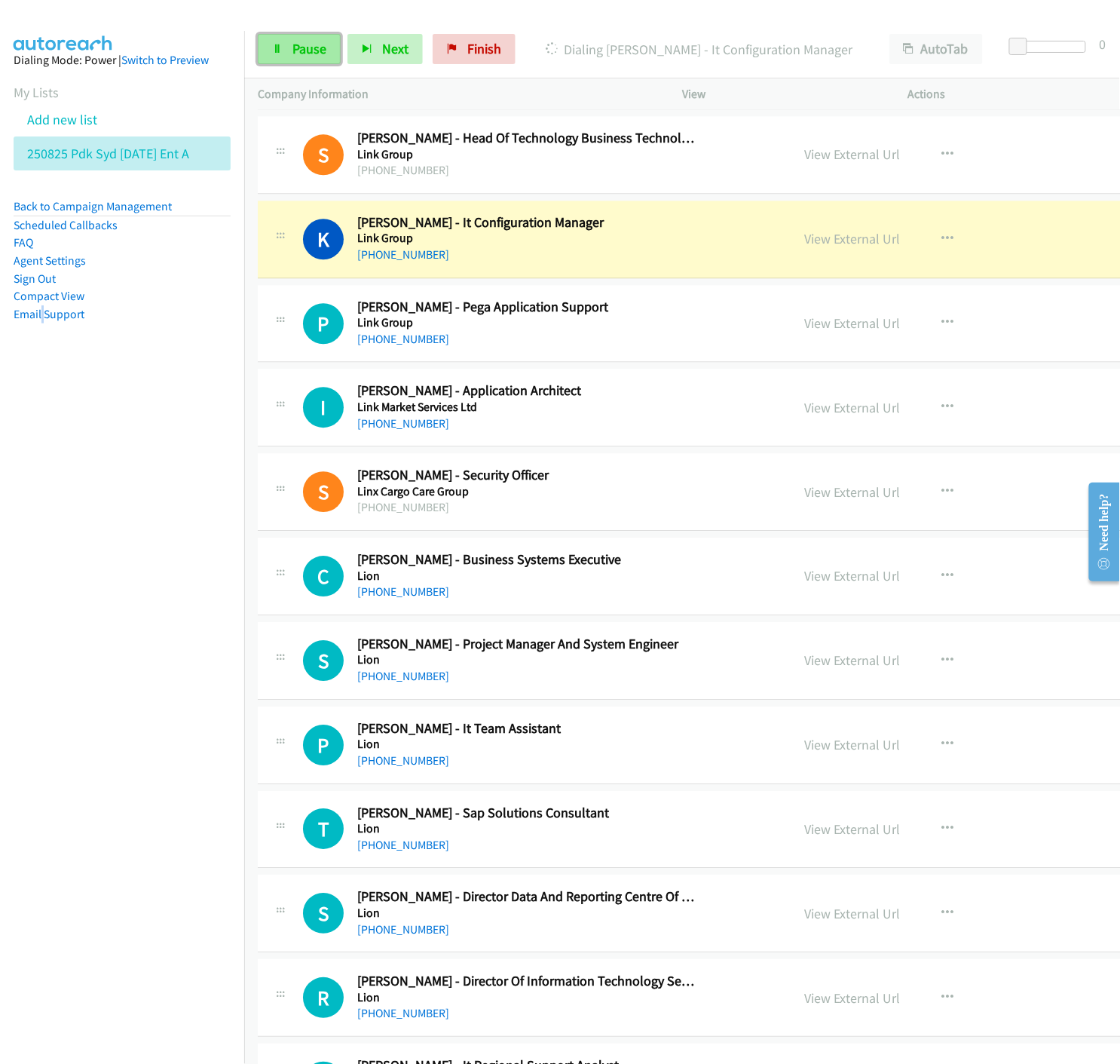
click at [280, 56] on link "Pause" at bounding box center [299, 49] width 83 height 31
click at [804, 244] on link "View External Url" at bounding box center [852, 239] width 96 height 17
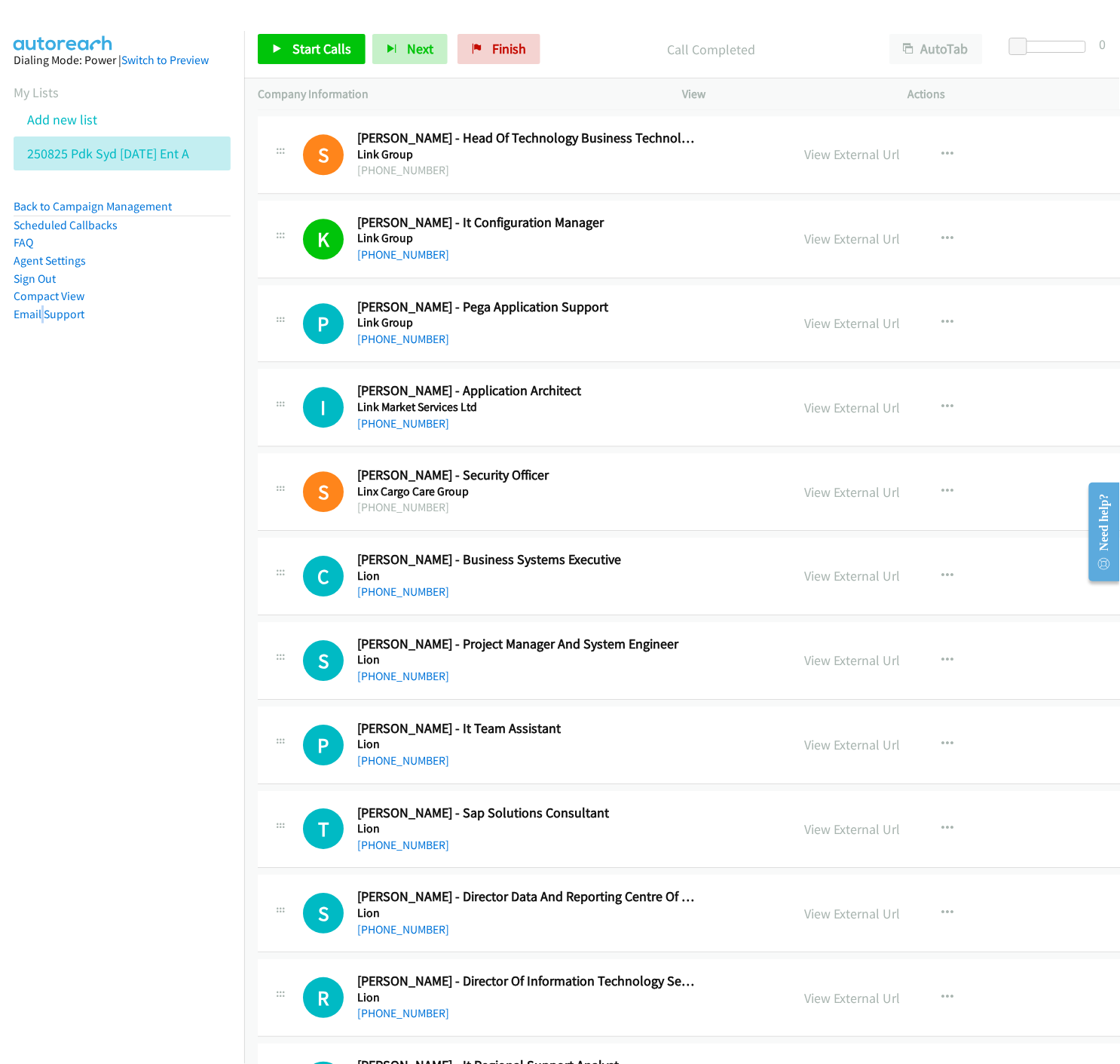
scroll to position [6201, 0]
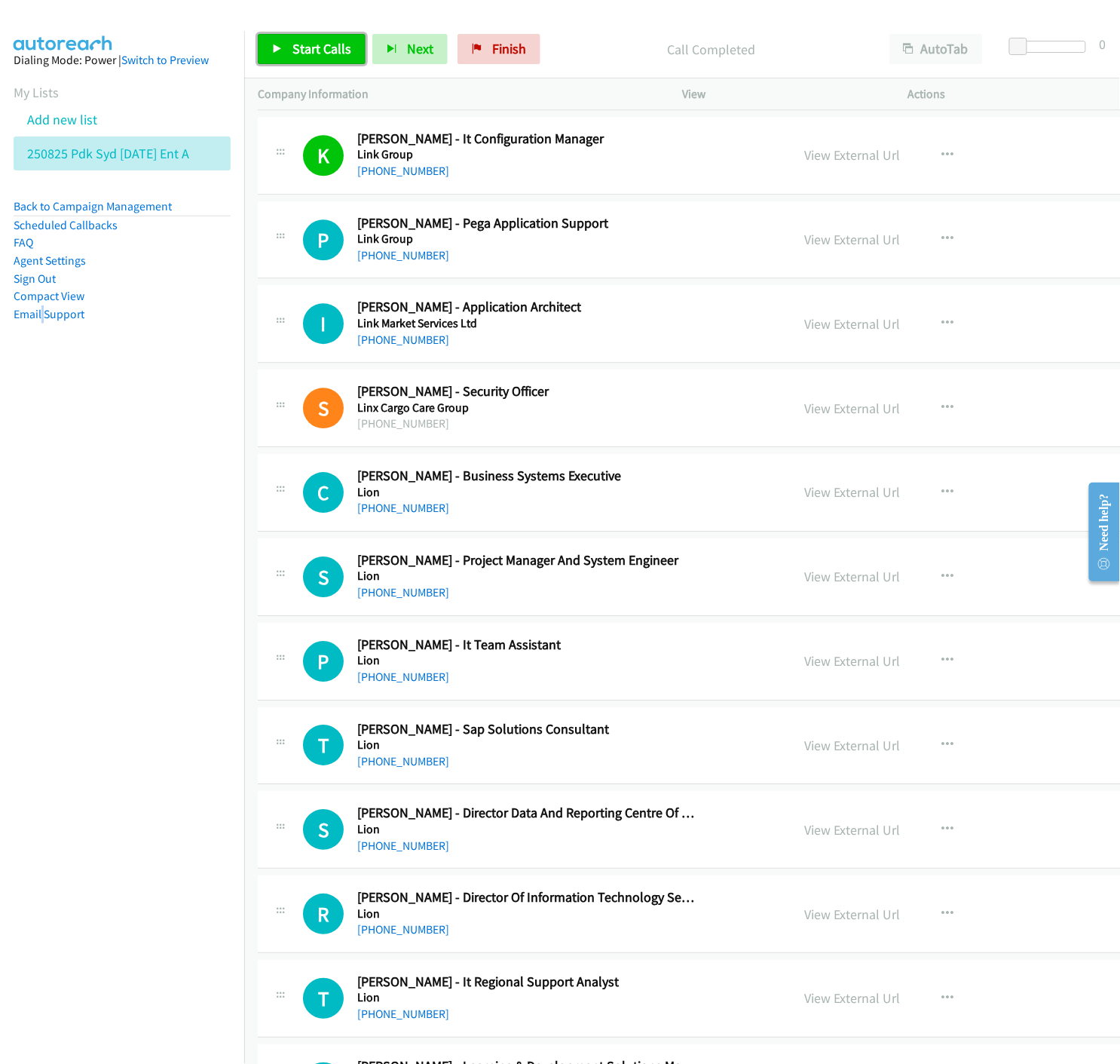
click at [312, 55] on span "Start Calls" at bounding box center [321, 49] width 59 height 17
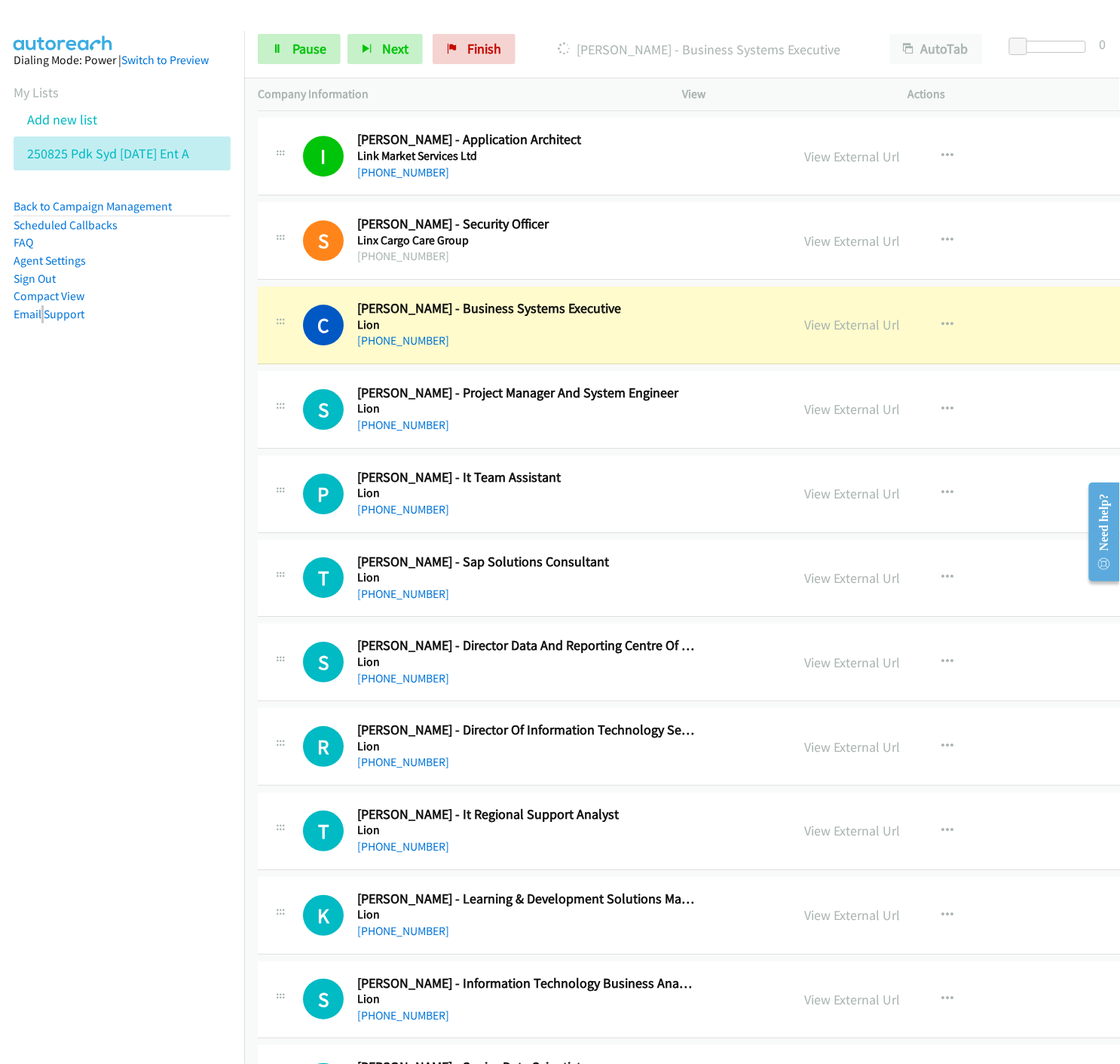
scroll to position [6452, 0]
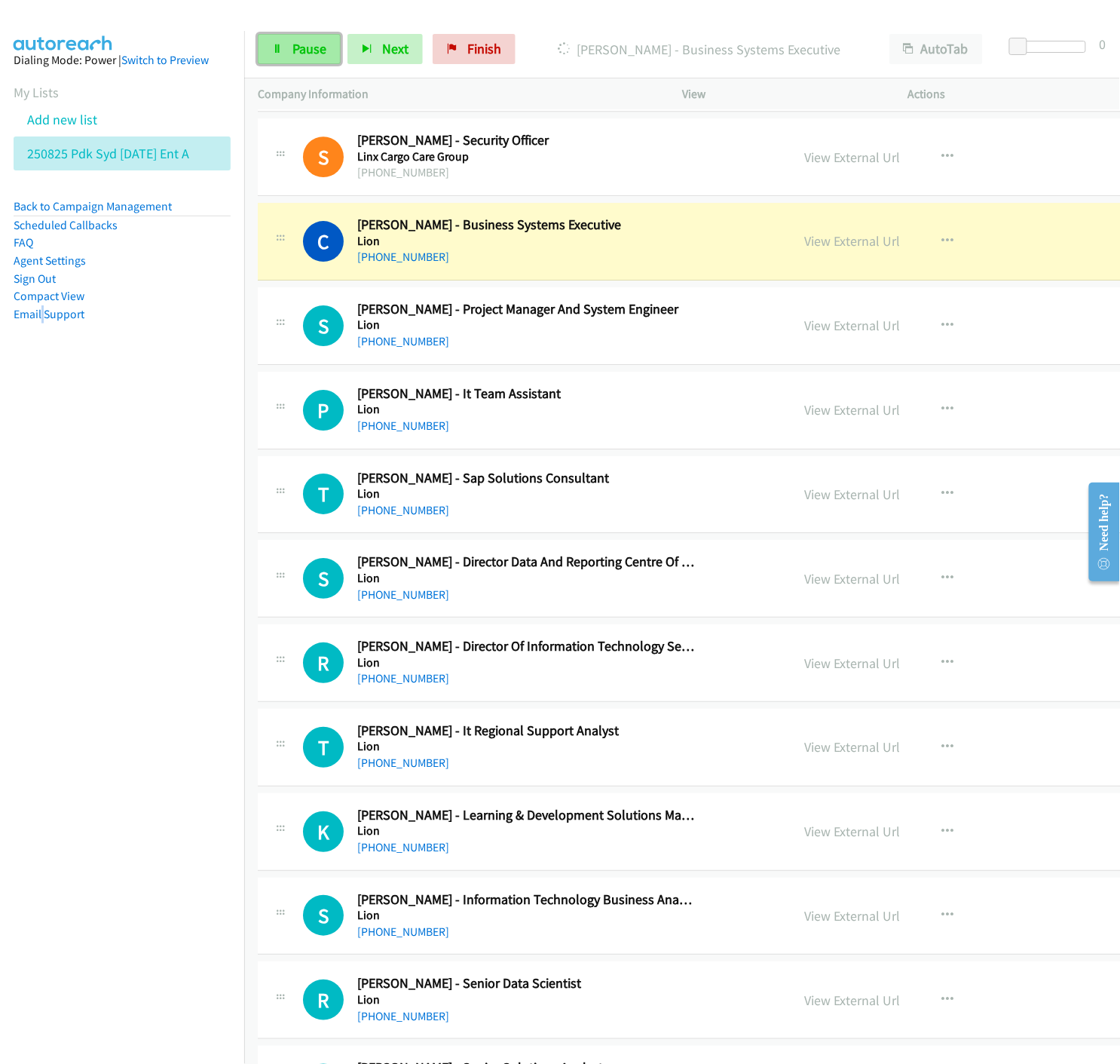
click at [292, 42] on span "Pause" at bounding box center [309, 49] width 34 height 17
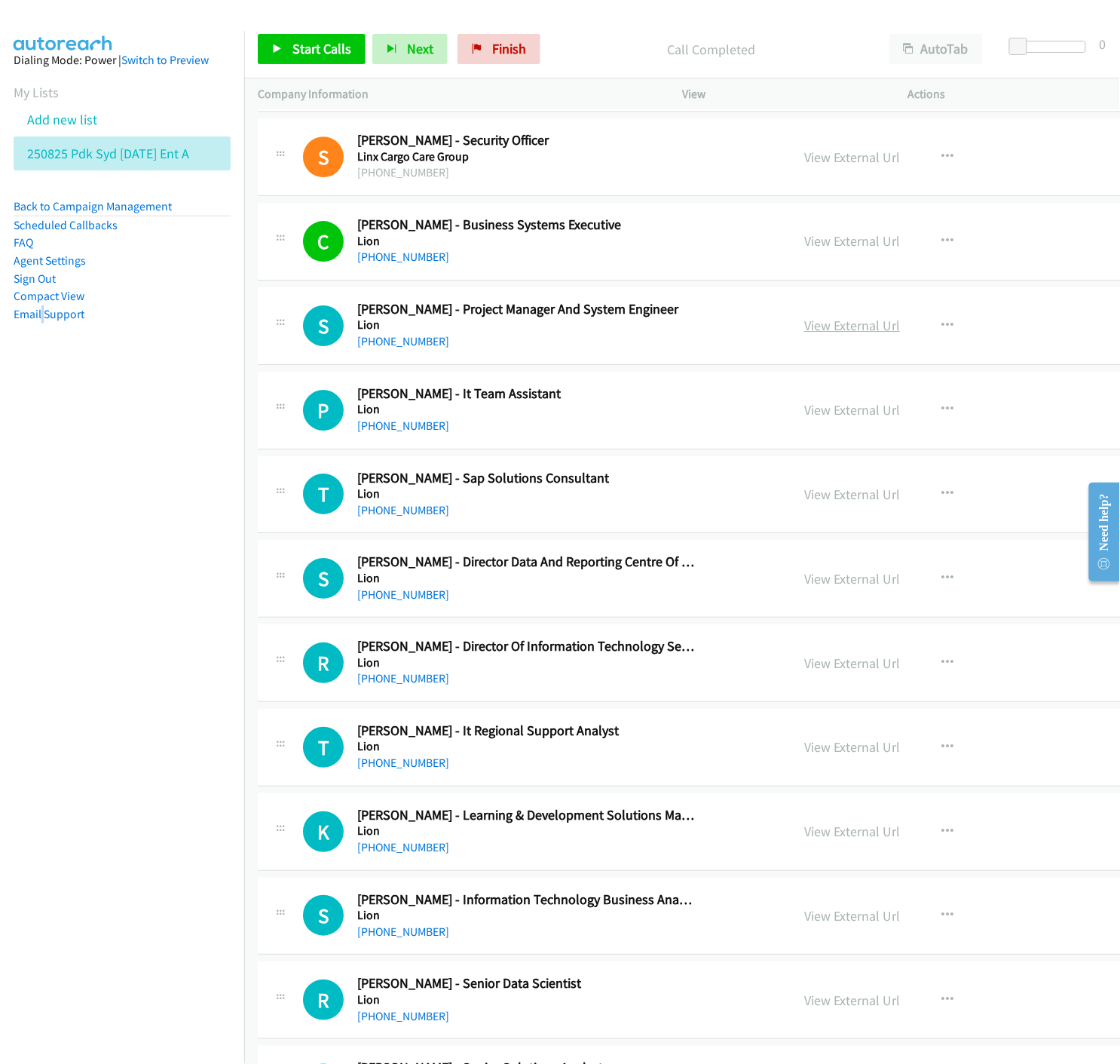
click at [804, 326] on link "View External Url" at bounding box center [852, 325] width 96 height 17
drag, startPoint x: 264, startPoint y: 50, endPoint x: 291, endPoint y: 65, distance: 30.9
click at [265, 49] on link "Start Calls" at bounding box center [312, 49] width 108 height 31
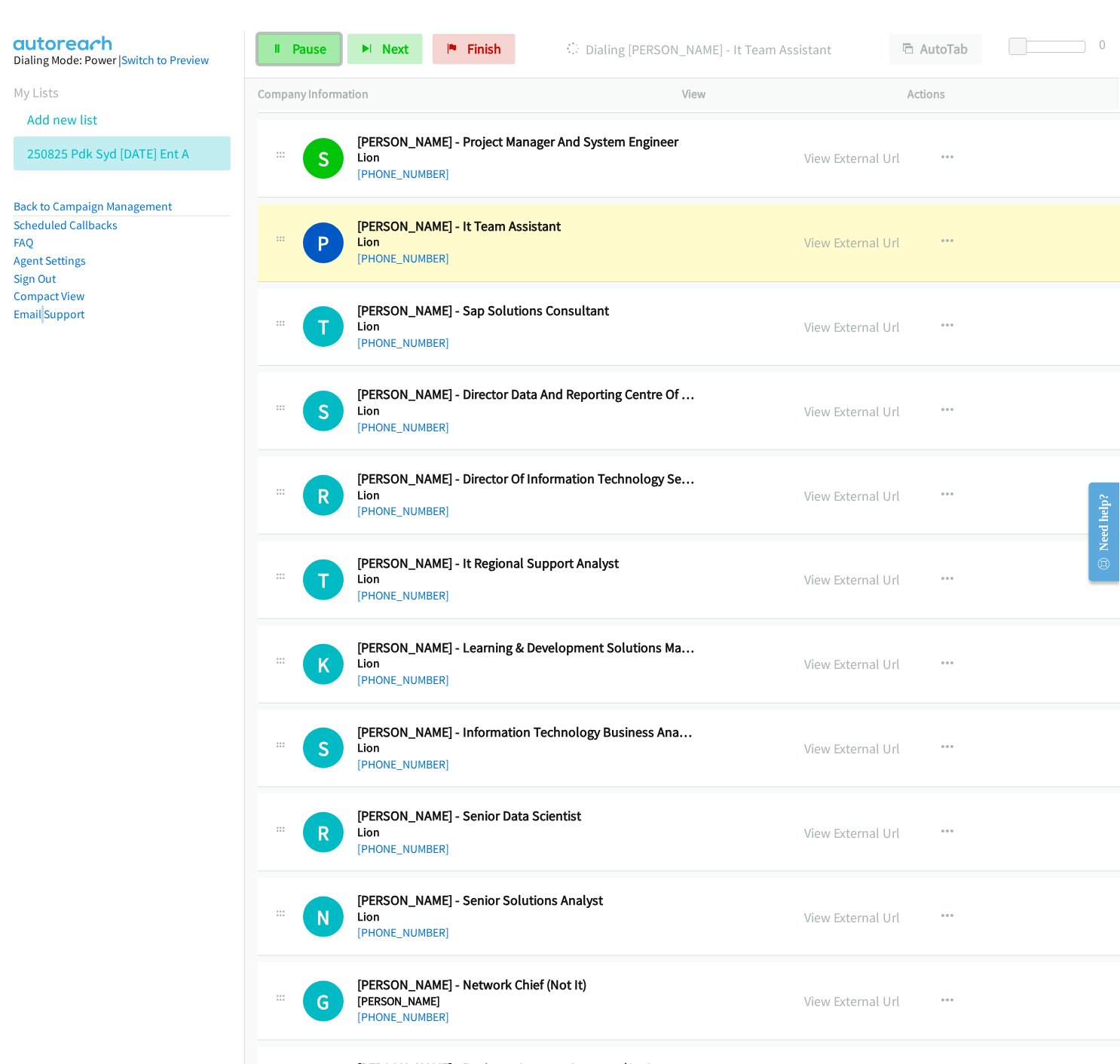
click at [274, 56] on link "Pause" at bounding box center [299, 49] width 83 height 31
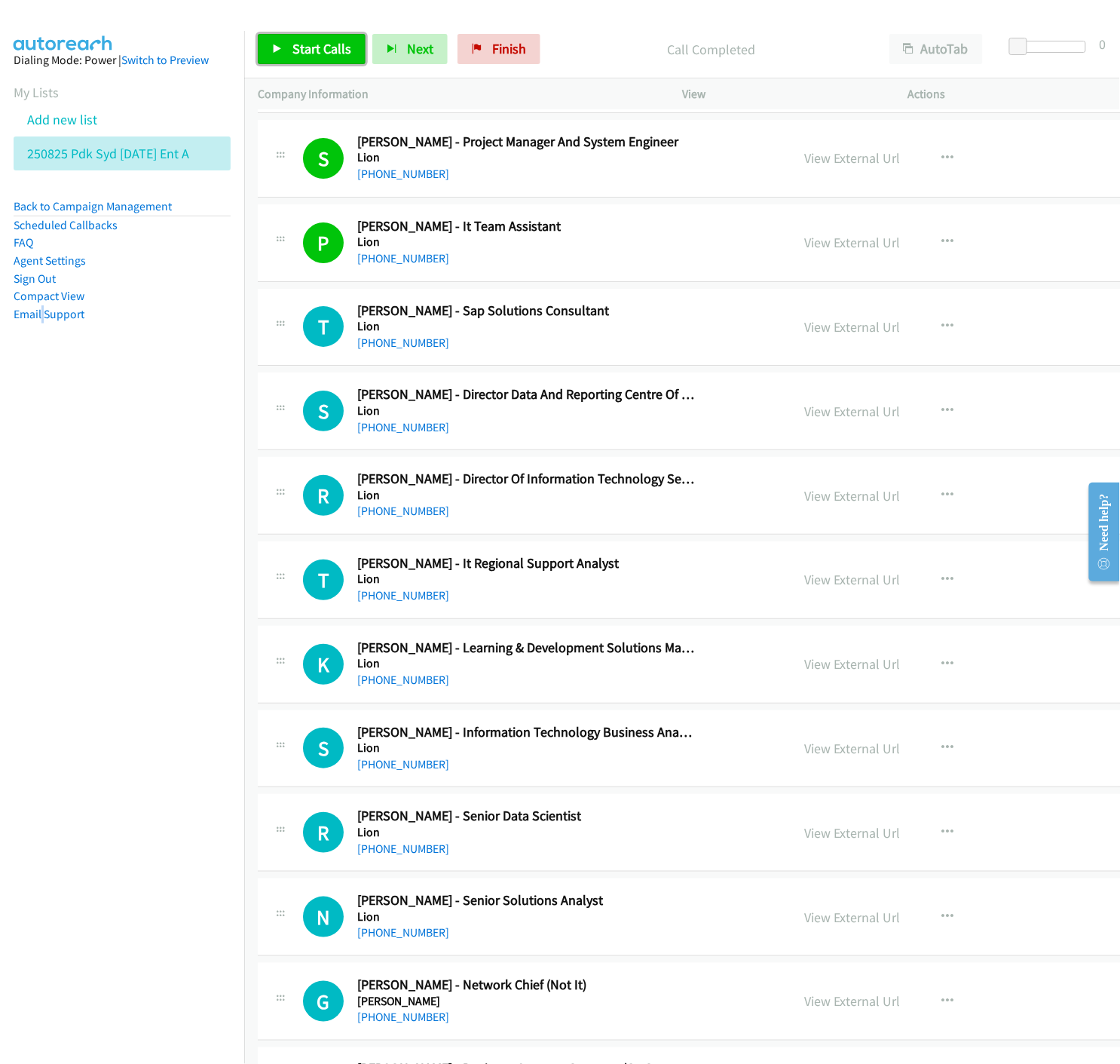
click at [276, 55] on link "Start Calls" at bounding box center [312, 49] width 108 height 31
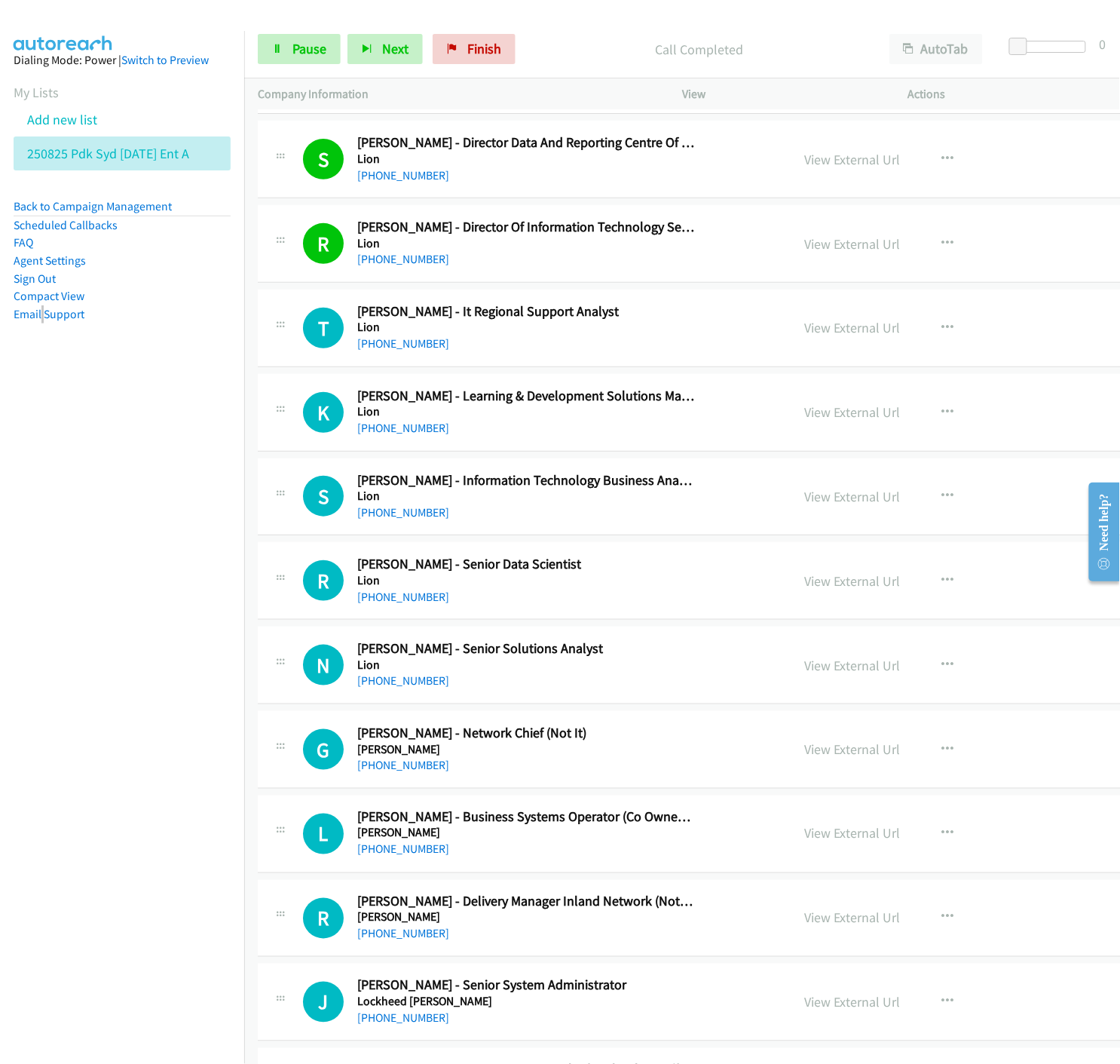
scroll to position [6955, 0]
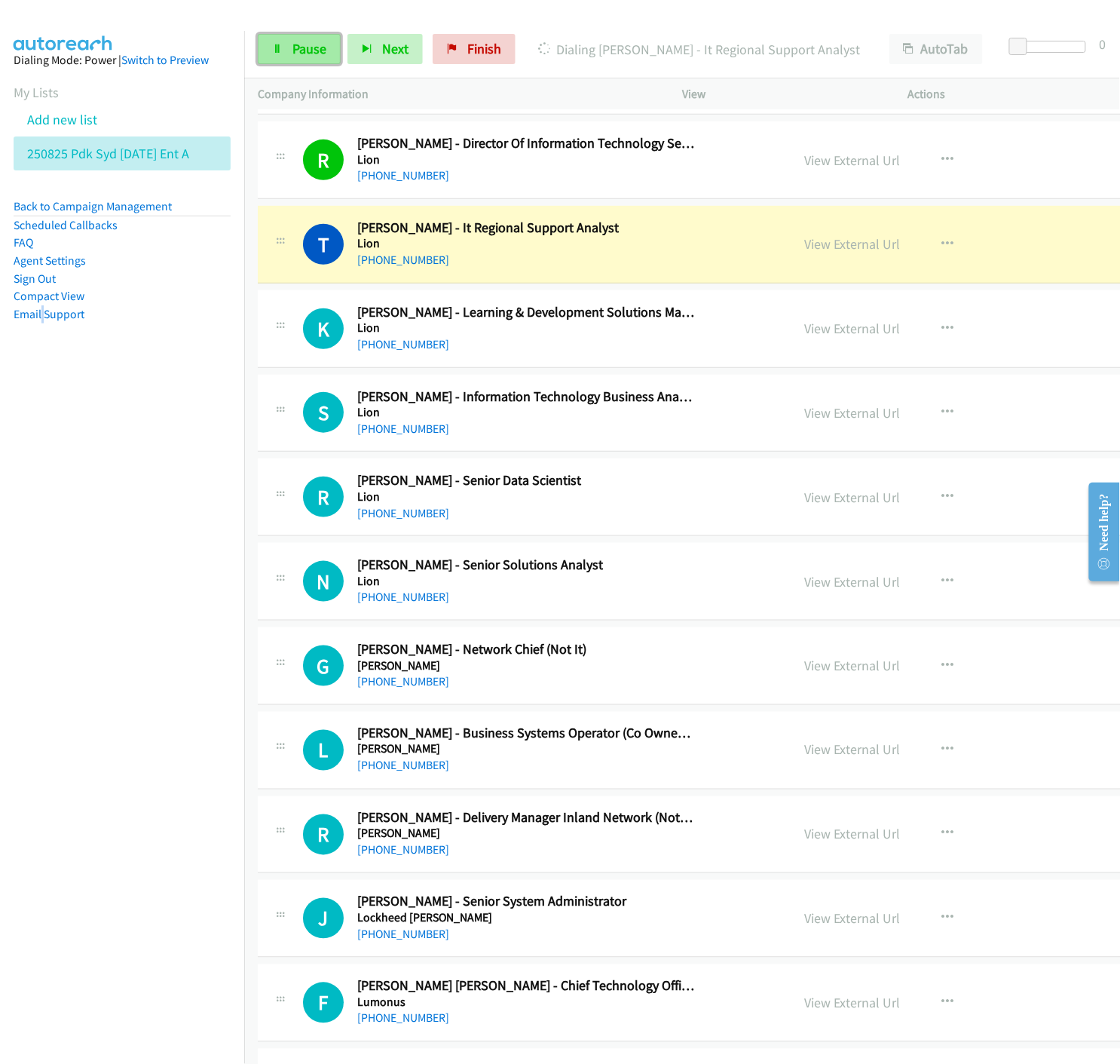
click at [277, 36] on link "Pause" at bounding box center [299, 49] width 83 height 31
click at [941, 416] on icon "button" at bounding box center [947, 412] width 12 height 12
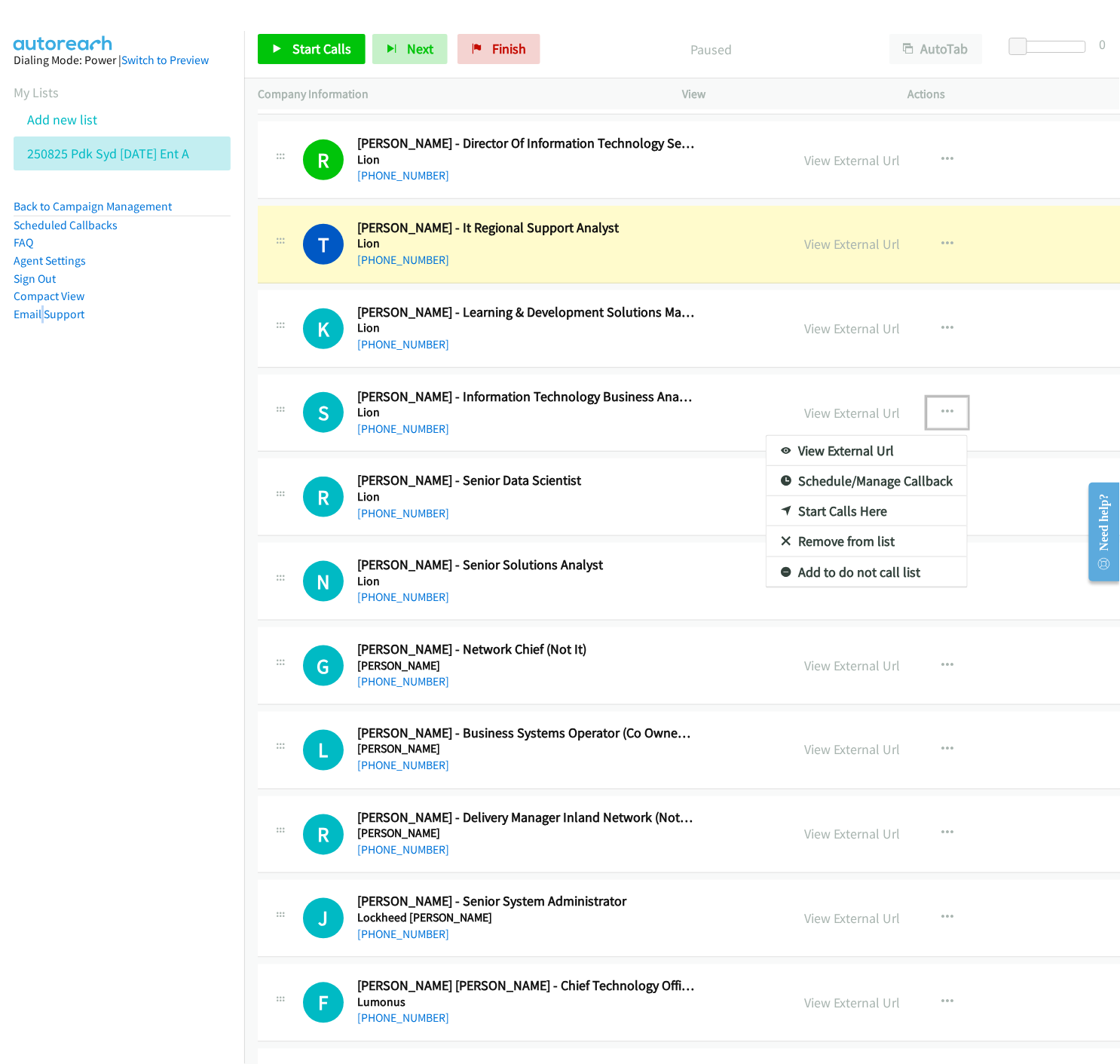
click at [781, 511] on icon at bounding box center [786, 512] width 10 height 10
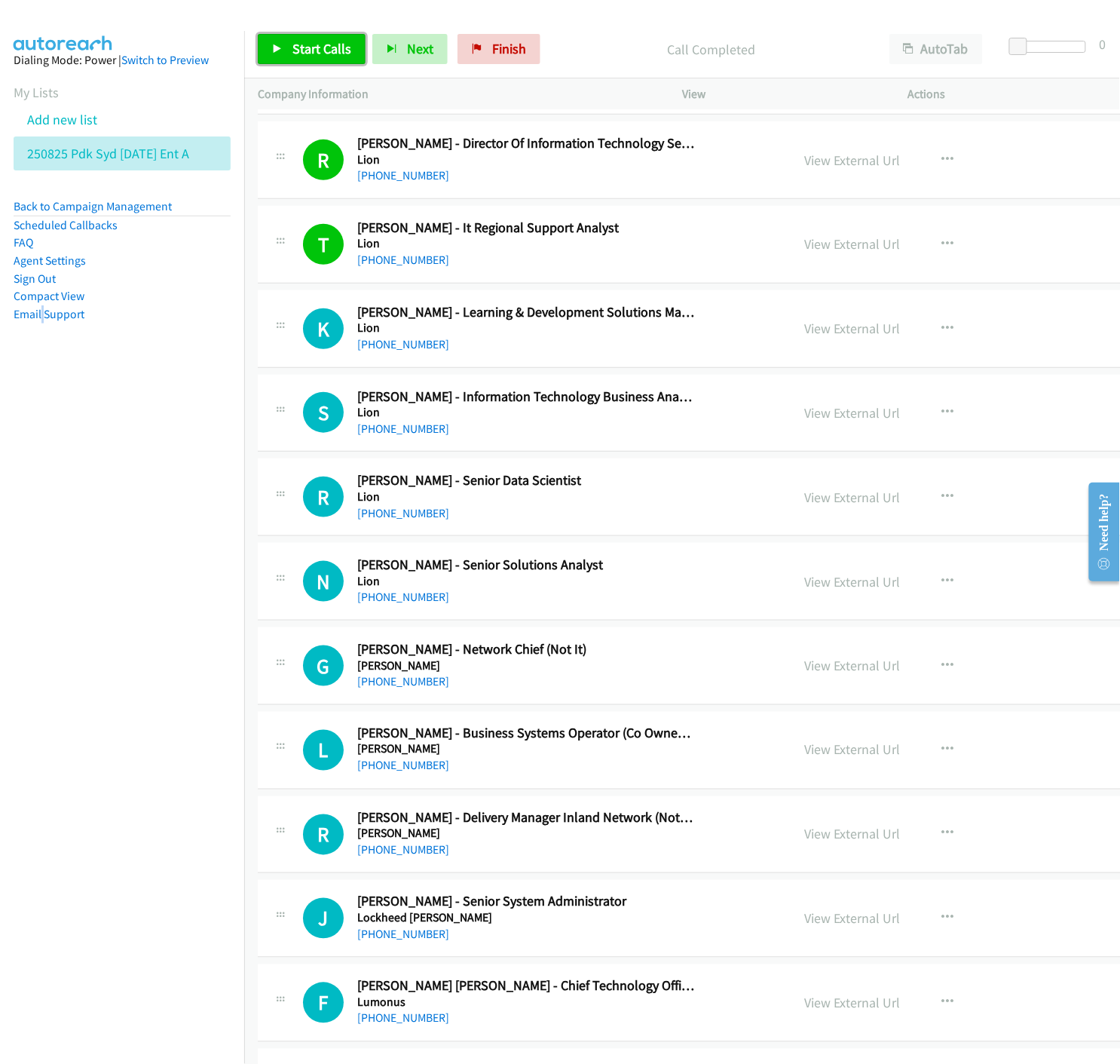
drag, startPoint x: 297, startPoint y: 49, endPoint x: 314, endPoint y: 65, distance: 23.3
click at [297, 49] on span "Start Calls" at bounding box center [321, 49] width 59 height 17
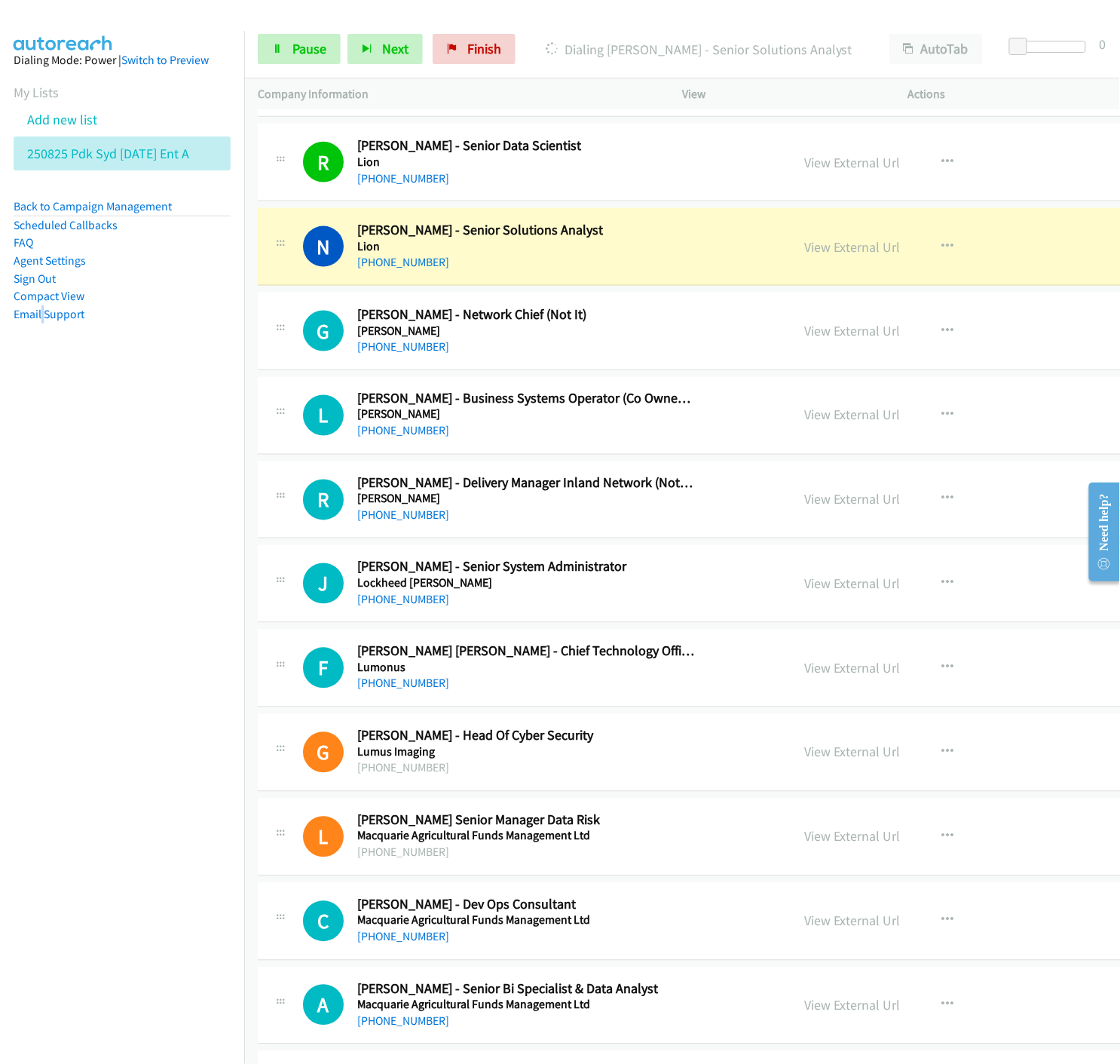
scroll to position [7374, 0]
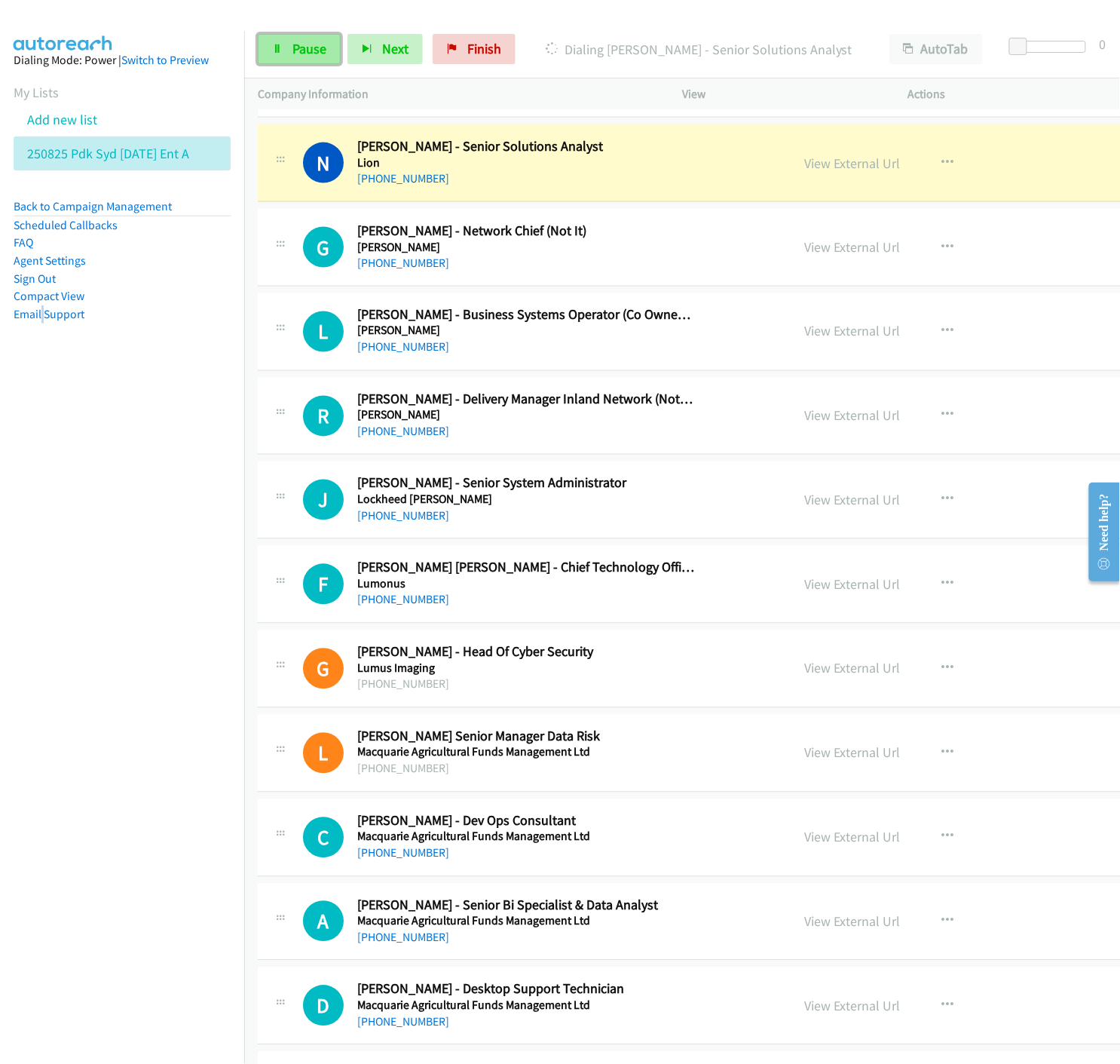
click at [297, 50] on span "Pause" at bounding box center [309, 49] width 34 height 17
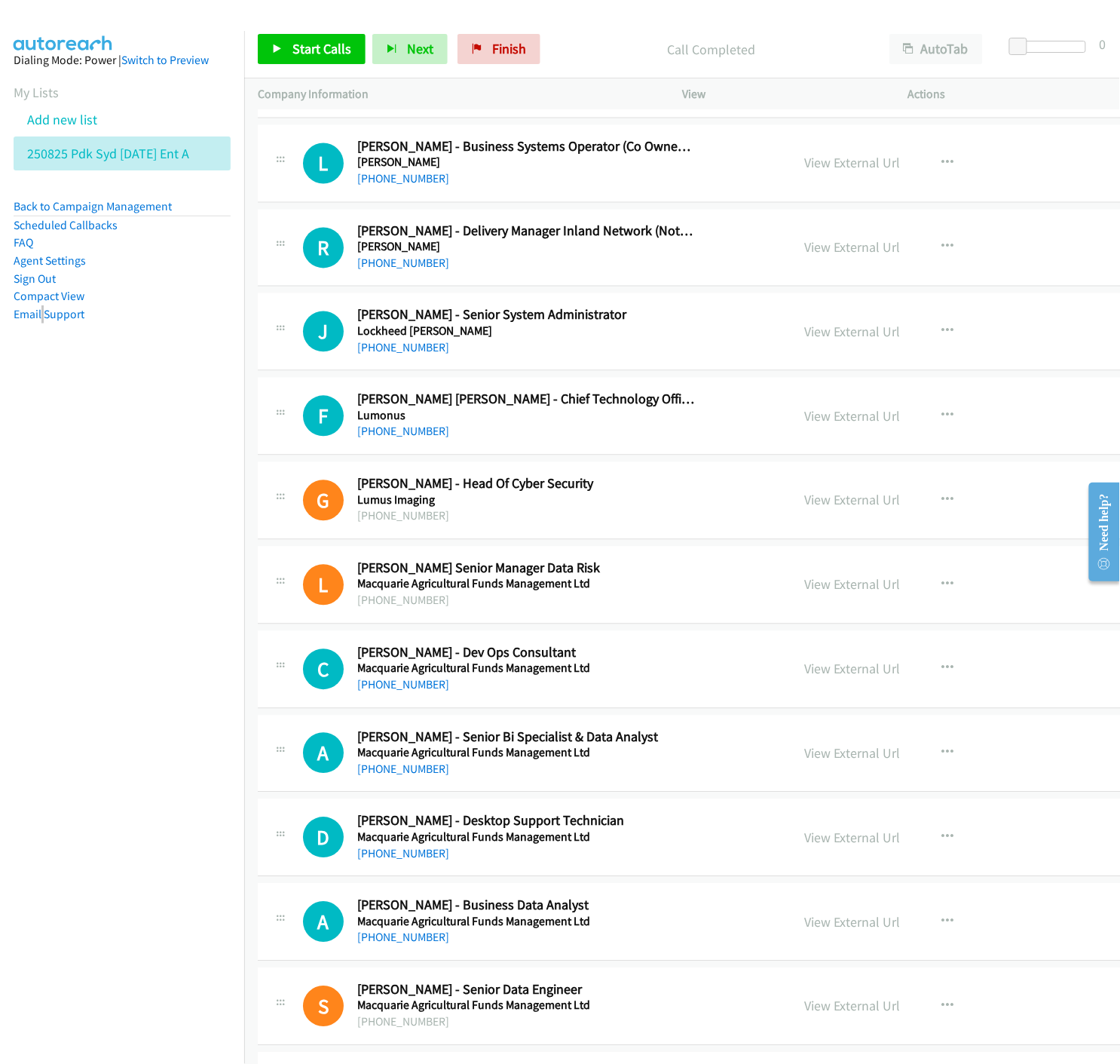
scroll to position [7626, 0]
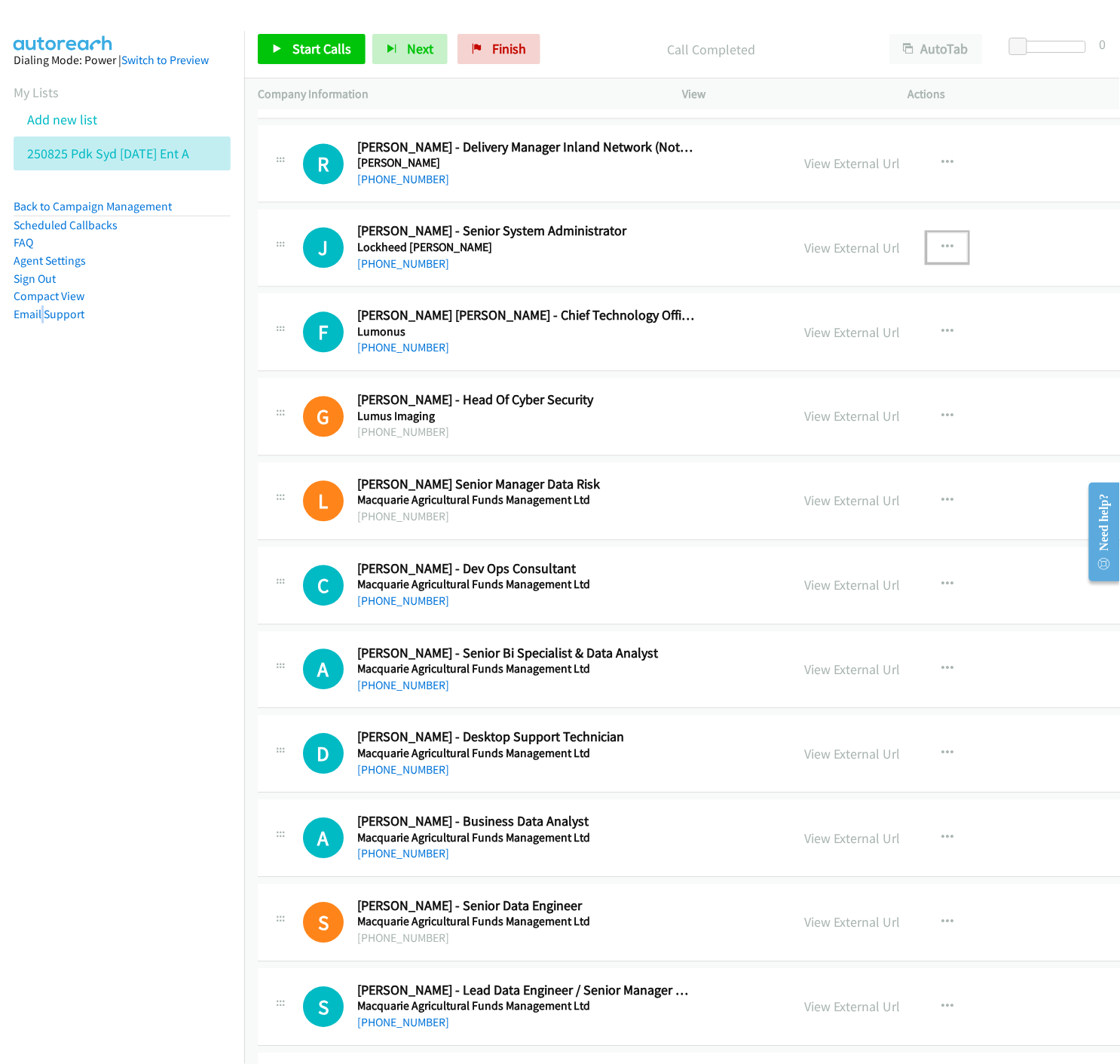
click at [941, 249] on icon "button" at bounding box center [947, 248] width 12 height 12
click at [781, 350] on icon at bounding box center [786, 347] width 10 height 10
click at [269, 45] on link "Start Calls" at bounding box center [312, 49] width 108 height 31
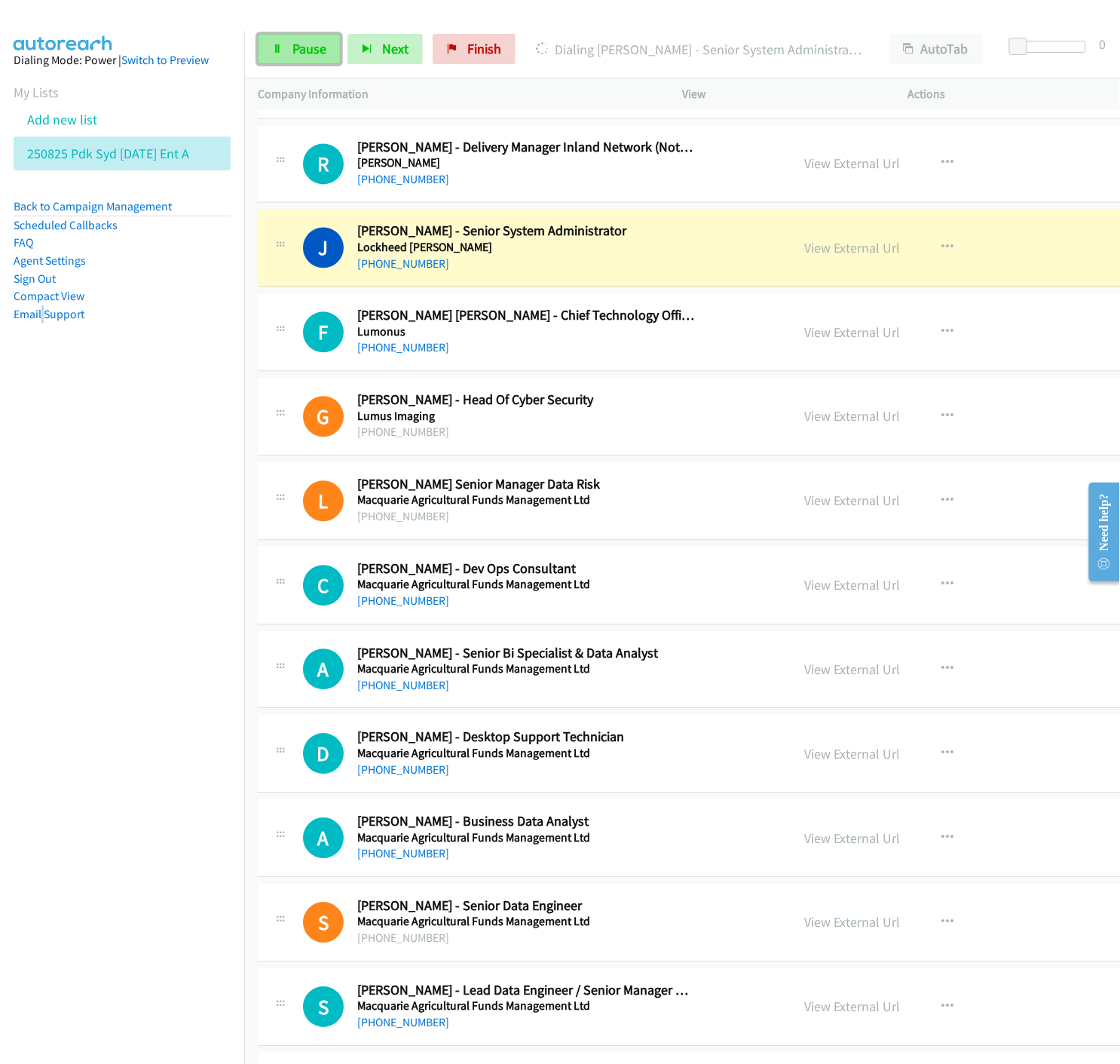
click at [280, 45] on icon at bounding box center [276, 49] width 10 height 10
click at [804, 253] on link "View External Url" at bounding box center [852, 248] width 96 height 17
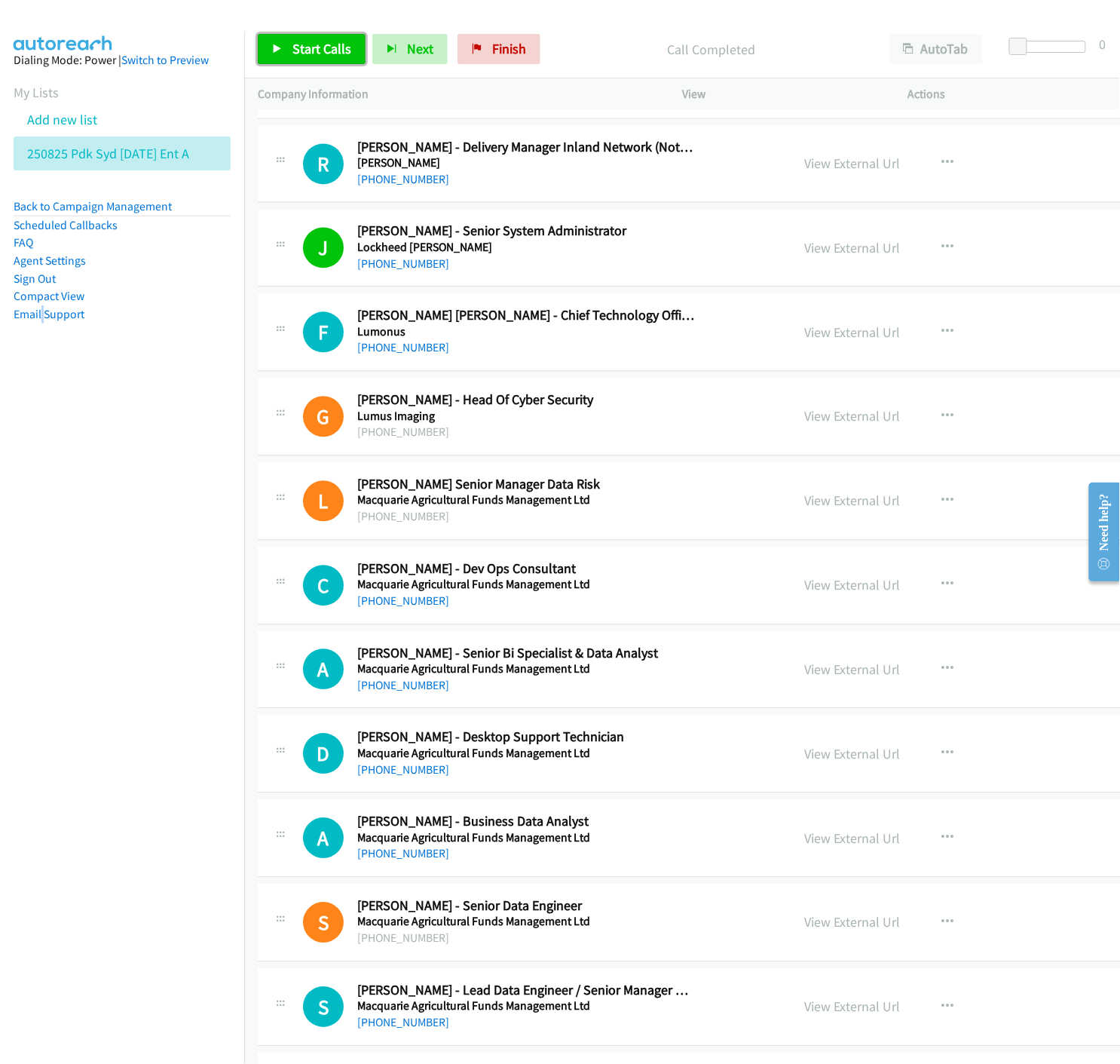
click at [264, 38] on link "Start Calls" at bounding box center [312, 49] width 108 height 31
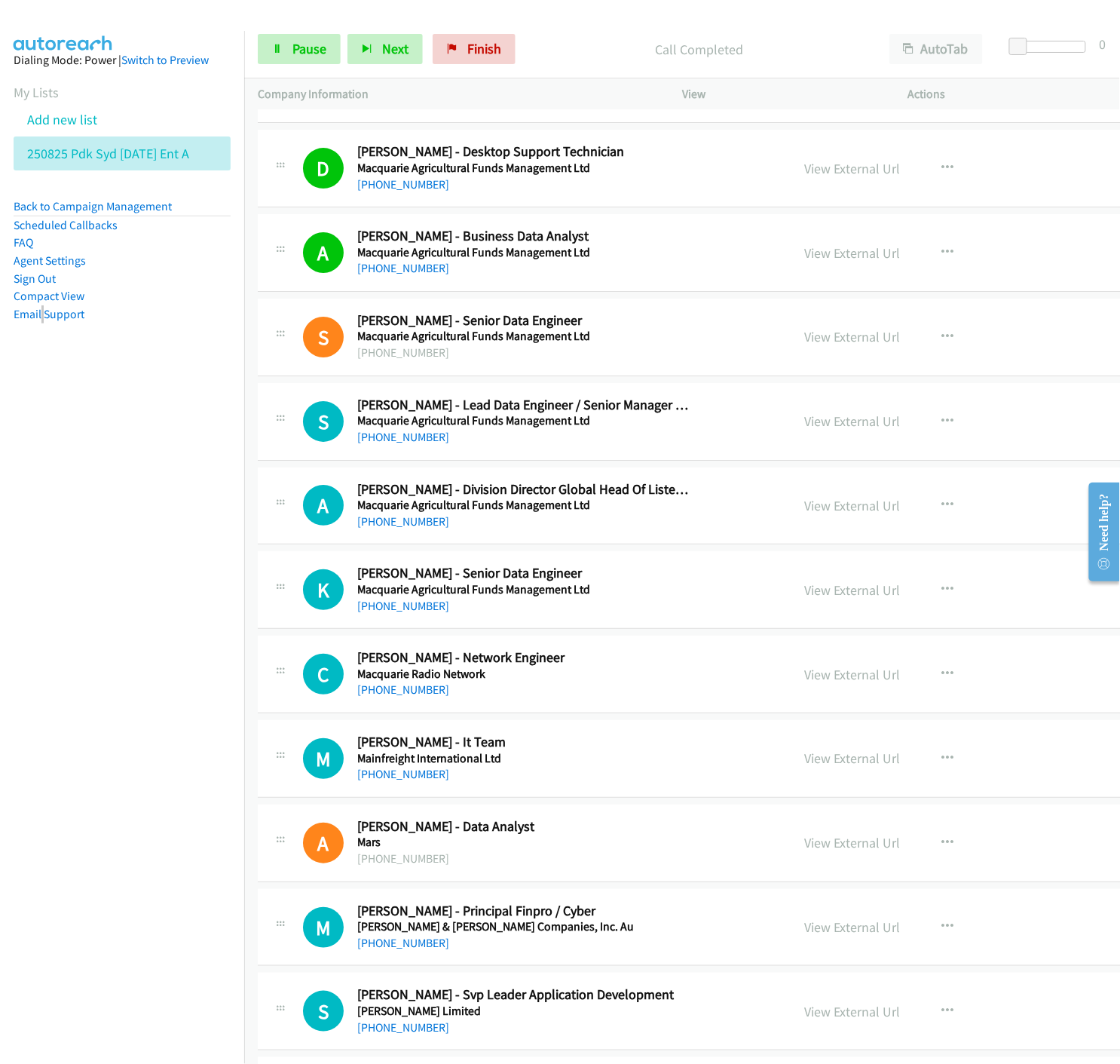
scroll to position [8296, 0]
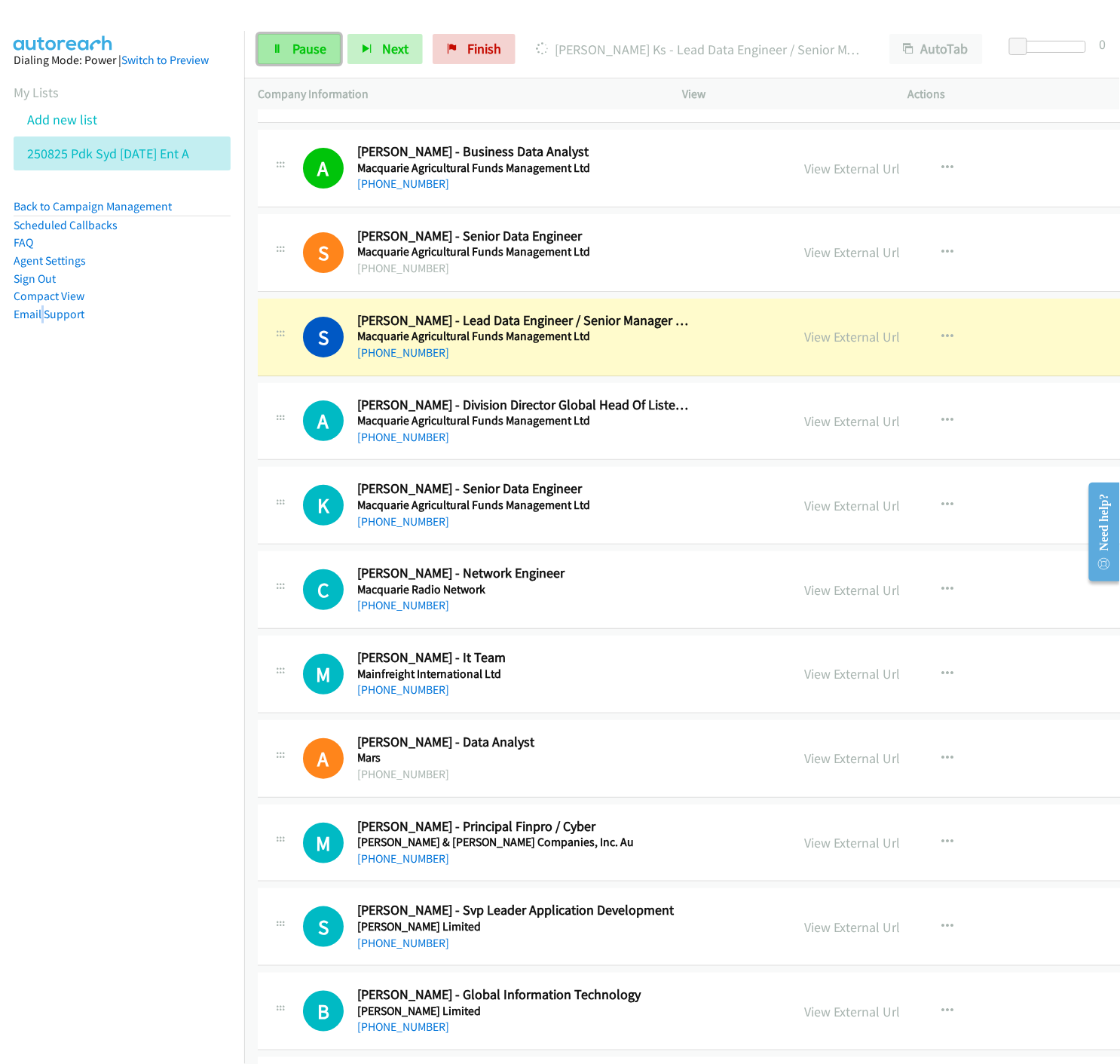
click at [300, 62] on link "Pause" at bounding box center [299, 49] width 83 height 31
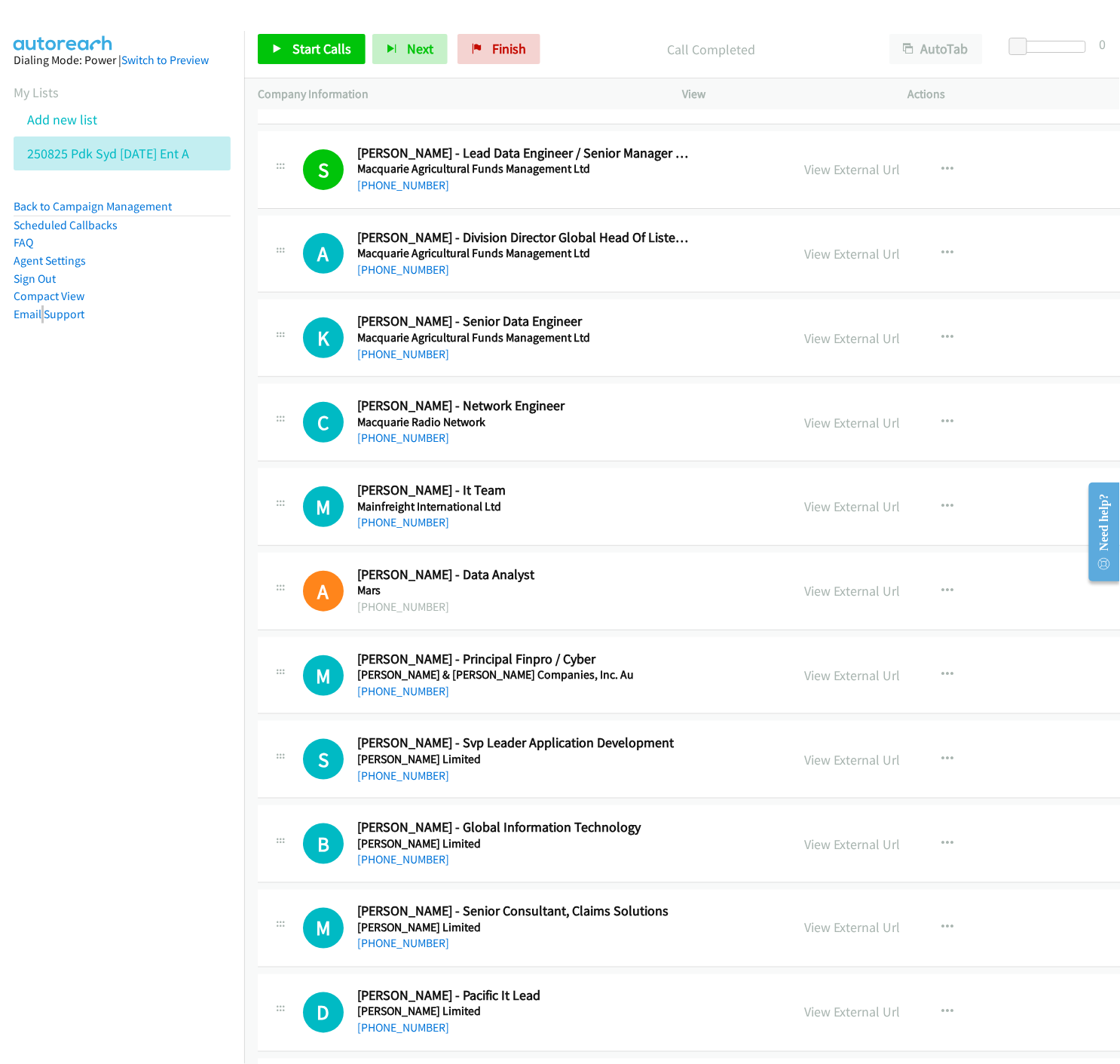
scroll to position [8547, 0]
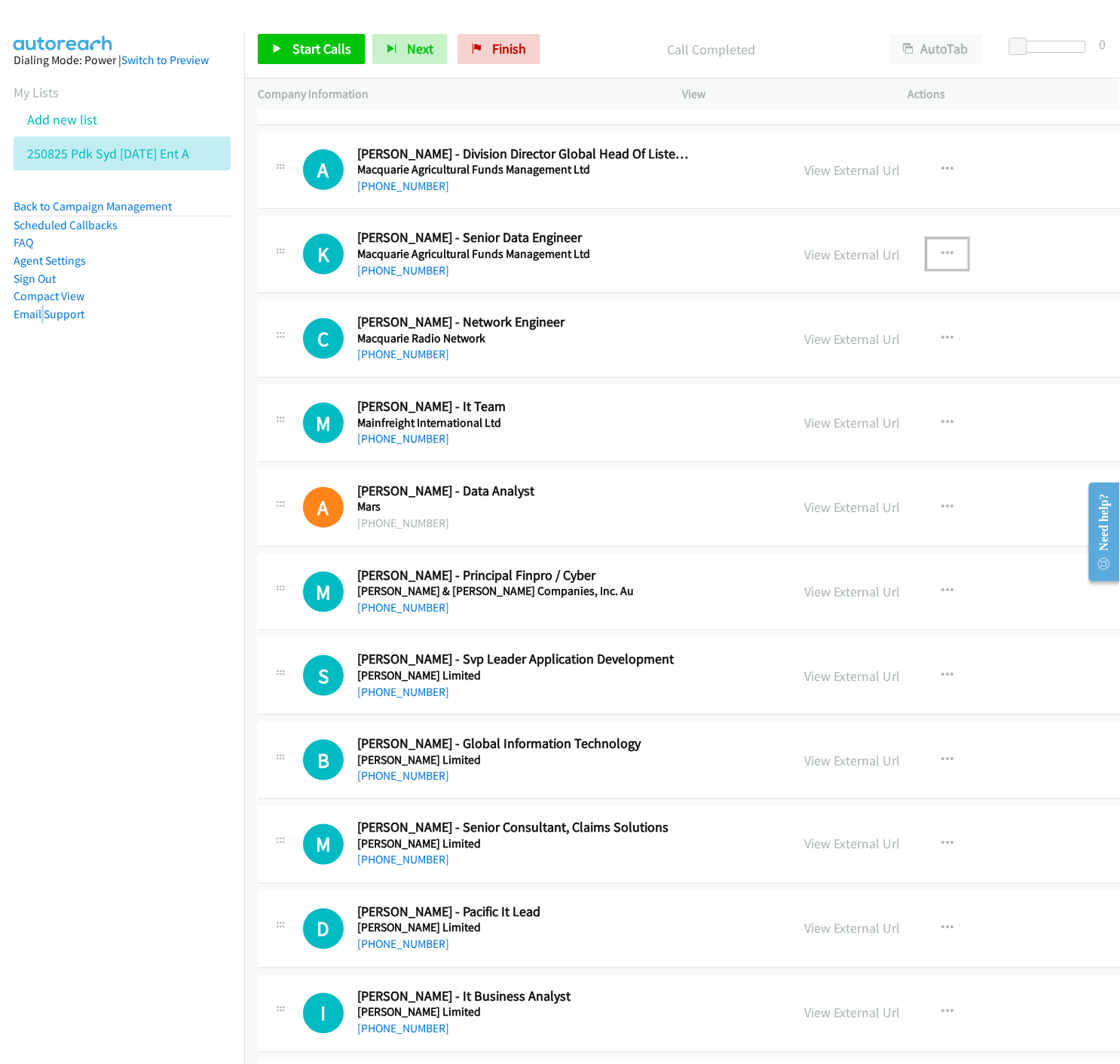
click at [941, 253] on icon "button" at bounding box center [947, 254] width 12 height 12
click at [781, 356] on icon at bounding box center [786, 353] width 10 height 10
click at [306, 57] on link "Start Calls" at bounding box center [312, 49] width 108 height 31
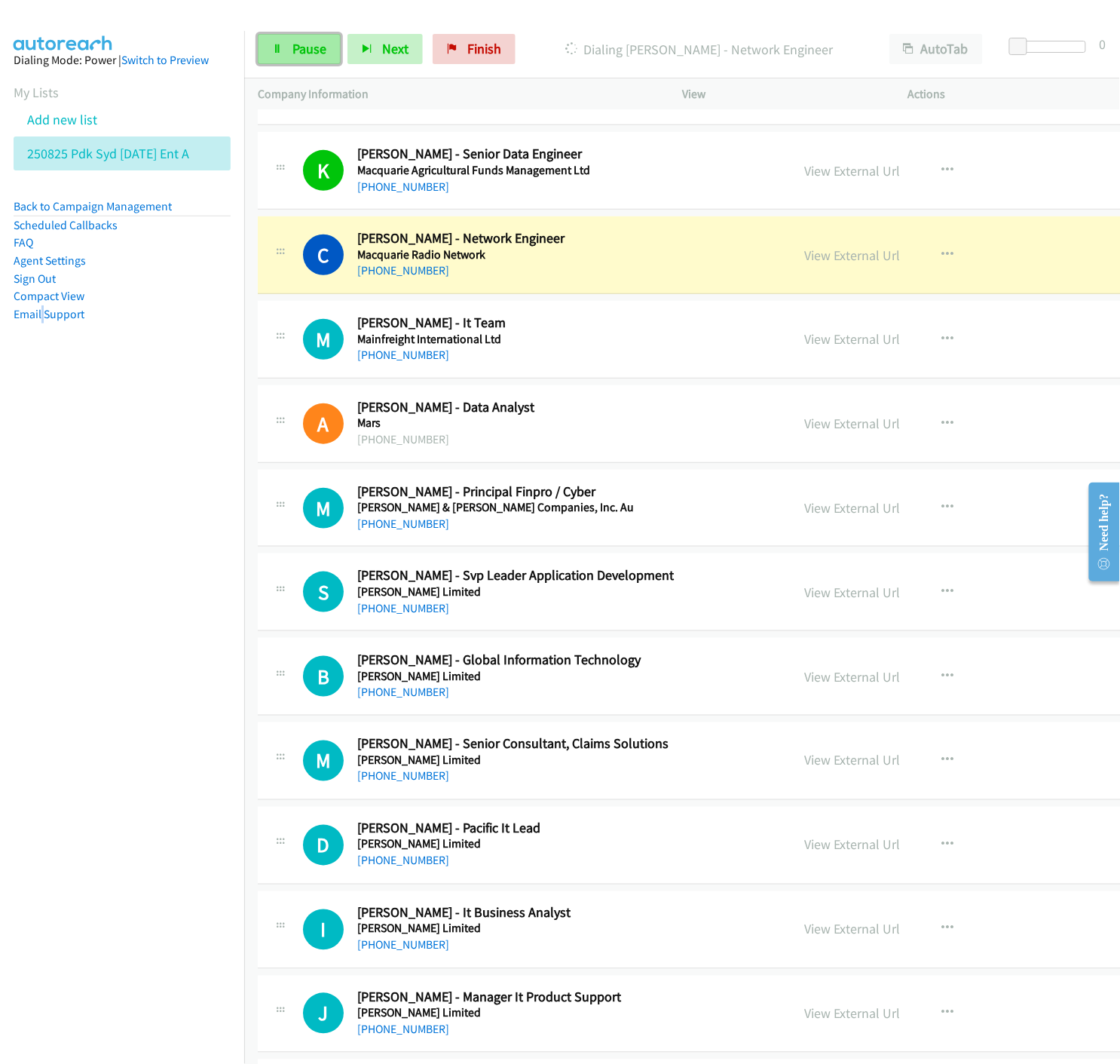
click at [305, 50] on span "Pause" at bounding box center [309, 49] width 34 height 17
click at [804, 255] on link "View External Url" at bounding box center [852, 255] width 96 height 17
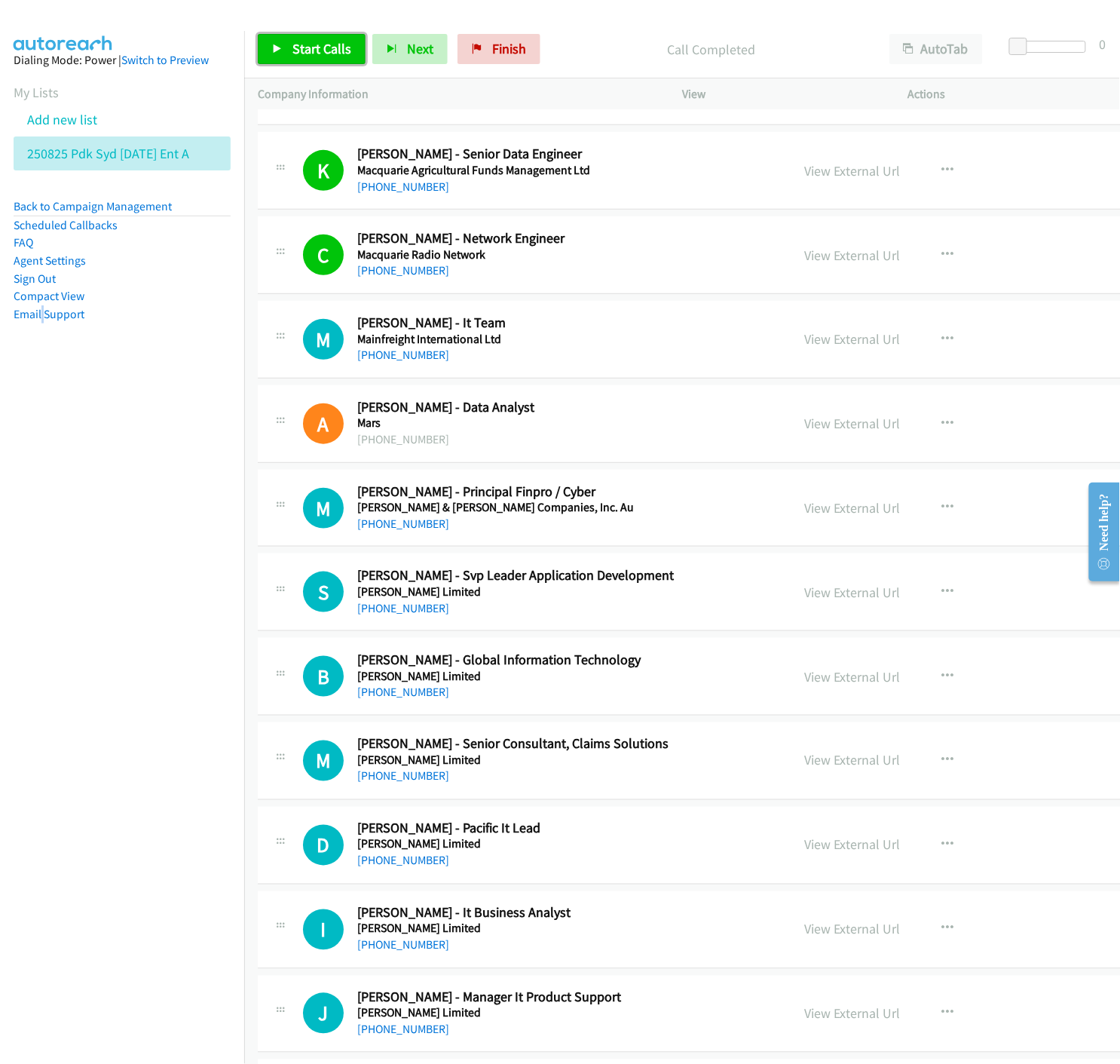
click at [275, 45] on icon at bounding box center [276, 49] width 10 height 10
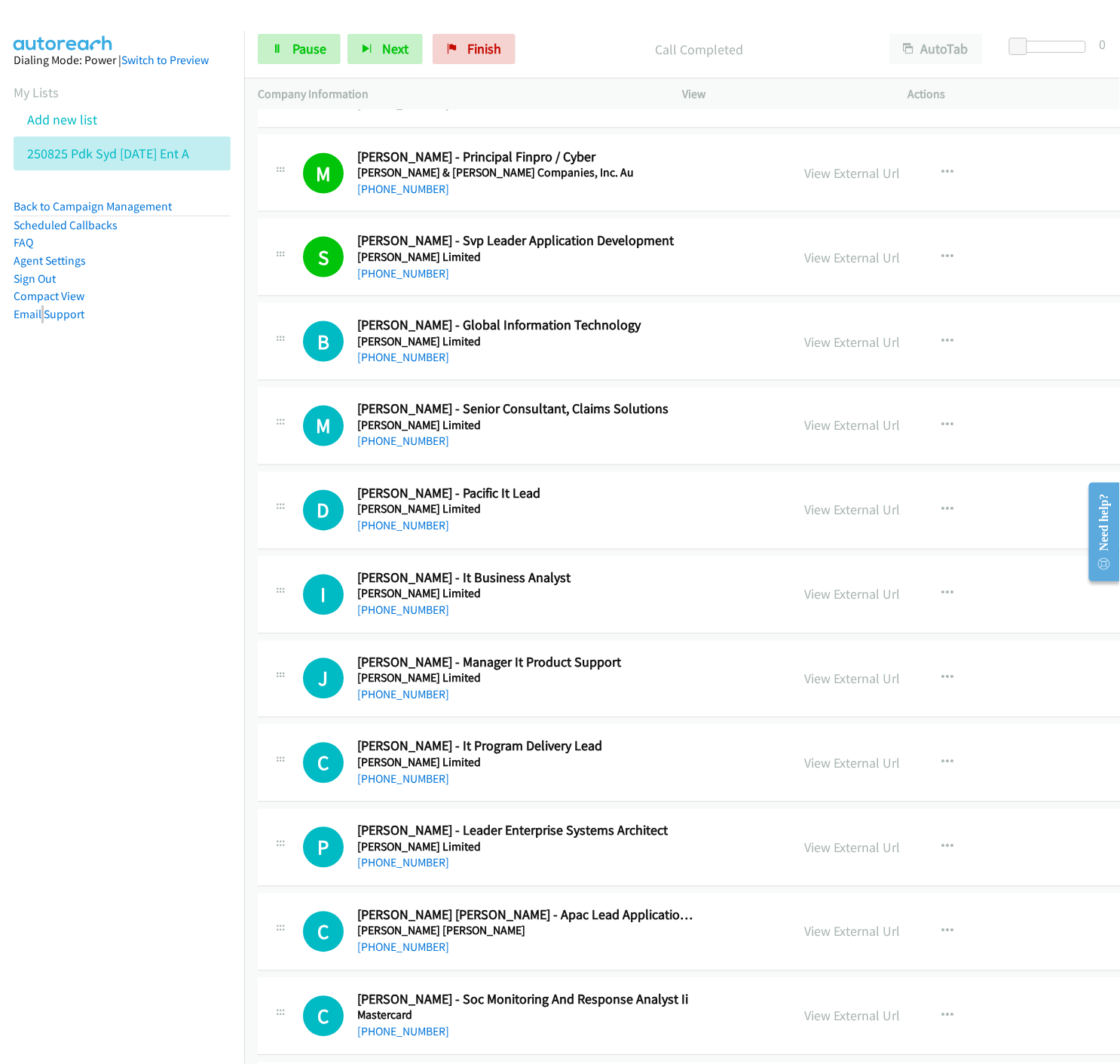
scroll to position [9050, 0]
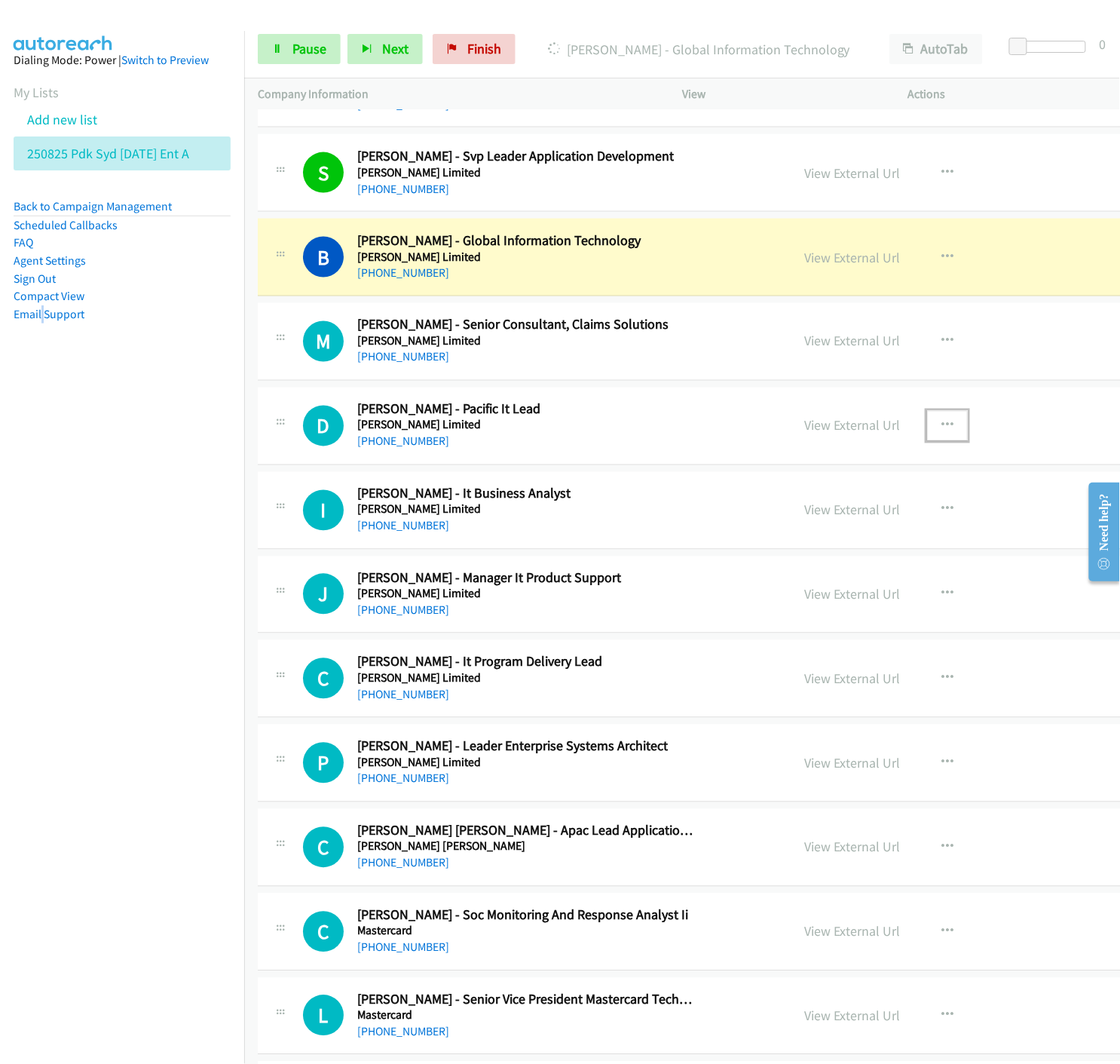
click at [941, 431] on icon "button" at bounding box center [947, 425] width 12 height 12
click at [781, 529] on icon at bounding box center [786, 524] width 10 height 10
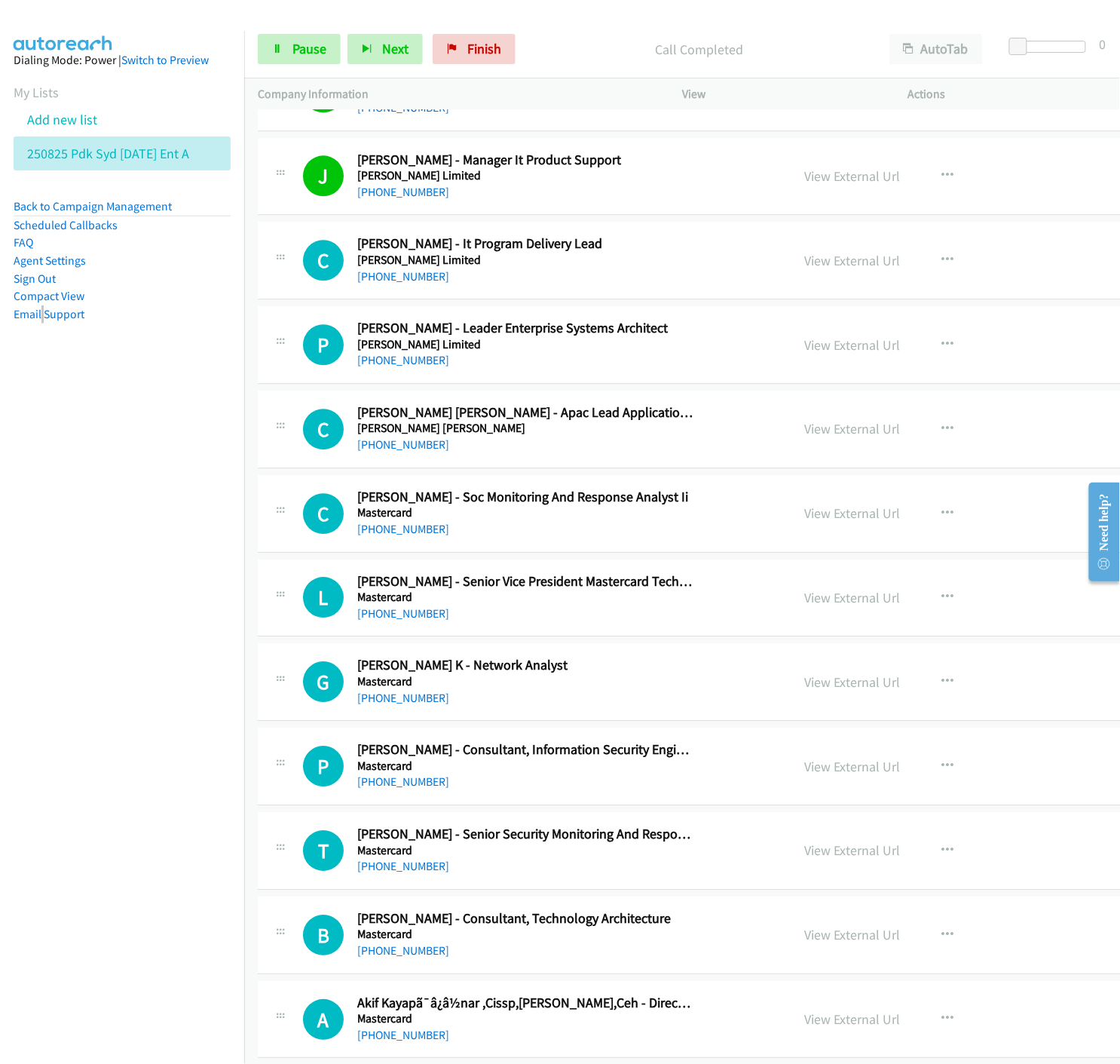
scroll to position [9552, 0]
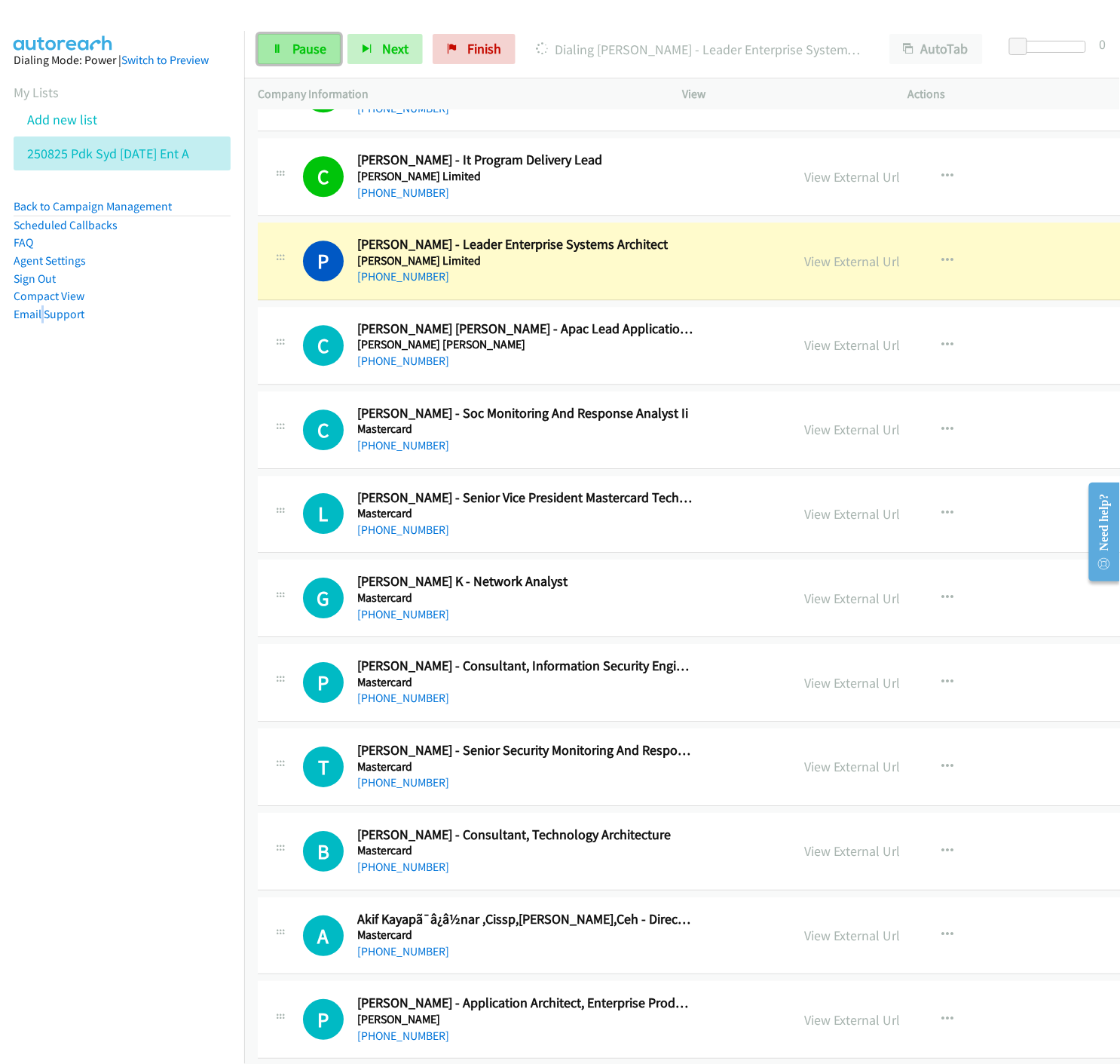
click at [284, 63] on link "Pause" at bounding box center [299, 49] width 83 height 31
click at [804, 262] on link "View External Url" at bounding box center [852, 261] width 96 height 17
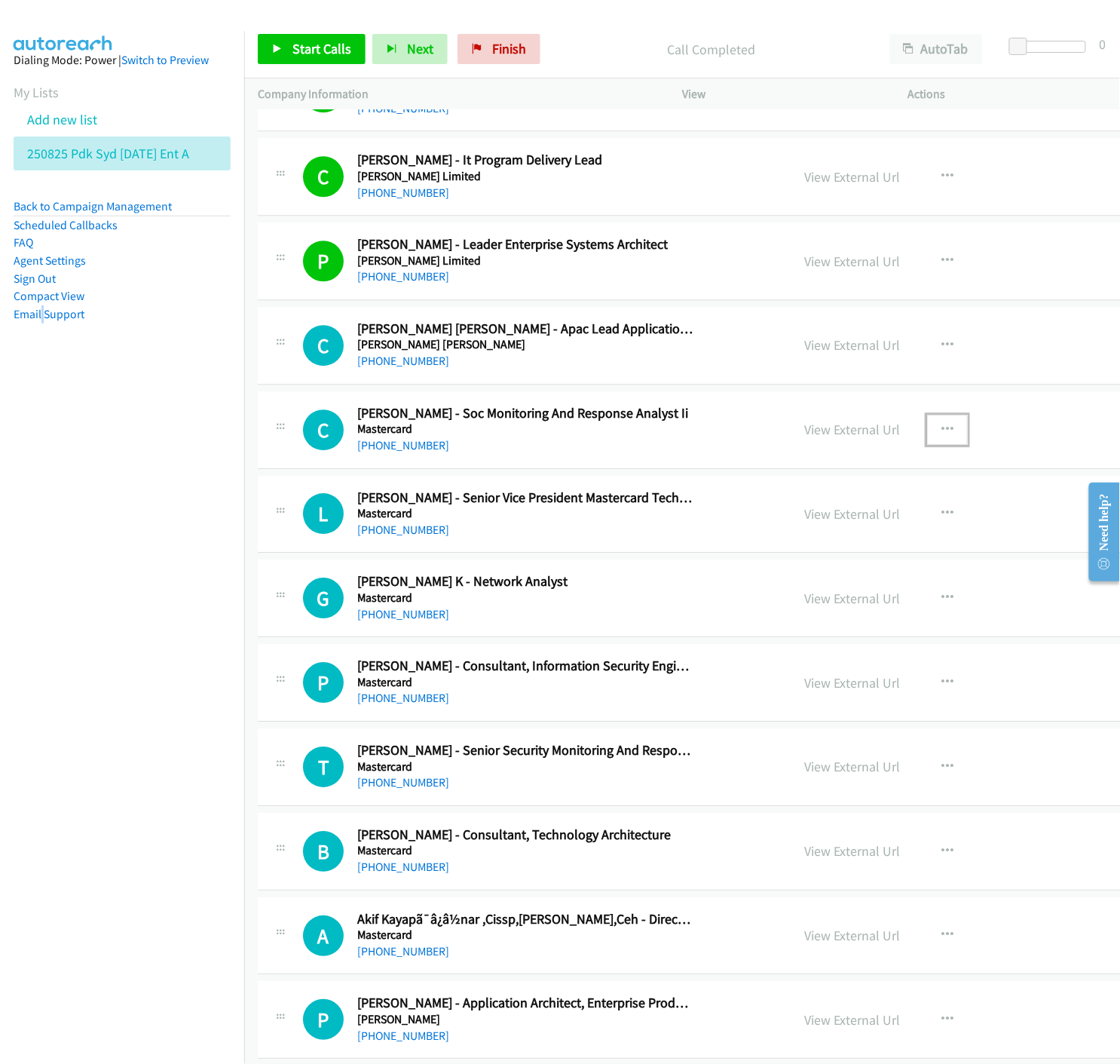
click at [941, 433] on icon "button" at bounding box center [947, 429] width 12 height 12
click at [143, 492] on nav "Dialing Mode: Power | Switch to Preview My Lists Add new list 250825 Pdk Syd [D…" at bounding box center [122, 563] width 245 height 1064
click at [861, 347] on div at bounding box center [560, 532] width 1120 height 1064
click at [941, 347] on icon "button" at bounding box center [947, 345] width 12 height 12
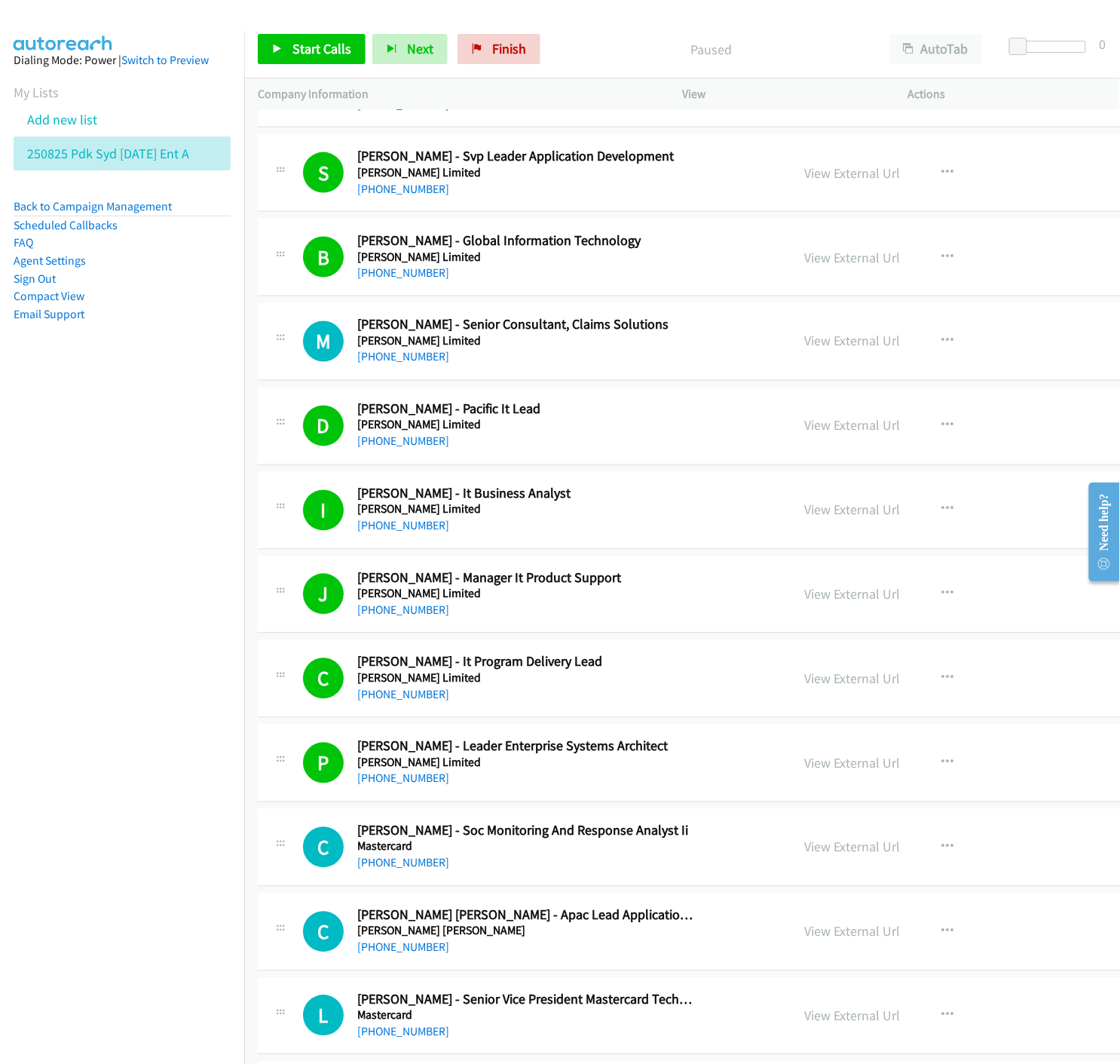
scroll to position [9636, 0]
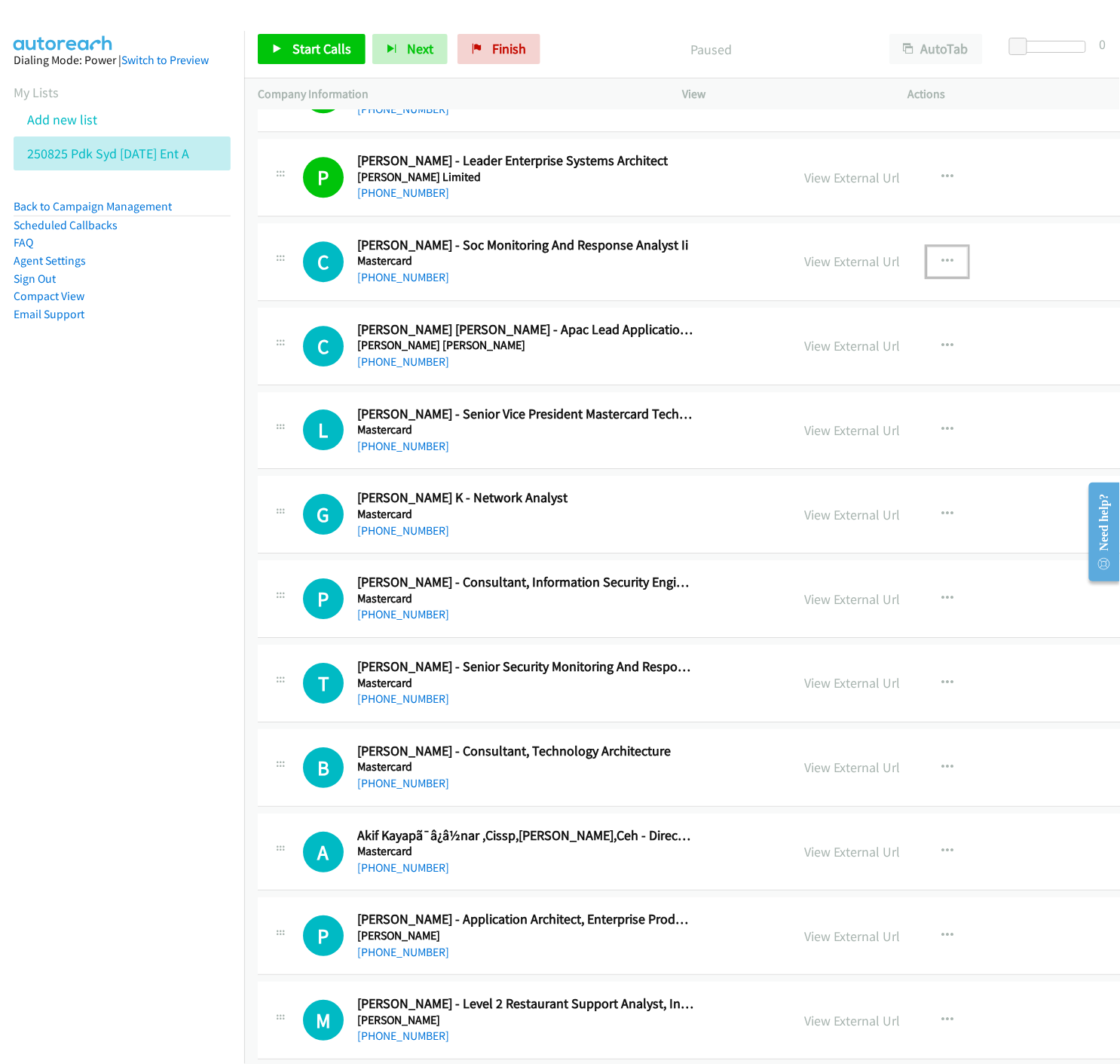
click at [941, 264] on icon "button" at bounding box center [947, 261] width 12 height 12
click at [781, 362] on icon at bounding box center [786, 360] width 10 height 10
click at [273, 52] on icon at bounding box center [276, 49] width 10 height 10
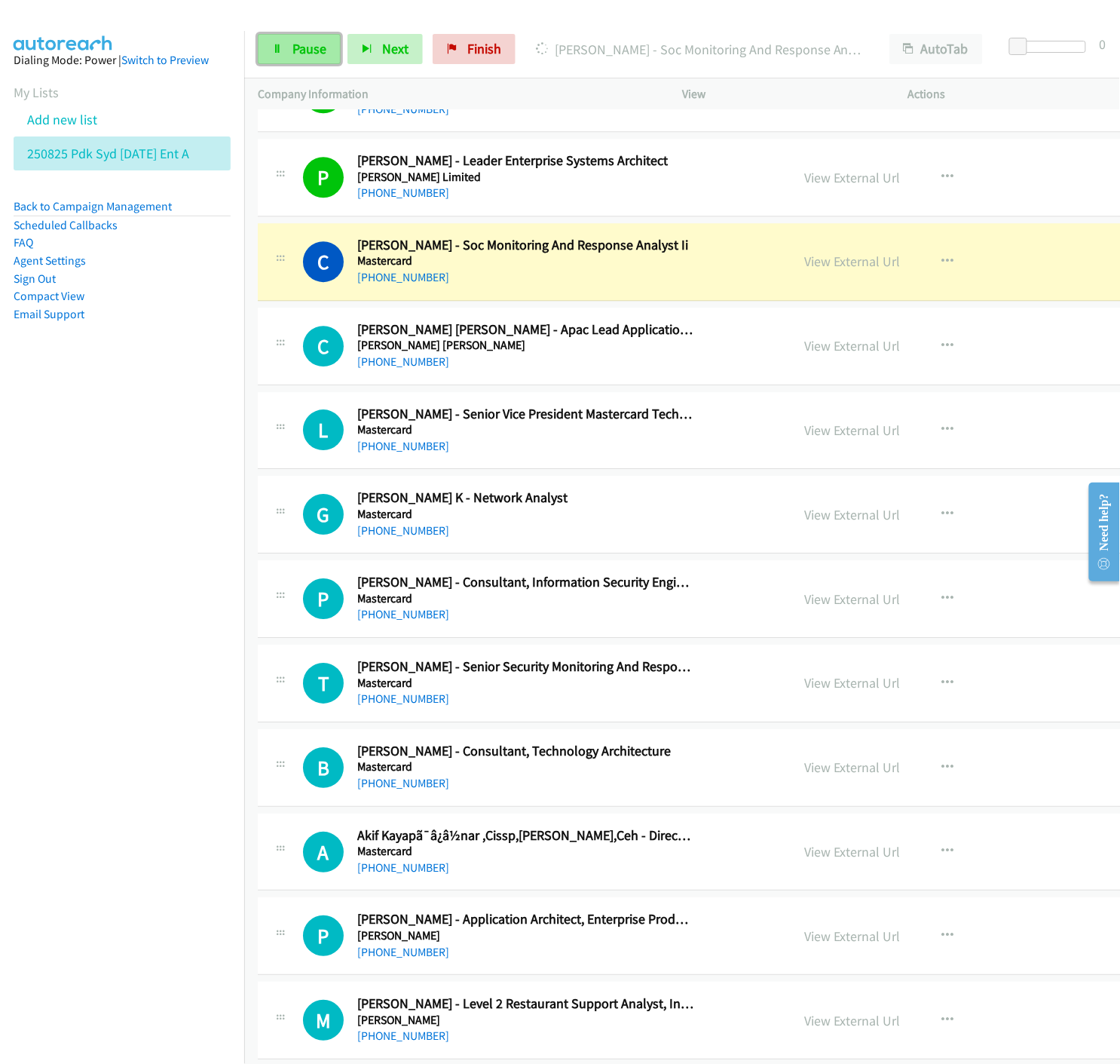
click at [313, 56] on span "Pause" at bounding box center [309, 49] width 34 height 17
click at [804, 264] on link "View External Url" at bounding box center [852, 261] width 96 height 17
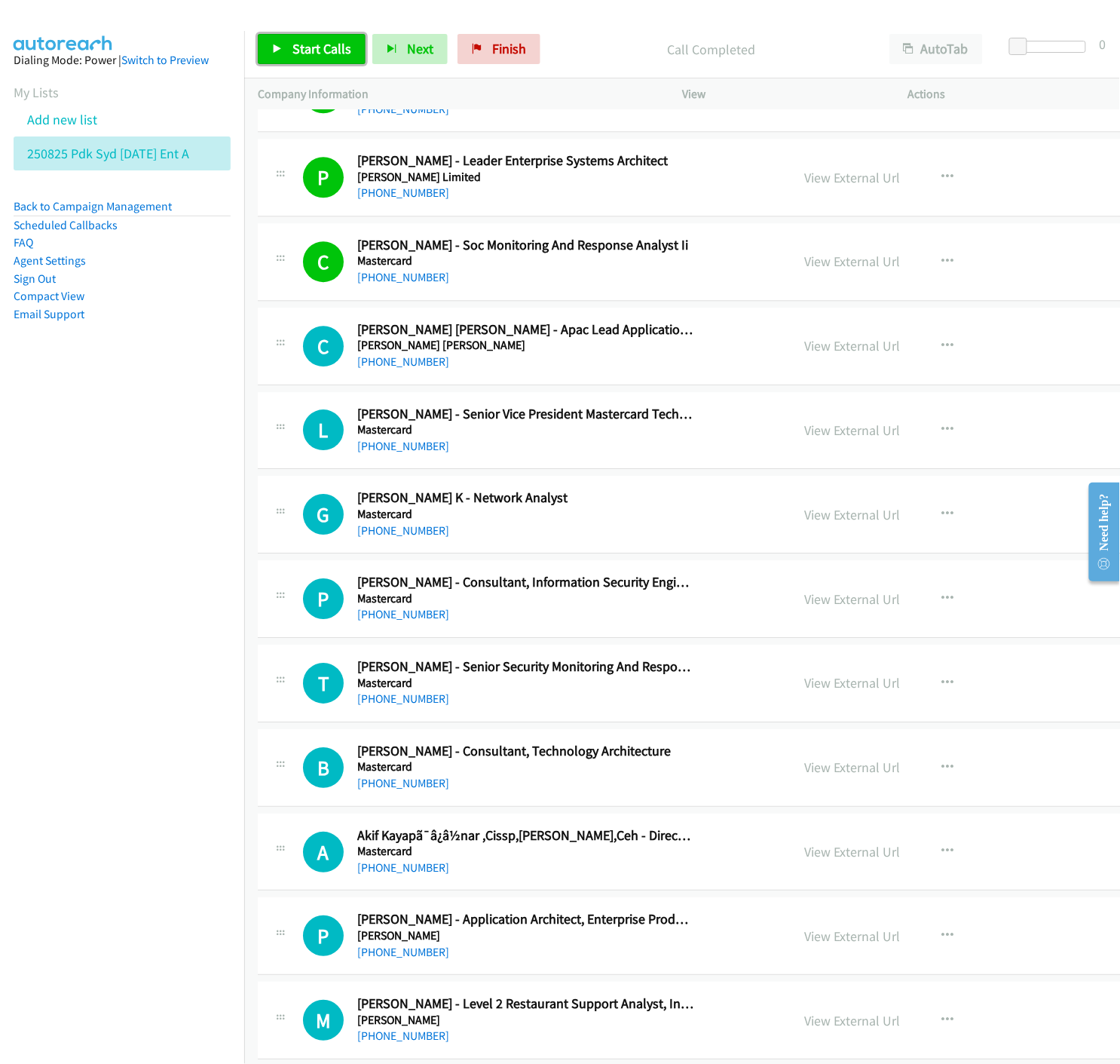
click at [294, 47] on span "Start Calls" at bounding box center [321, 49] width 59 height 17
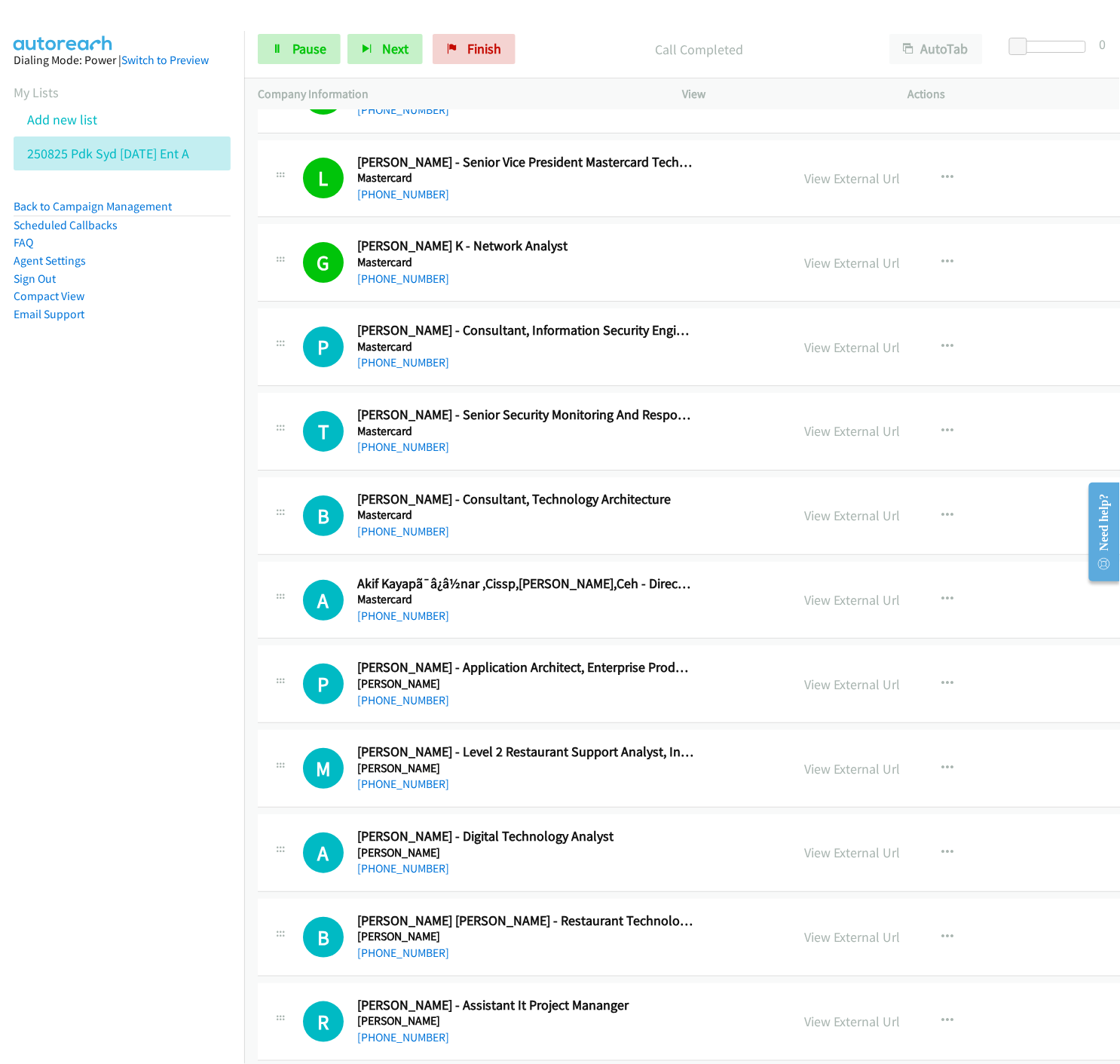
scroll to position [9972, 0]
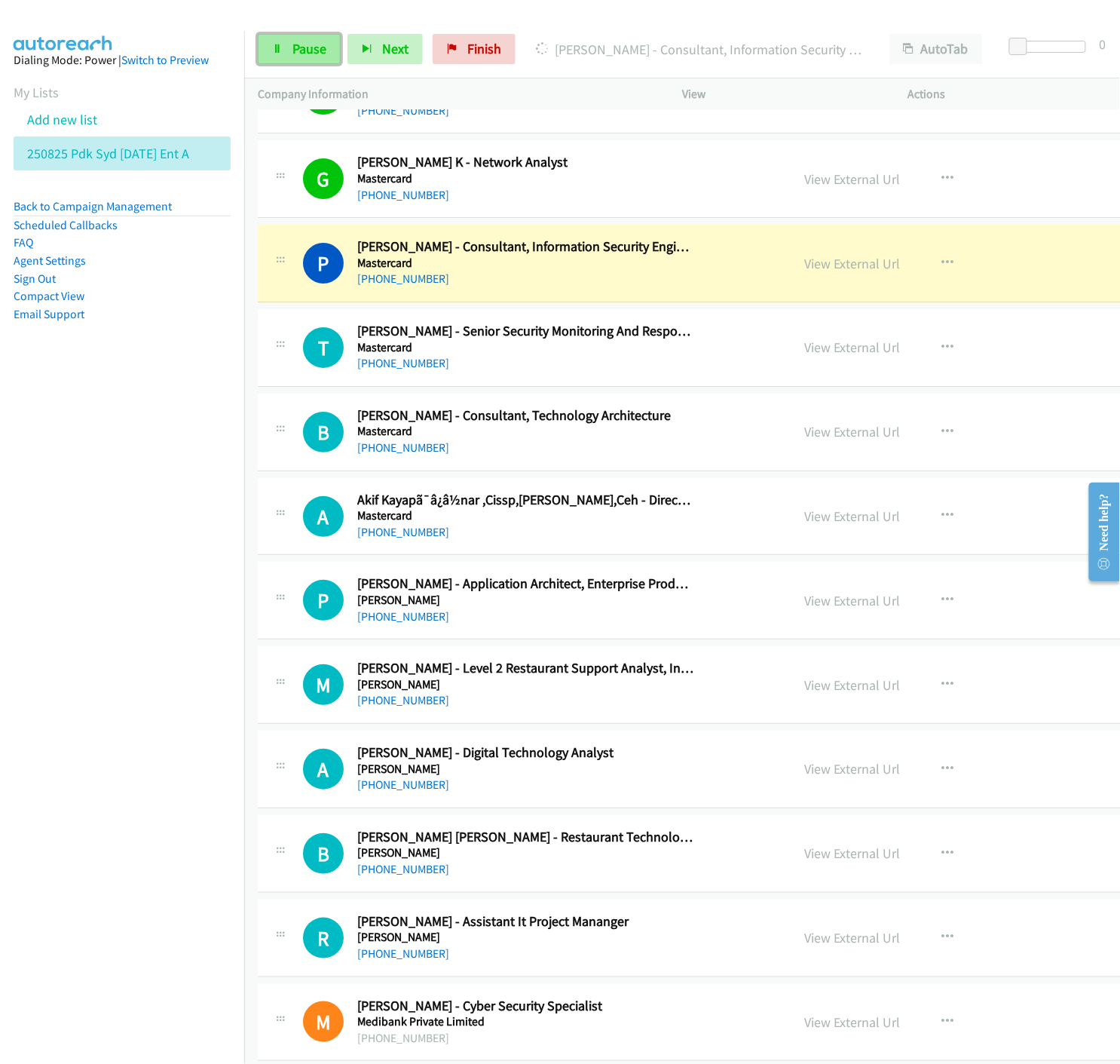
click at [297, 51] on span "Pause" at bounding box center [309, 49] width 34 height 17
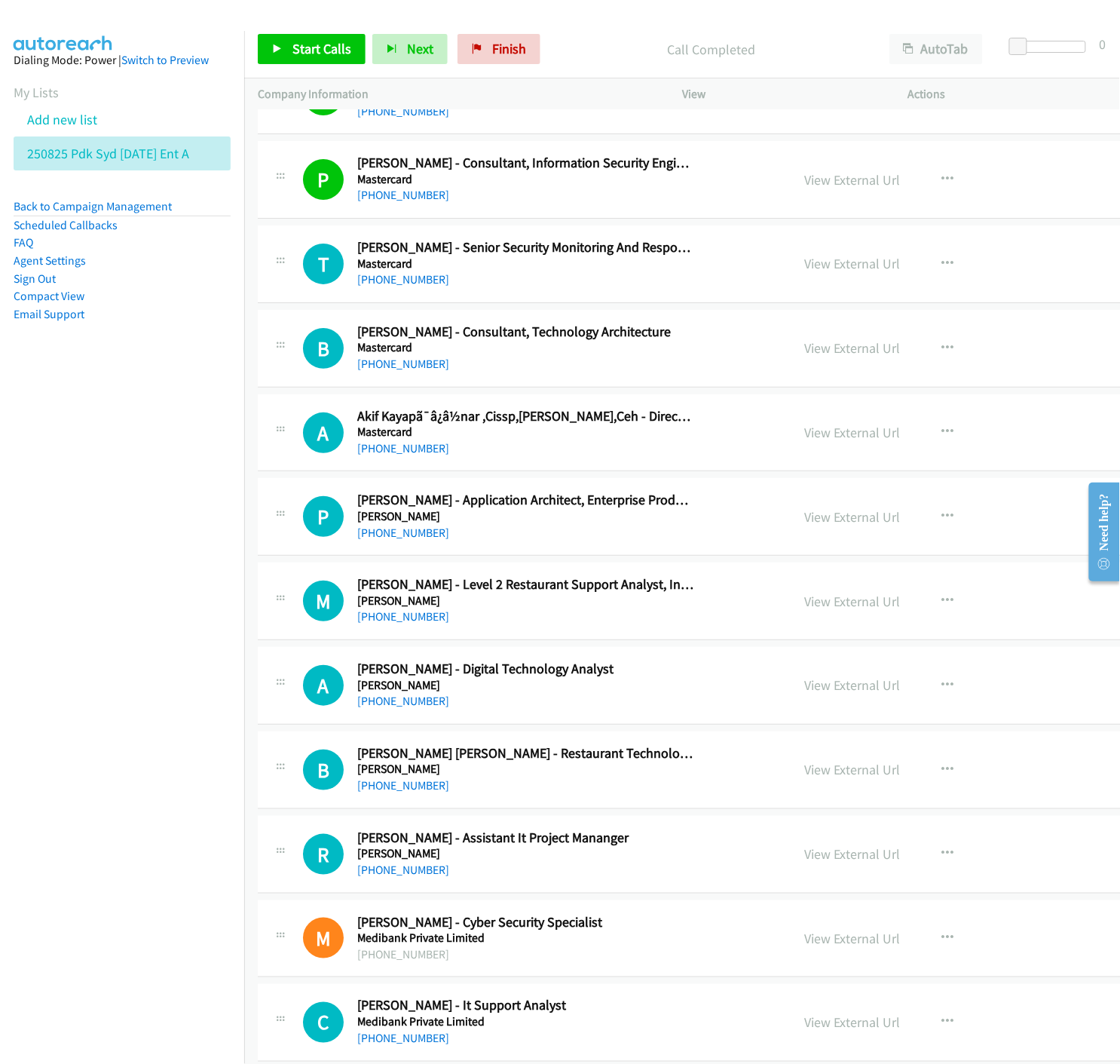
scroll to position [10139, 0]
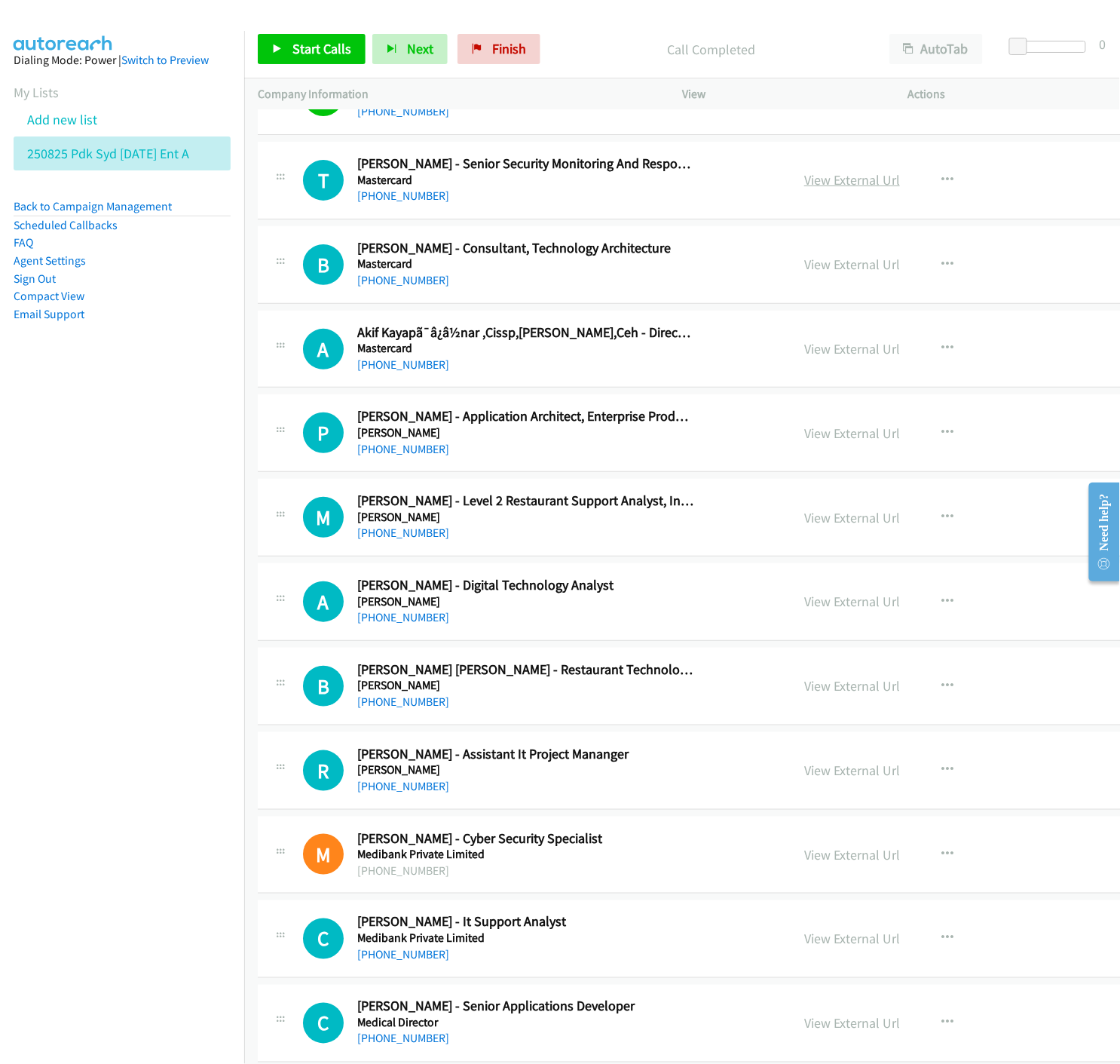
click at [804, 184] on link "View External Url" at bounding box center [852, 180] width 96 height 17
click at [941, 178] on icon "button" at bounding box center [947, 179] width 12 height 12
click at [781, 280] on icon at bounding box center [786, 279] width 10 height 10
click at [264, 40] on link "Start Calls" at bounding box center [312, 49] width 108 height 31
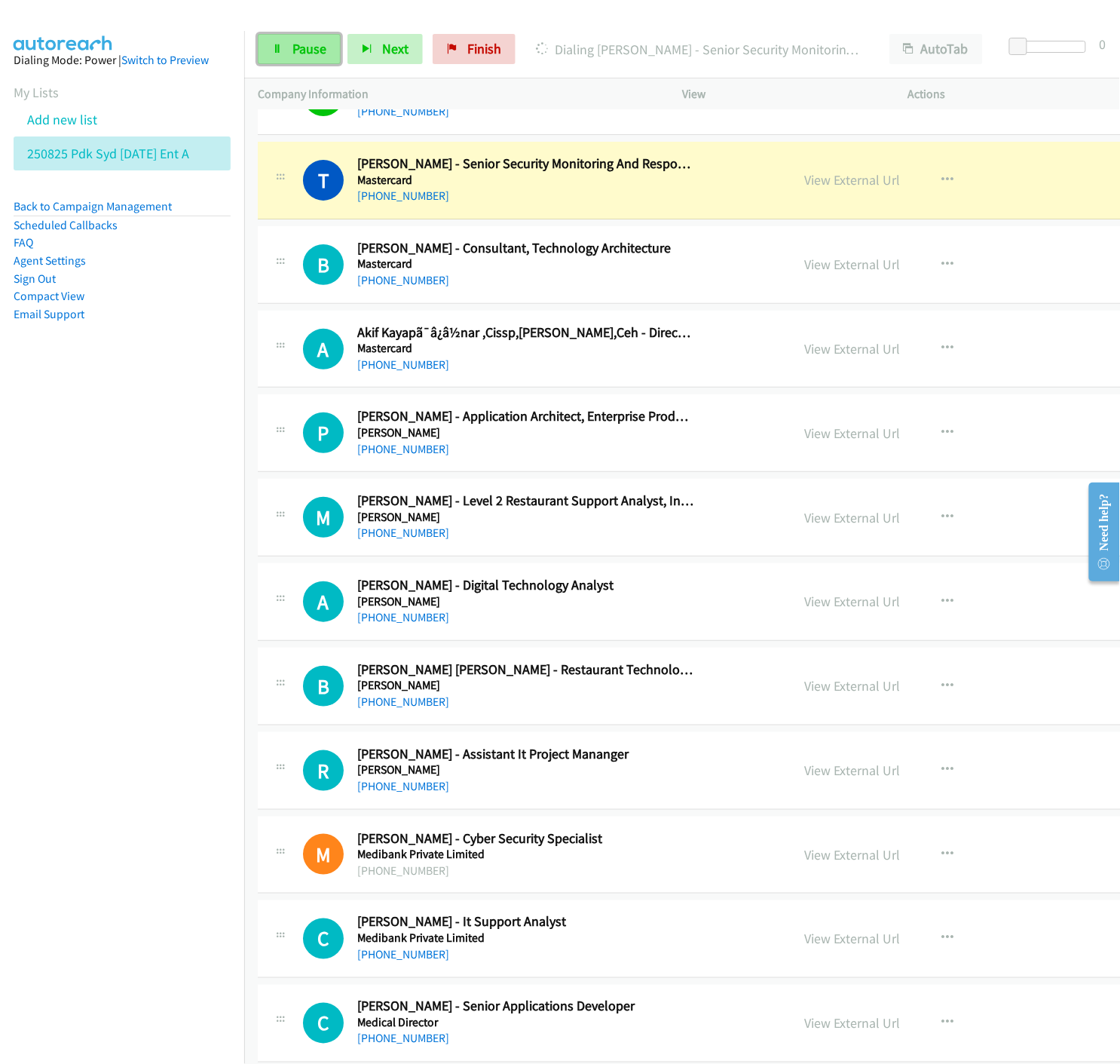
click at [308, 56] on link "Pause" at bounding box center [299, 49] width 83 height 31
click at [804, 186] on link "View External Url" at bounding box center [852, 180] width 96 height 17
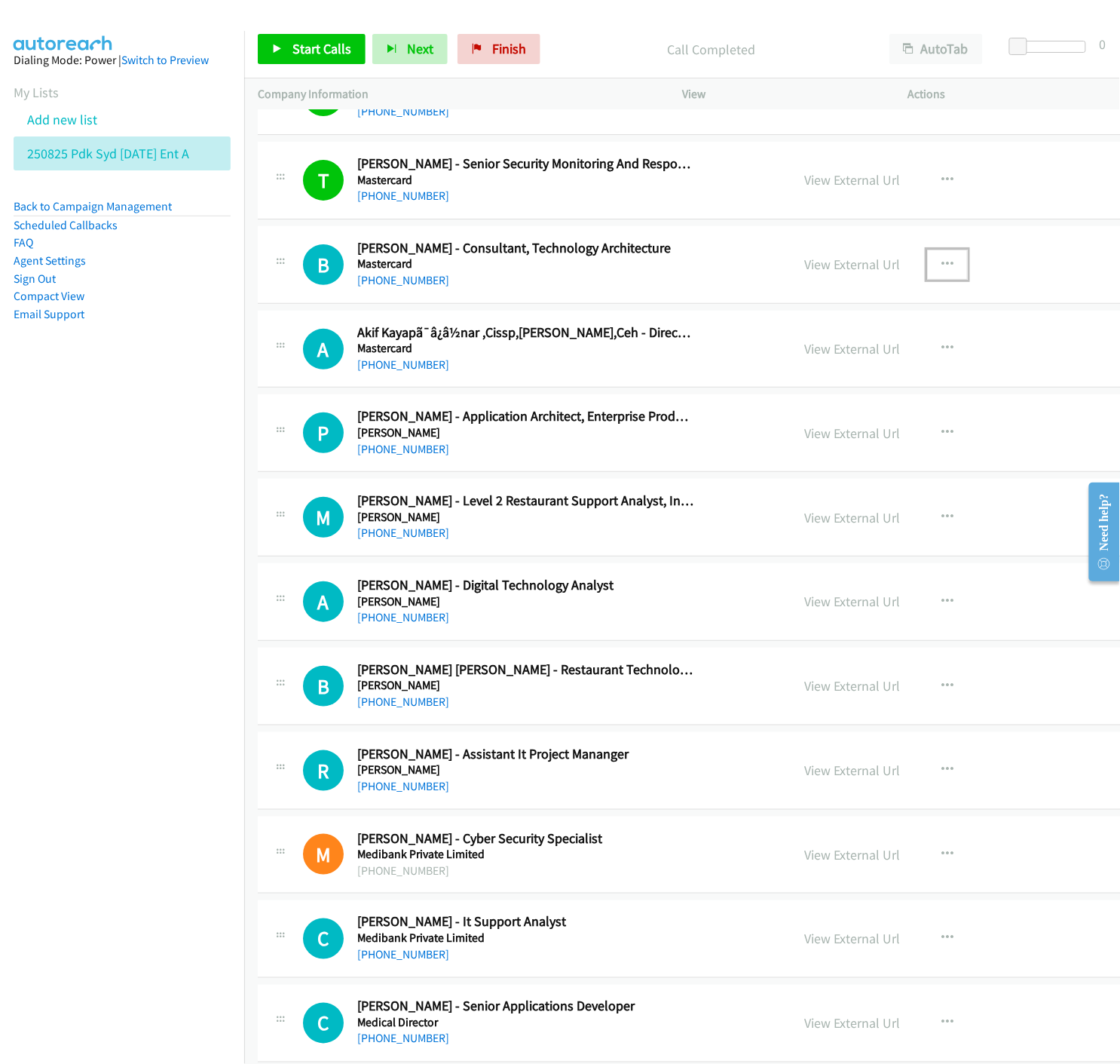
click at [941, 266] on icon "button" at bounding box center [947, 264] width 12 height 12
click at [575, 32] on div at bounding box center [560, 532] width 1120 height 1064
click at [311, 56] on span "Start Calls" at bounding box center [321, 49] width 59 height 17
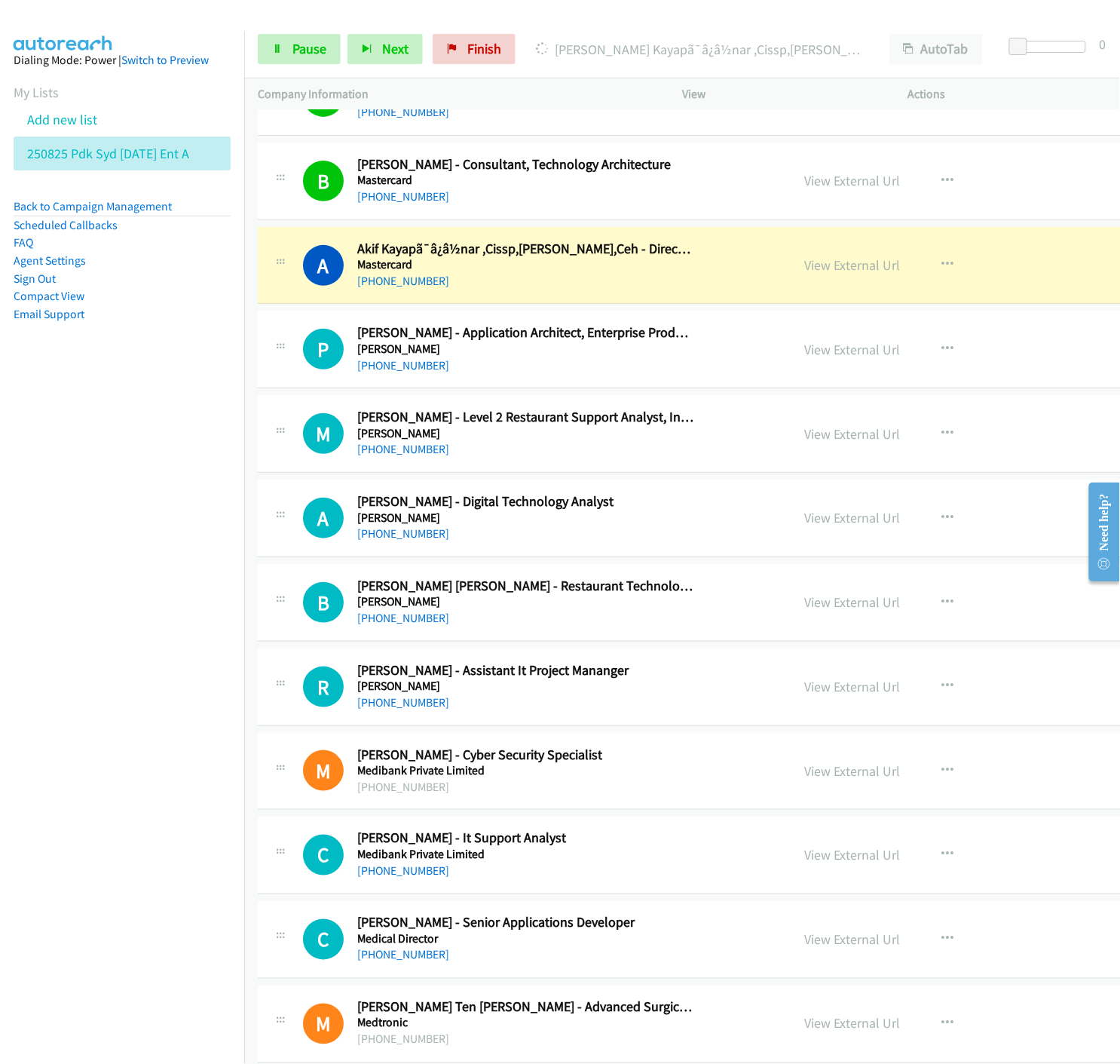
scroll to position [10307, 0]
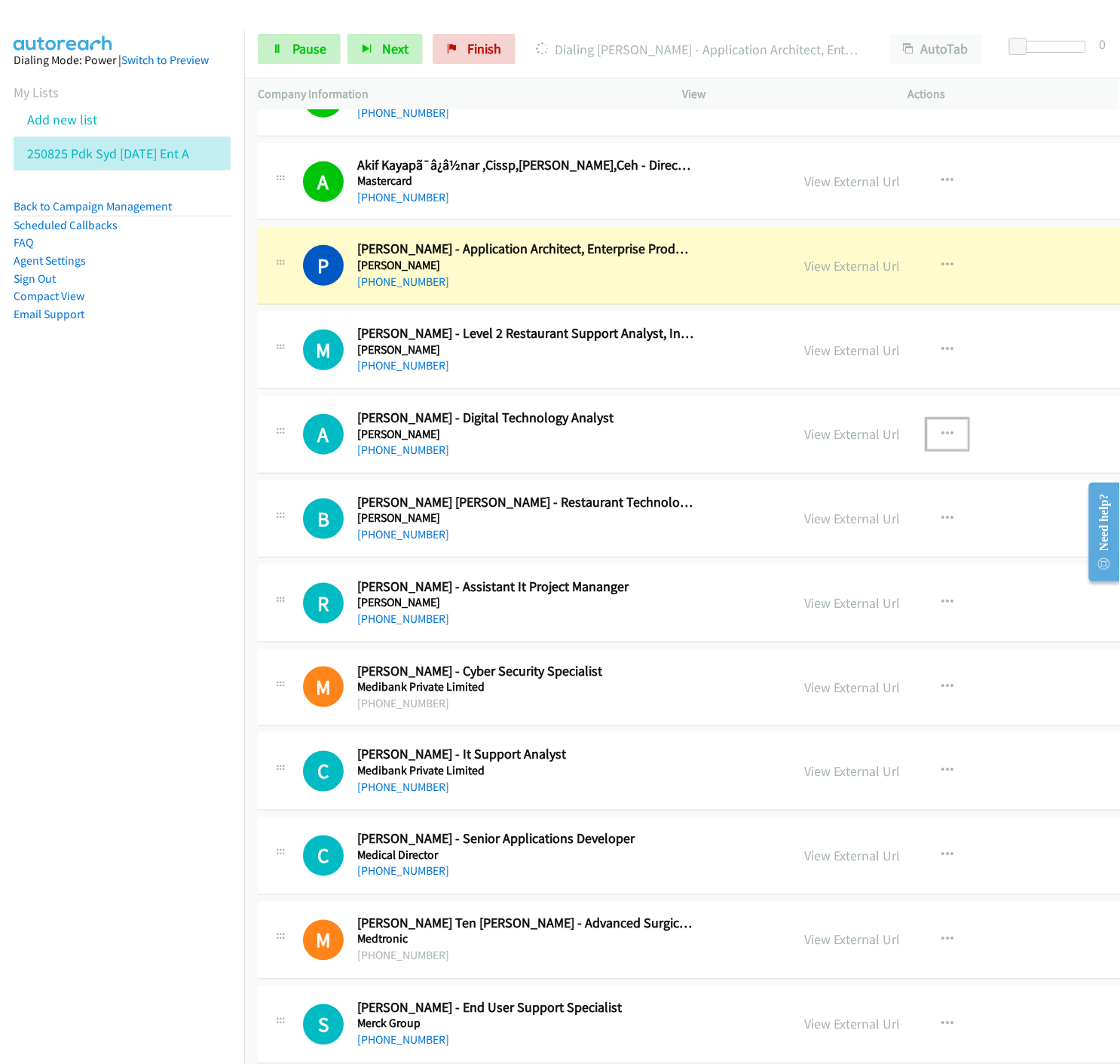
click at [941, 437] on icon "button" at bounding box center [947, 434] width 12 height 12
click at [781, 535] on icon at bounding box center [786, 534] width 10 height 10
click at [288, 56] on link "Pause" at bounding box center [299, 49] width 83 height 31
click at [804, 270] on link "View External Url" at bounding box center [852, 266] width 96 height 17
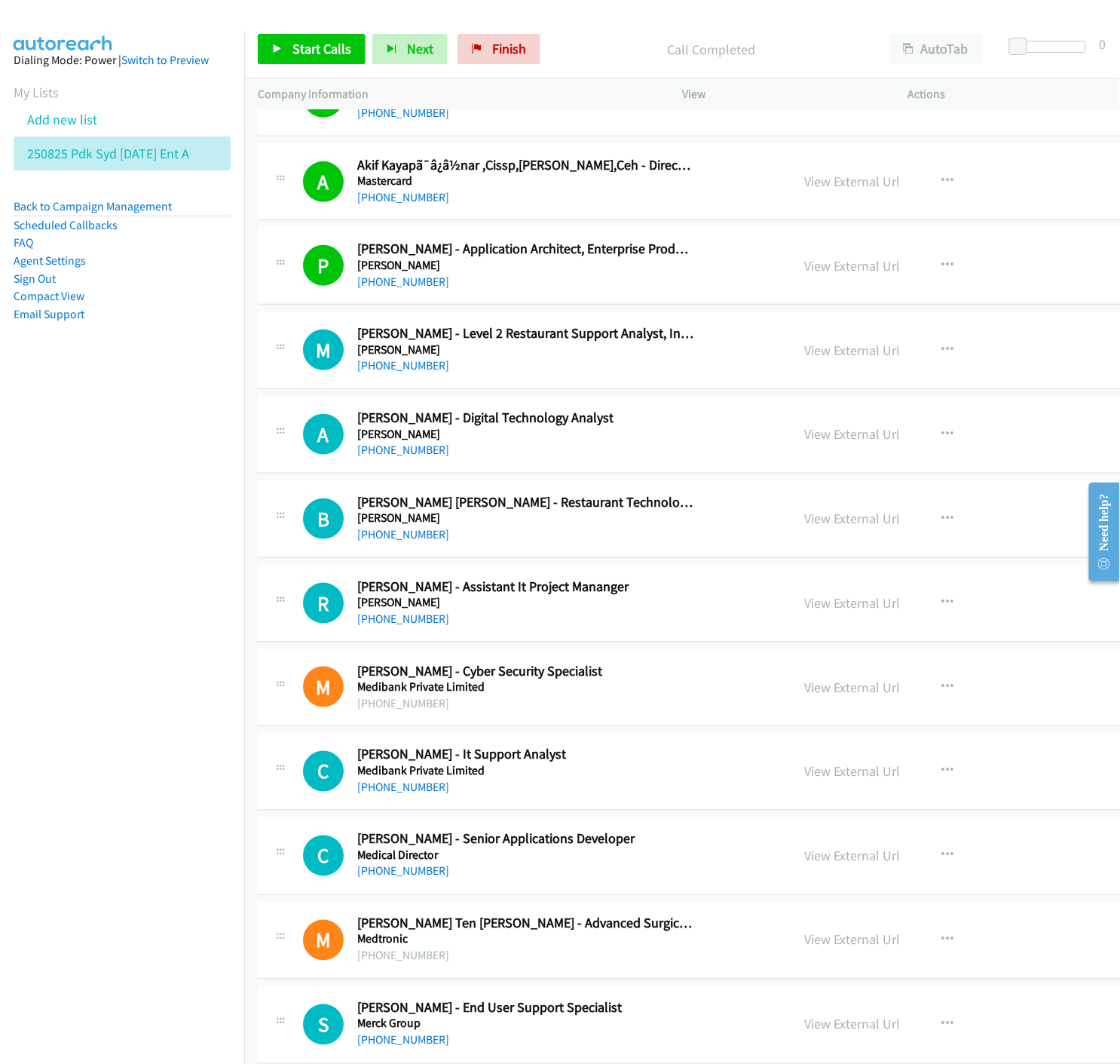
scroll to position [10390, 0]
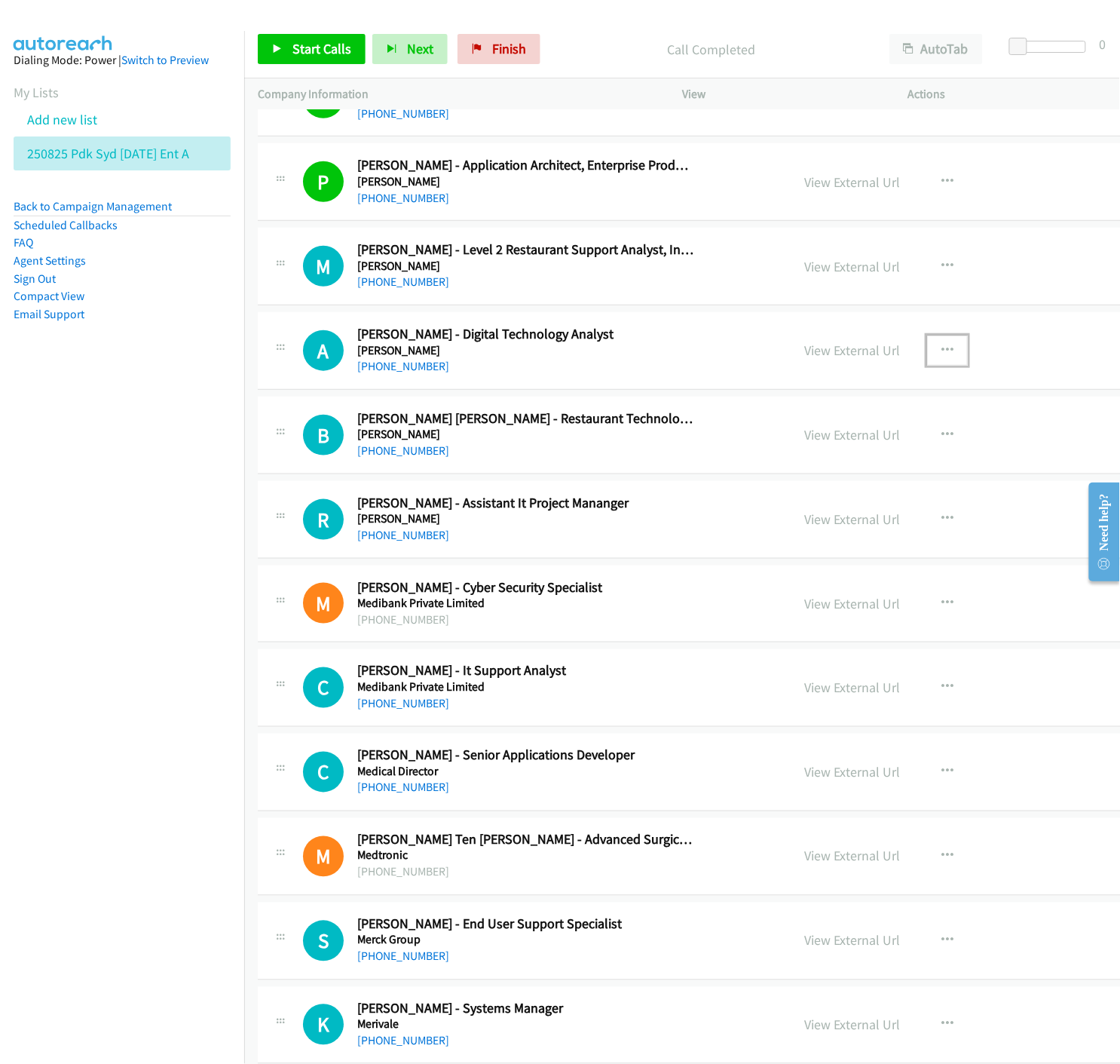
click at [941, 353] on icon "button" at bounding box center [947, 350] width 12 height 12
click at [103, 471] on nav "Dialing Mode: Power | Switch to Preview My Lists Add new list 250825 Pdk Syd [D…" at bounding box center [122, 563] width 245 height 1064
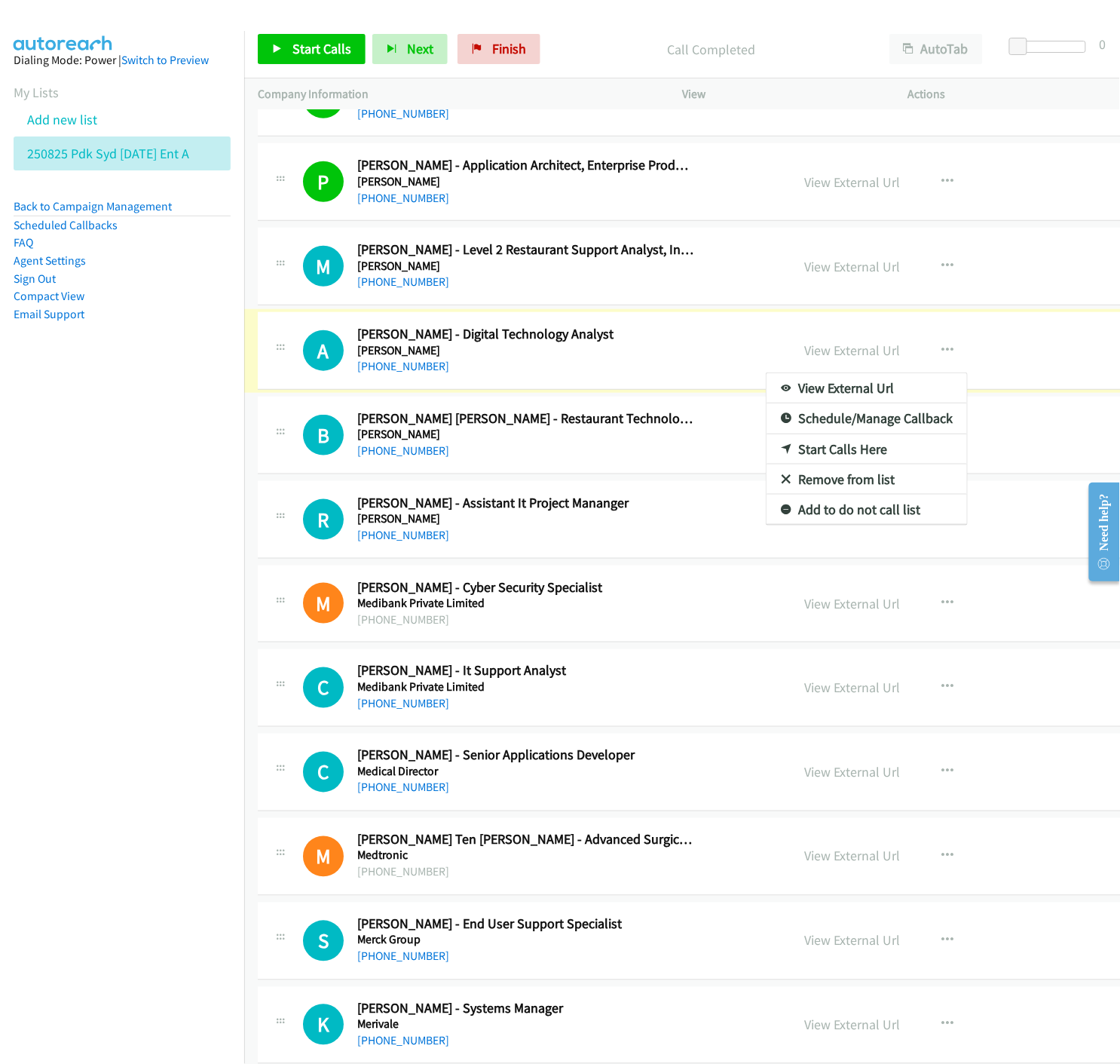
click at [750, 270] on div at bounding box center [560, 532] width 1120 height 1064
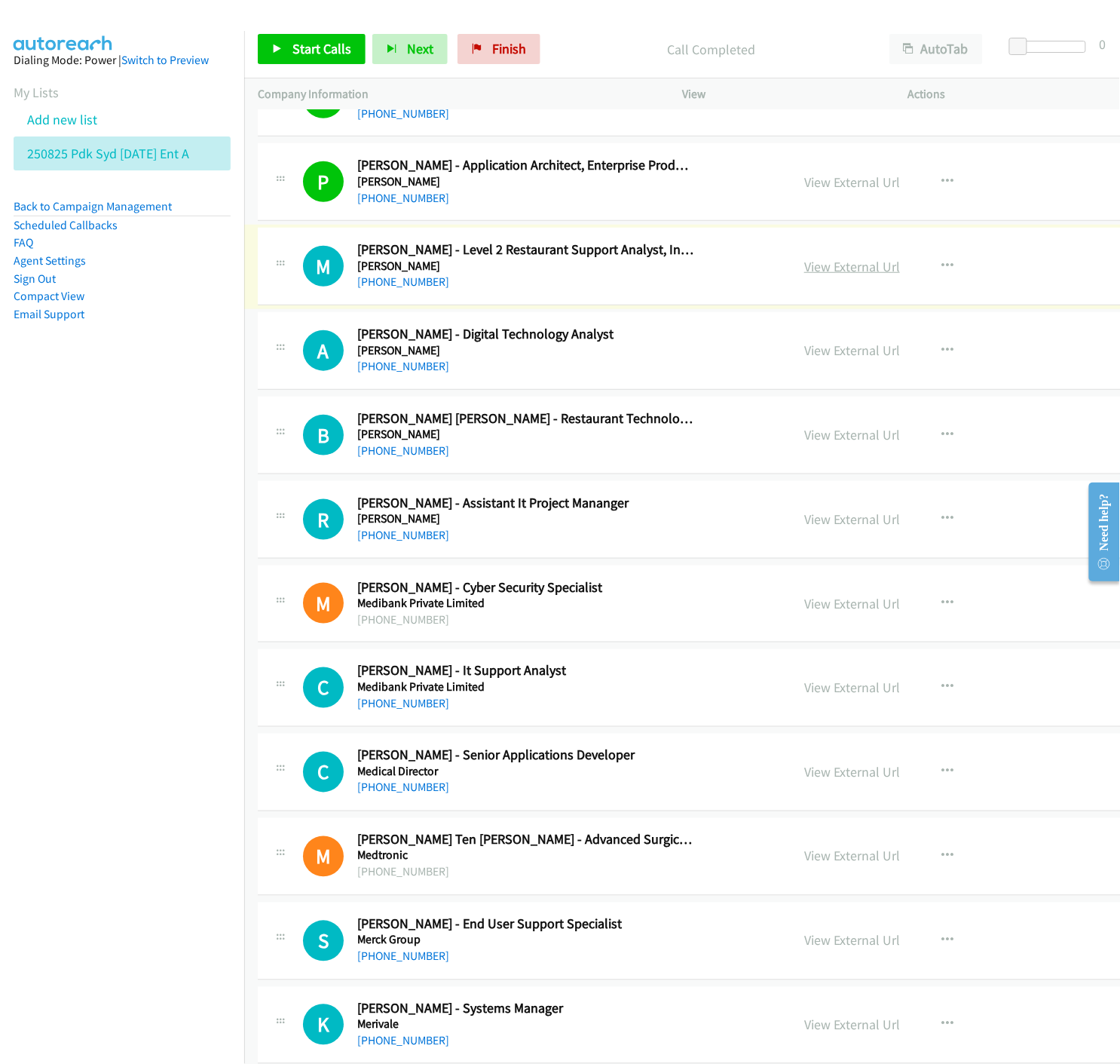
click at [804, 273] on link "View External Url" at bounding box center [852, 266] width 96 height 17
click at [941, 264] on icon "button" at bounding box center [947, 266] width 12 height 12
click at [781, 364] on icon at bounding box center [786, 365] width 10 height 10
drag, startPoint x: 294, startPoint y: 44, endPoint x: 320, endPoint y: 78, distance: 42.8
click at [294, 44] on span "Start Calls" at bounding box center [321, 49] width 59 height 17
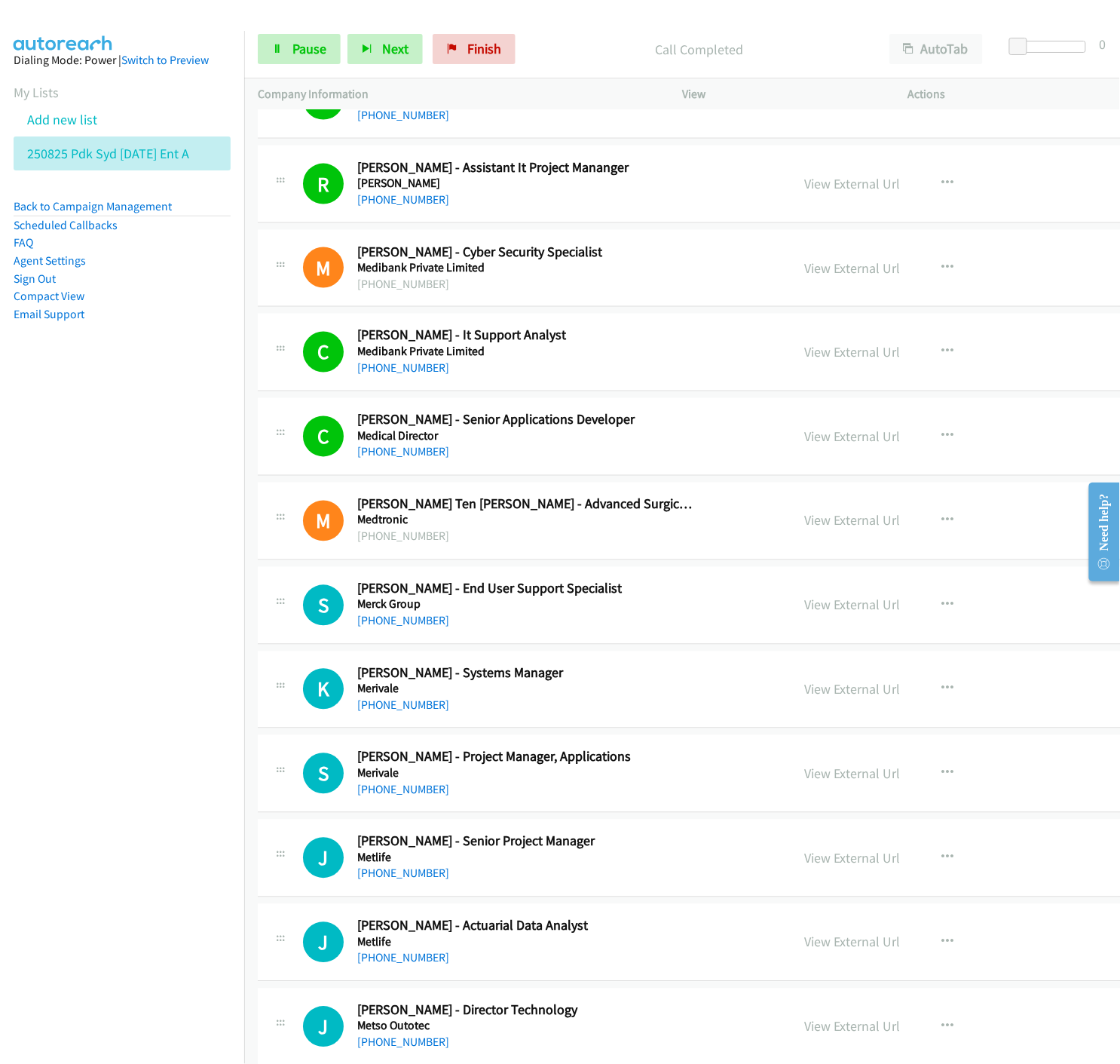
scroll to position [10893, 0]
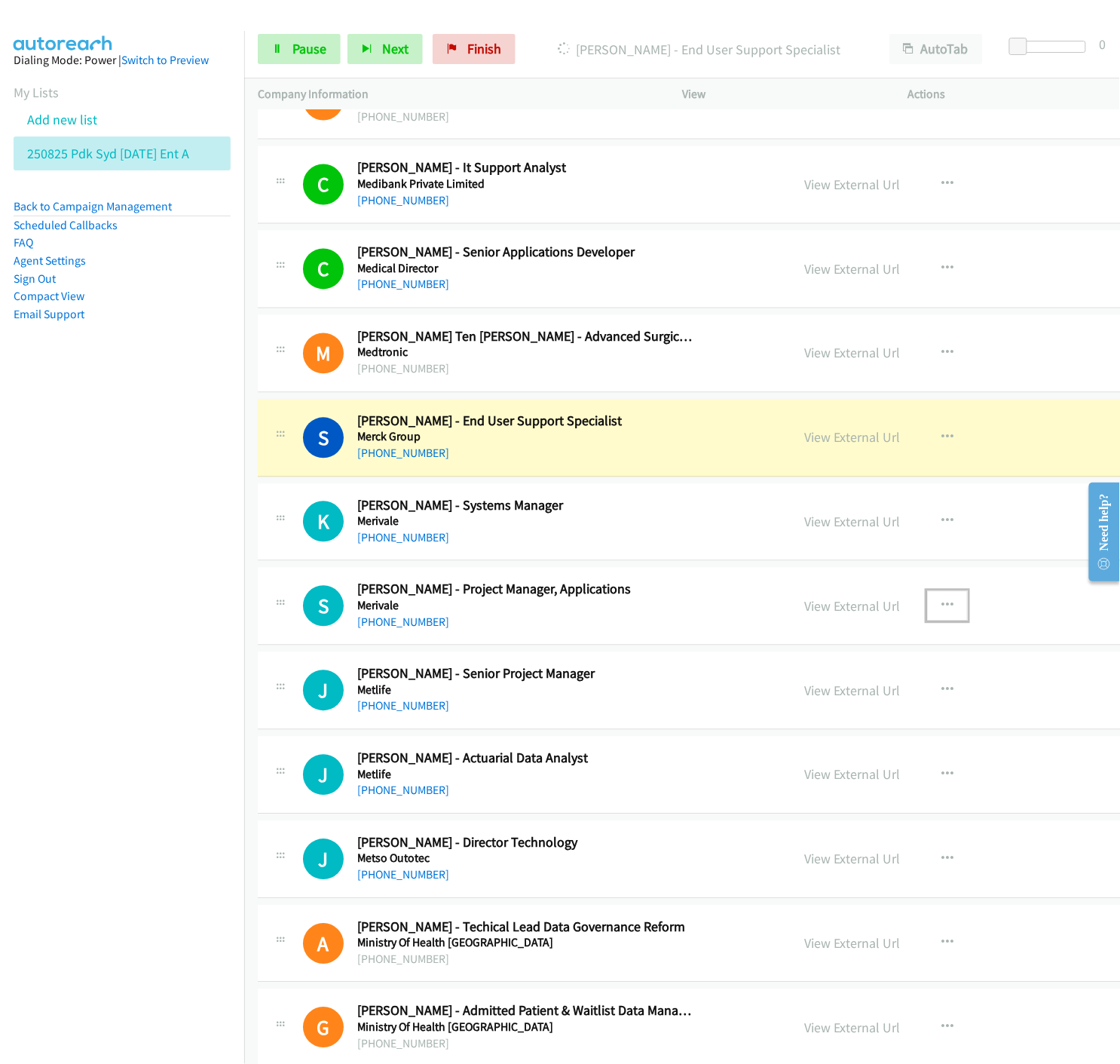
click at [941, 609] on icon "button" at bounding box center [947, 606] width 12 height 12
click at [781, 710] on icon at bounding box center [786, 705] width 10 height 10
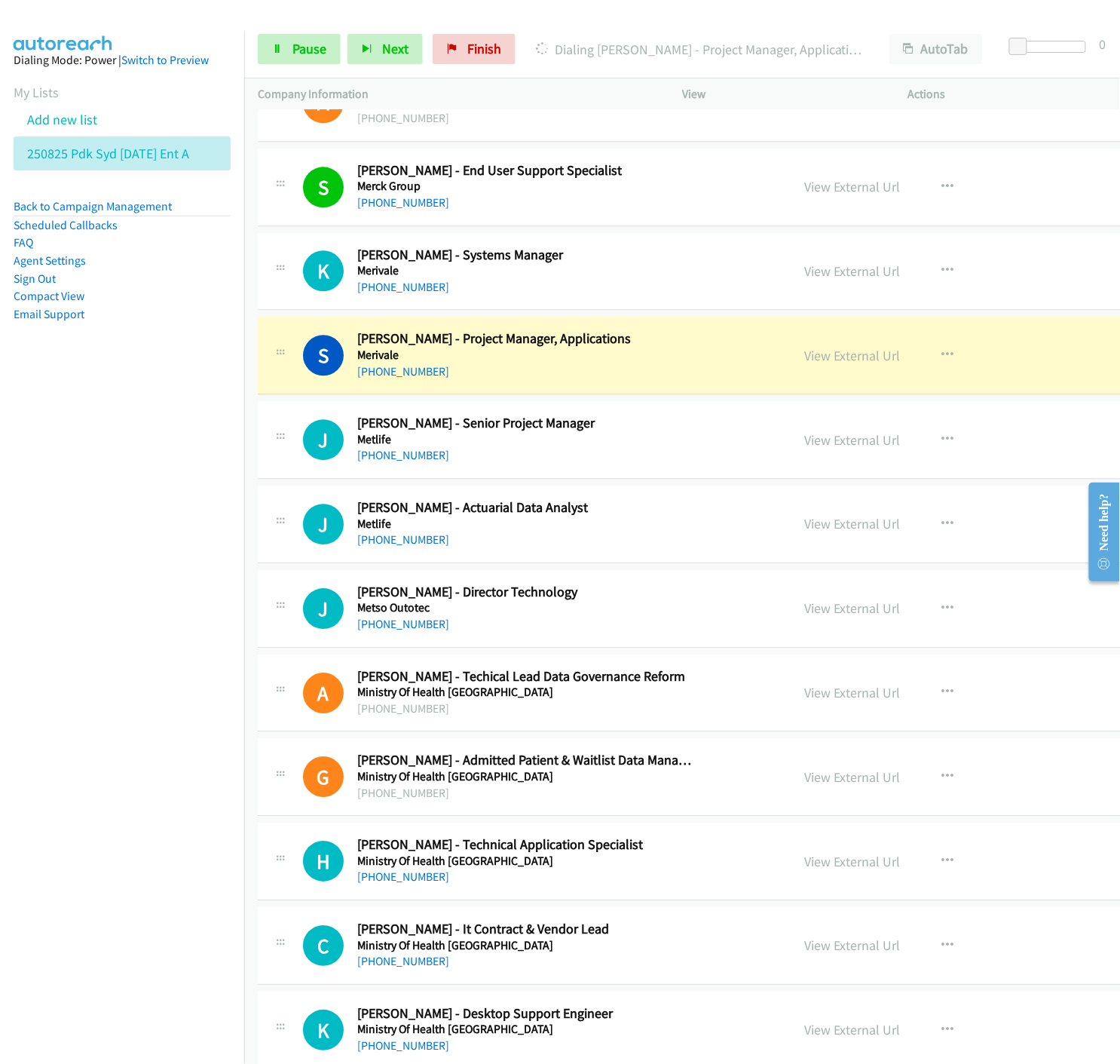
scroll to position [11228, 0]
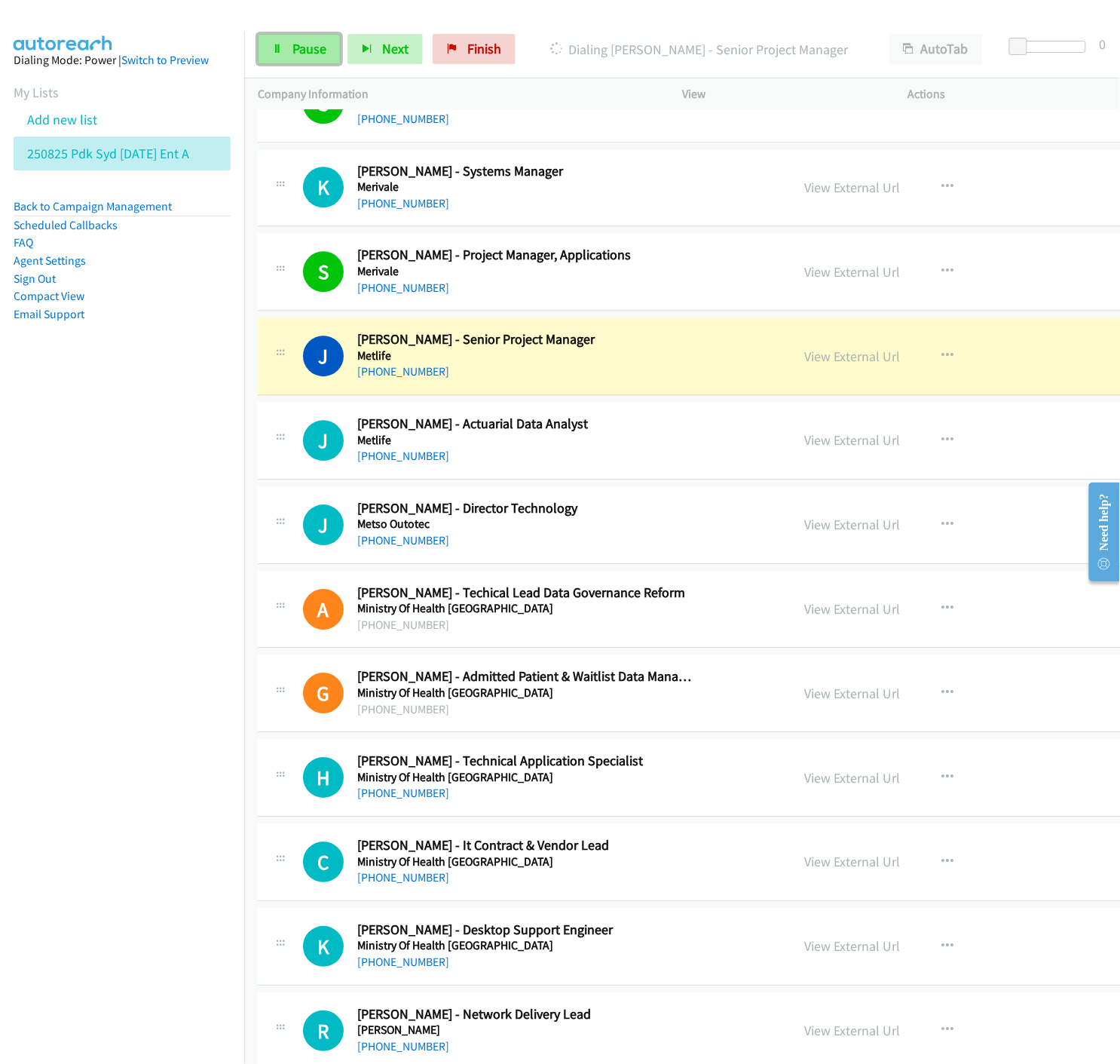
click at [280, 54] on link "Pause" at bounding box center [299, 49] width 83 height 31
